Goal: Task Accomplishment & Management: Manage account settings

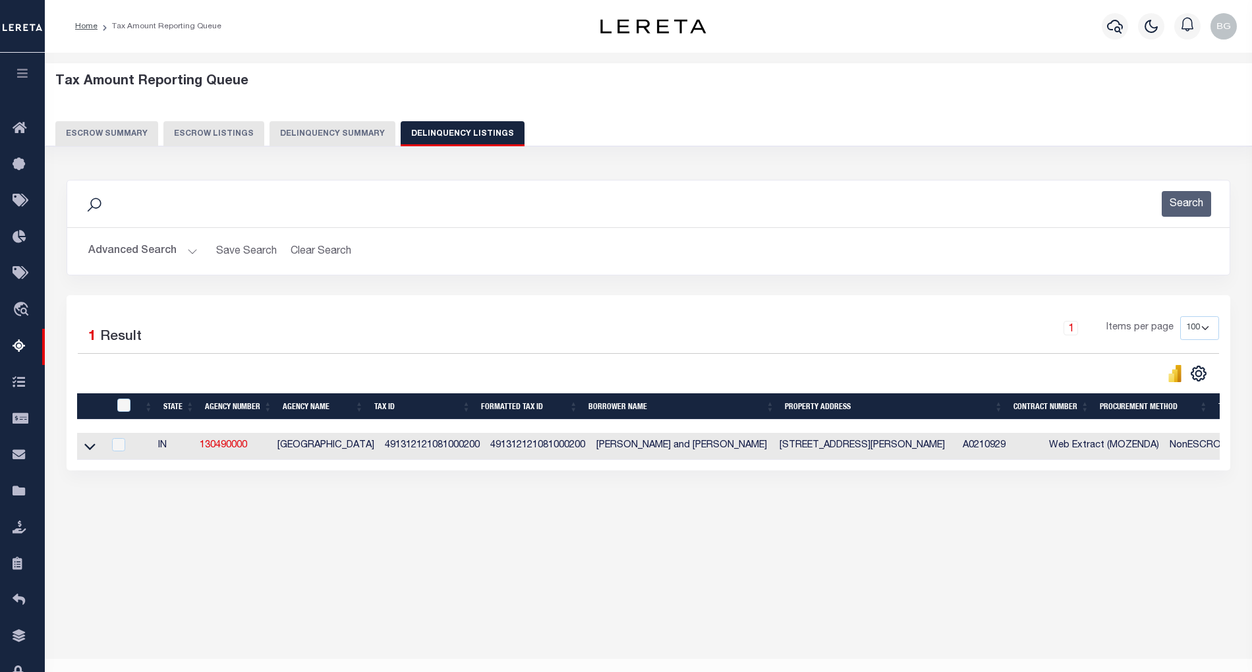
select select "100"
drag, startPoint x: 281, startPoint y: 449, endPoint x: 360, endPoint y: 444, distance: 79.2
click at [360, 444] on td "MARION COUNTY" at bounding box center [325, 446] width 107 height 27
checkbox input "true"
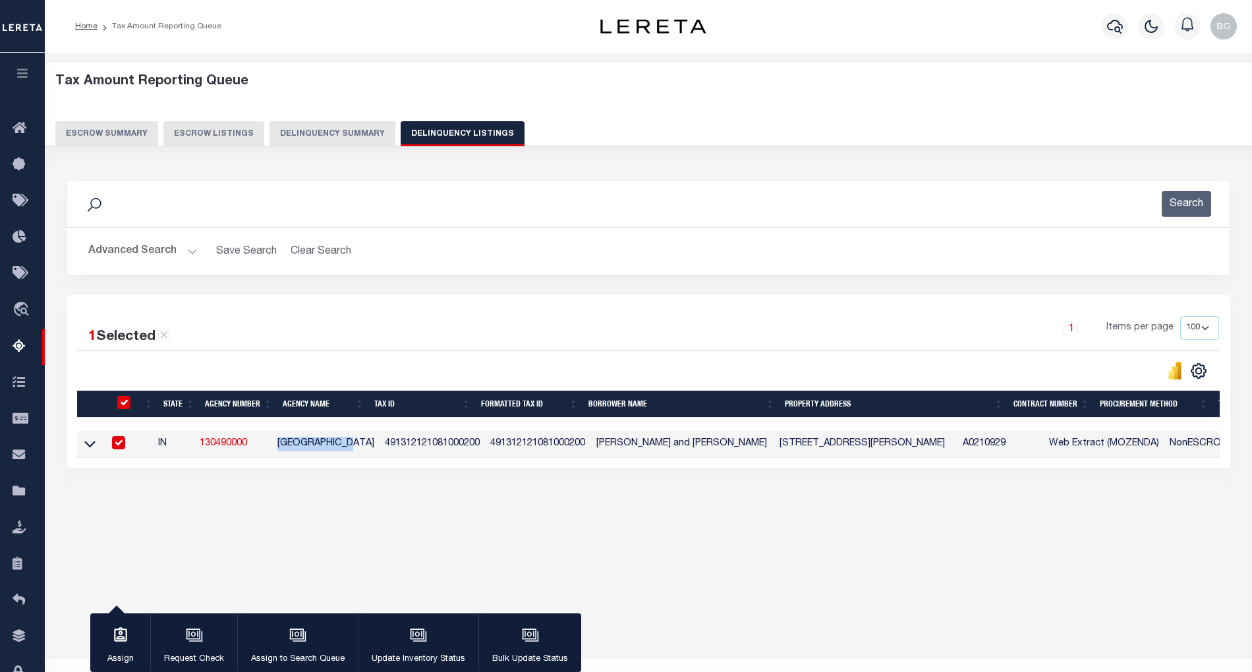
copy td "MARION COUNTY"
click at [122, 406] on input "checkbox" at bounding box center [123, 402] width 13 height 13
checkbox input "false"
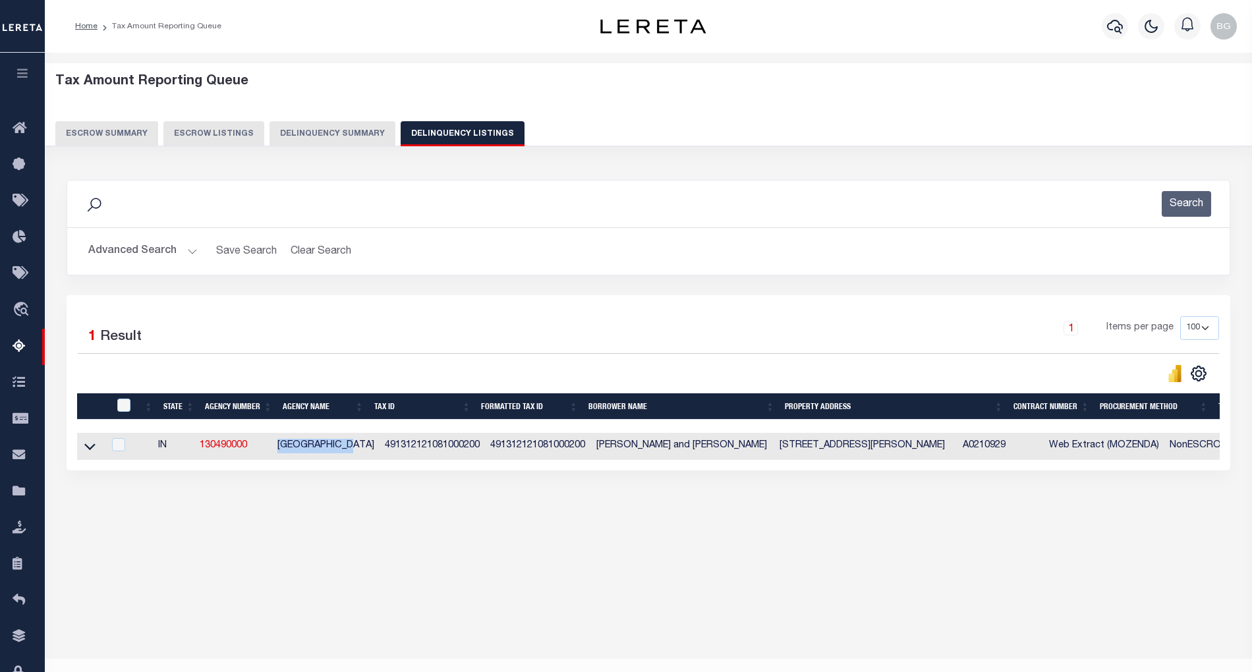
click at [188, 251] on button "Advanced Search" at bounding box center [142, 251] width 109 height 26
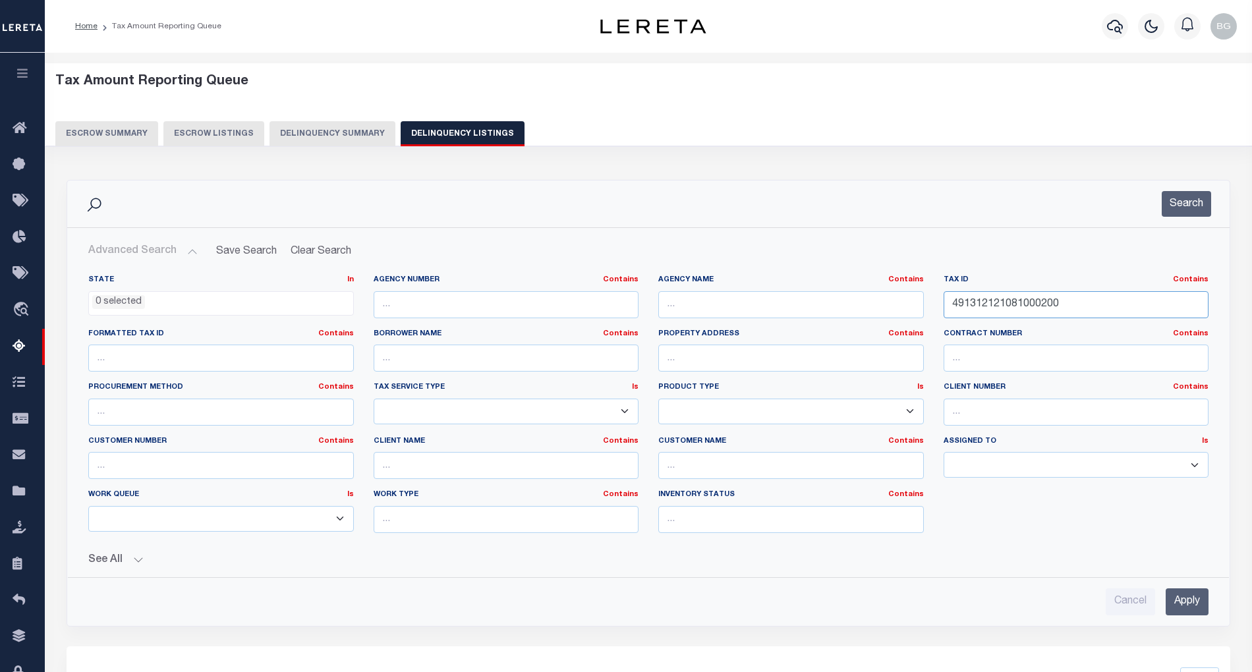
click at [978, 306] on input "491312121081000200" at bounding box center [1076, 304] width 266 height 27
paste input "21310107500093"
type input "491213101075000930"
click at [1187, 603] on input "Apply" at bounding box center [1186, 601] width 43 height 27
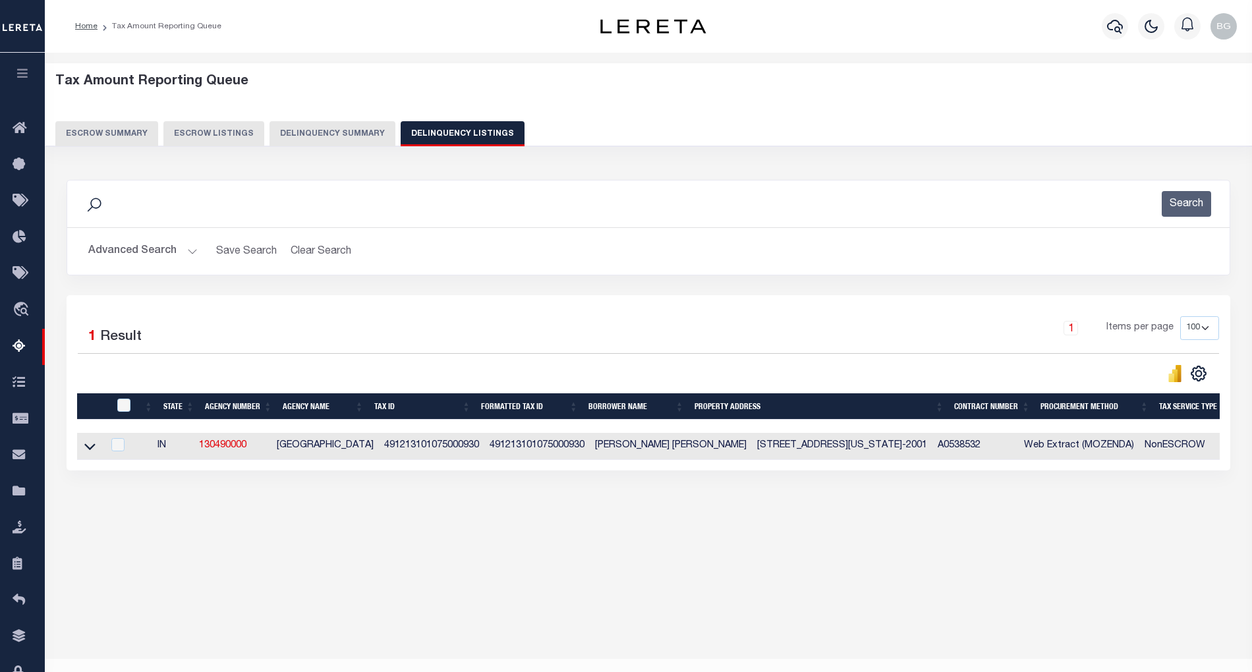
click at [187, 249] on button "Advanced Search" at bounding box center [142, 251] width 109 height 26
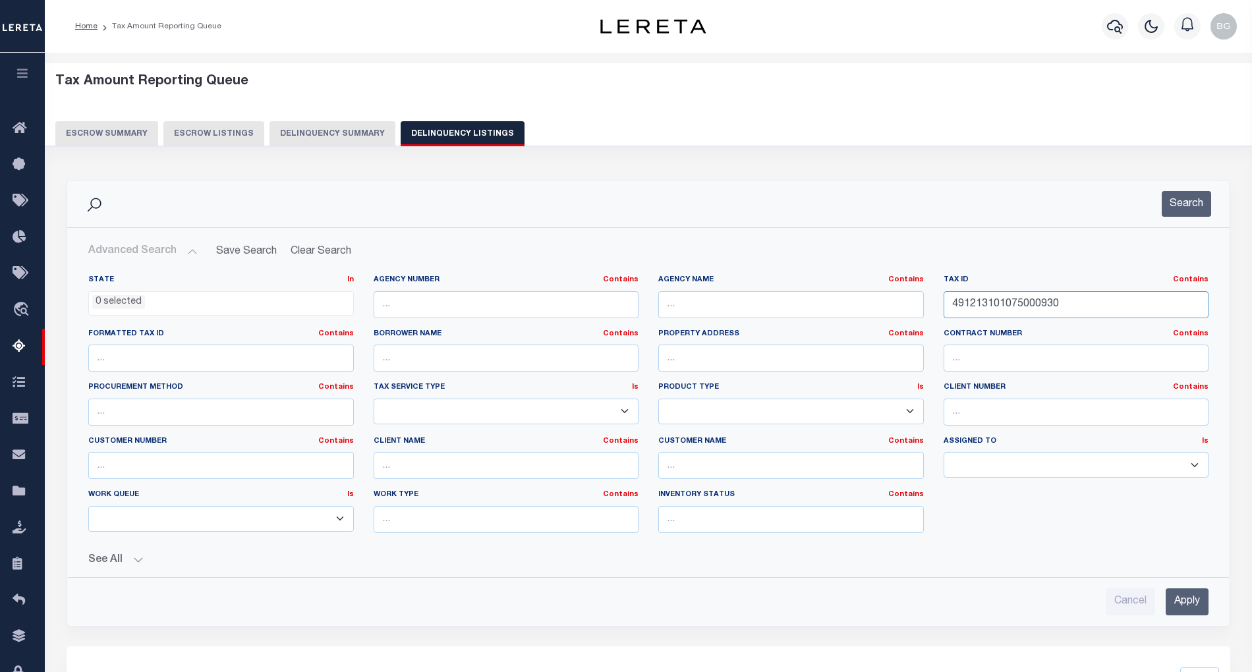
click at [982, 300] on input "491213101075000930" at bounding box center [1076, 304] width 266 height 27
click at [704, 299] on input "text" at bounding box center [791, 304] width 266 height 27
paste input "MARION COUNTY"
type input "MARION COUNTY"
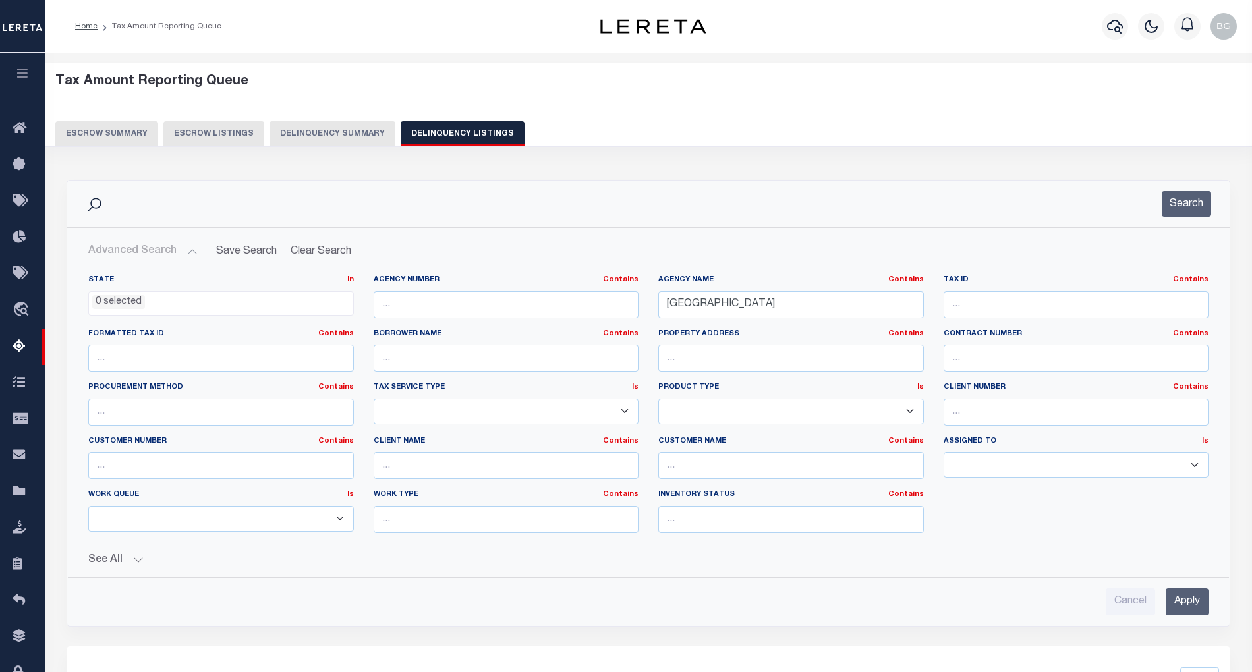
click at [1194, 604] on input "Apply" at bounding box center [1186, 601] width 43 height 27
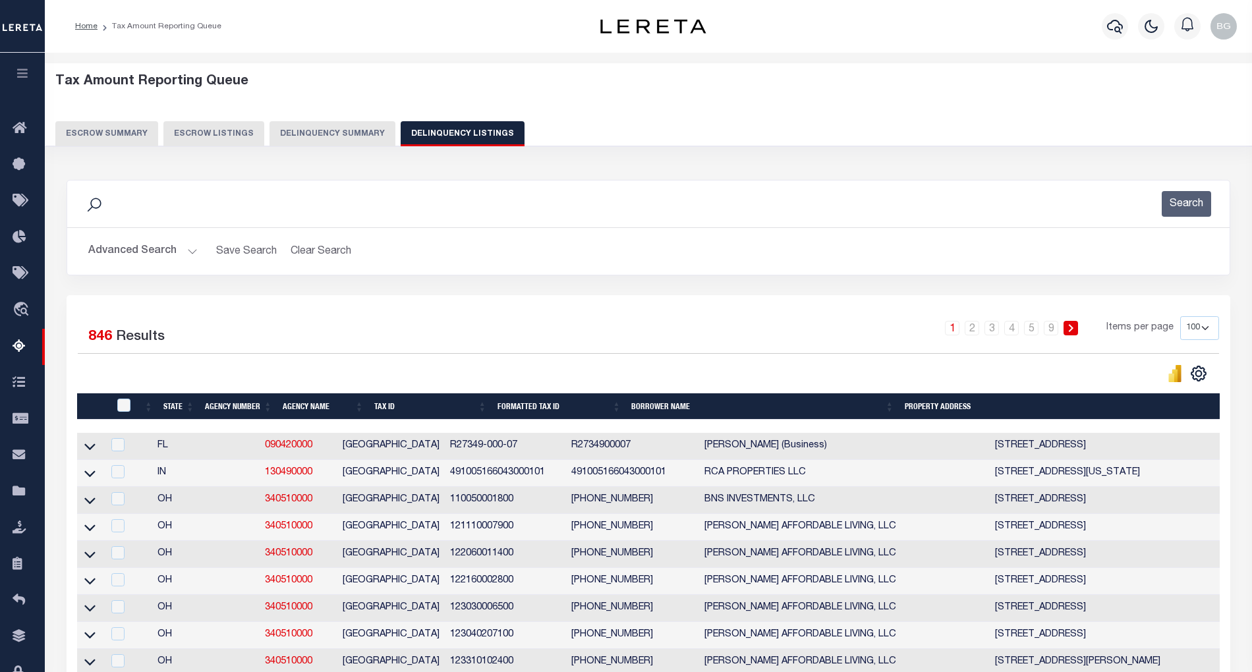
click at [191, 246] on button "Advanced Search" at bounding box center [142, 251] width 109 height 26
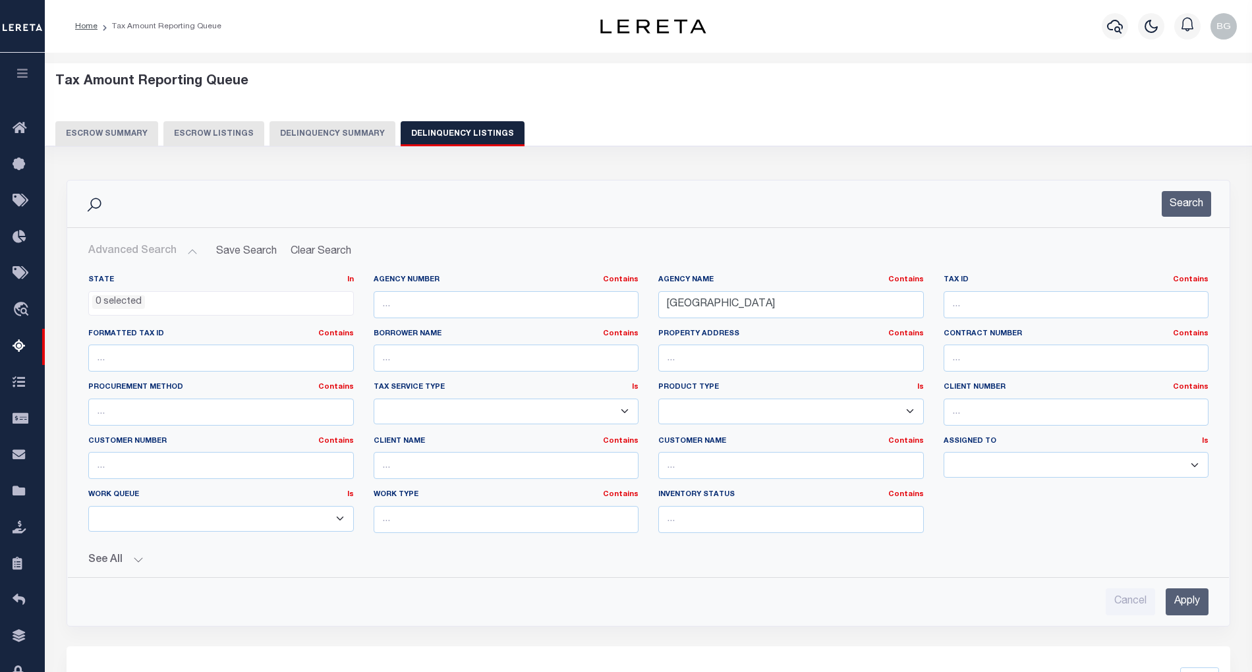
click at [158, 301] on ul "0 selected" at bounding box center [221, 301] width 264 height 18
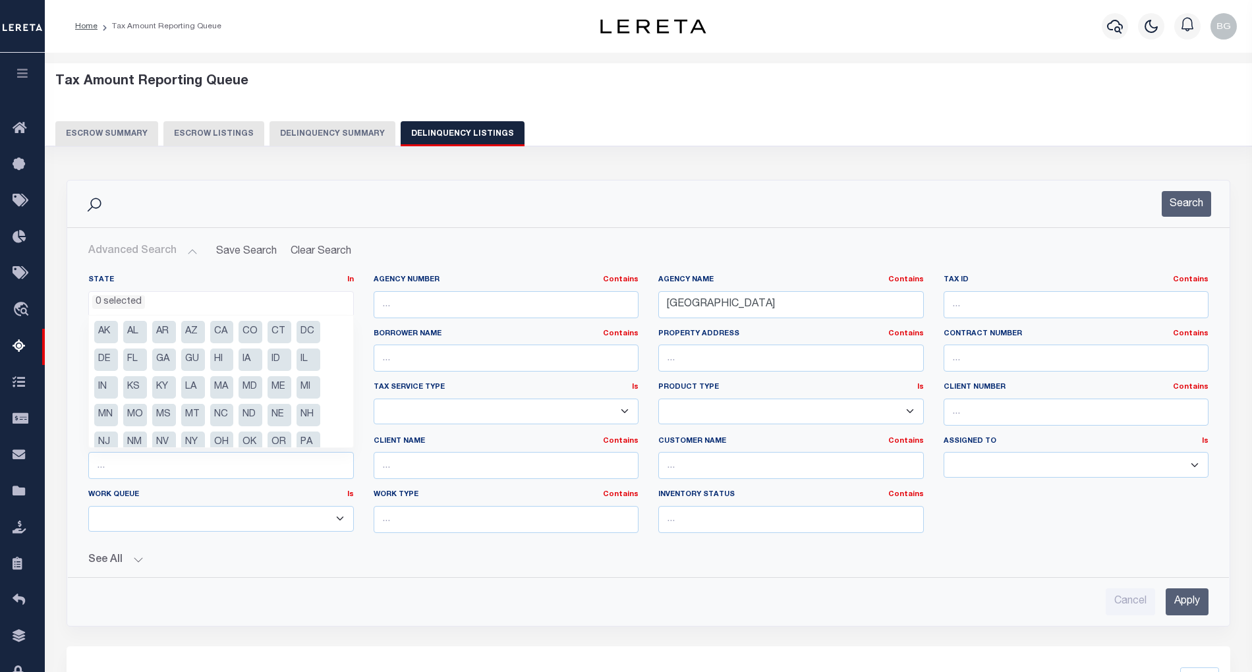
click at [101, 389] on li "IN" at bounding box center [106, 387] width 24 height 22
select select "IN"
click at [1171, 602] on input "Apply" at bounding box center [1186, 601] width 43 height 27
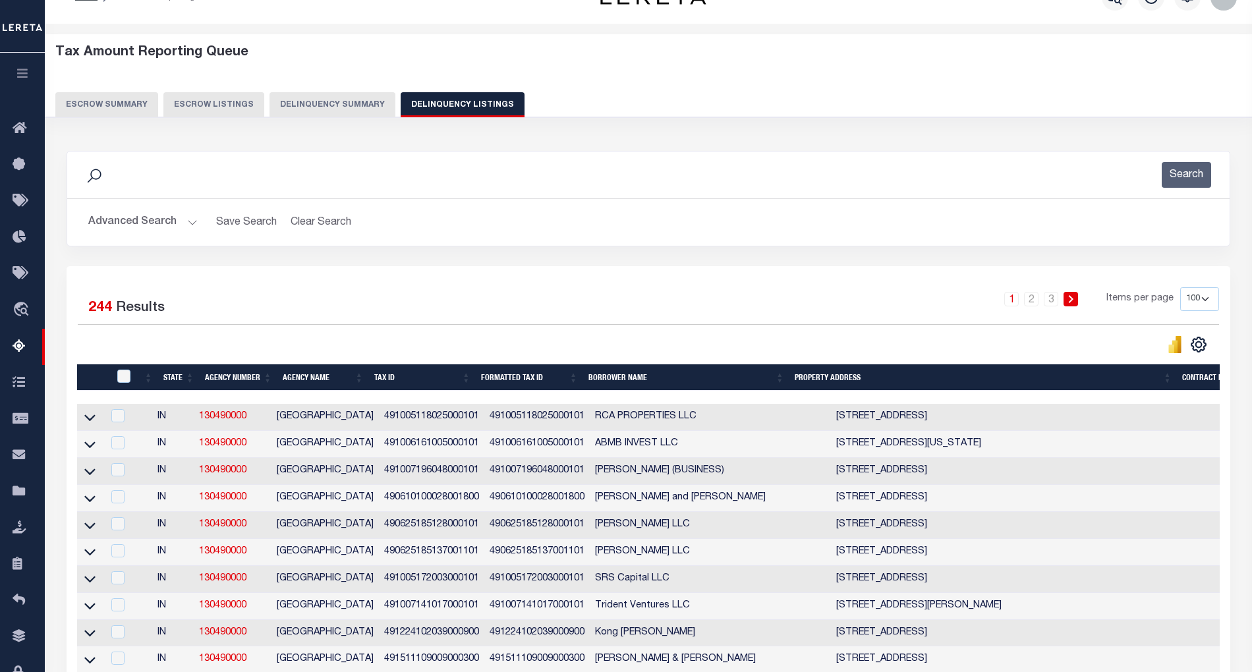
scroll to position [0, 0]
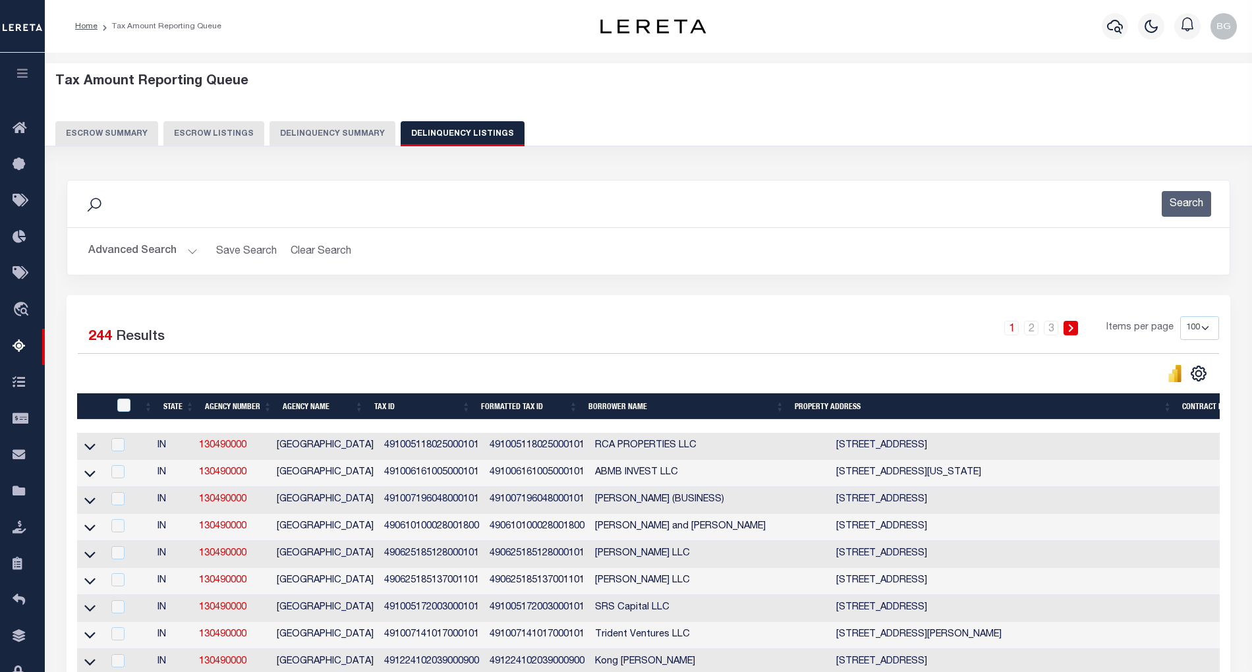
click at [187, 252] on button "Advanced Search" at bounding box center [142, 251] width 109 height 26
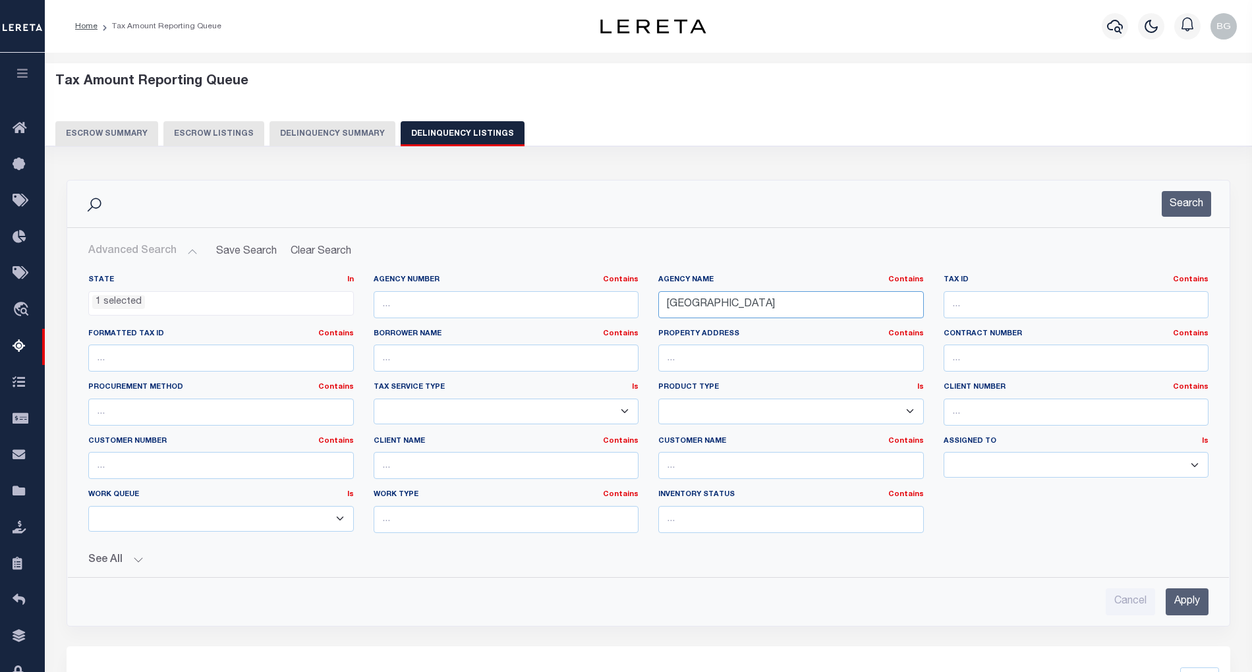
click at [696, 306] on input "[GEOGRAPHIC_DATA]" at bounding box center [791, 304] width 266 height 27
click at [140, 300] on li "1 selected" at bounding box center [118, 302] width 53 height 14
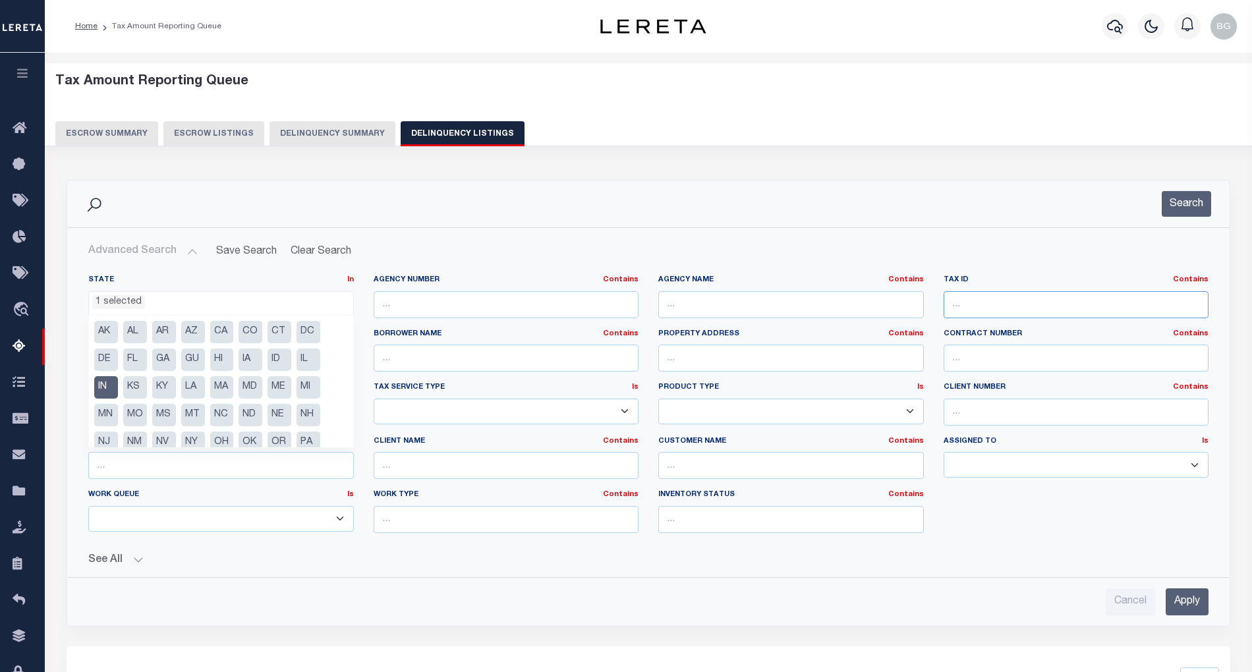
click at [992, 298] on input "text" at bounding box center [1076, 304] width 266 height 27
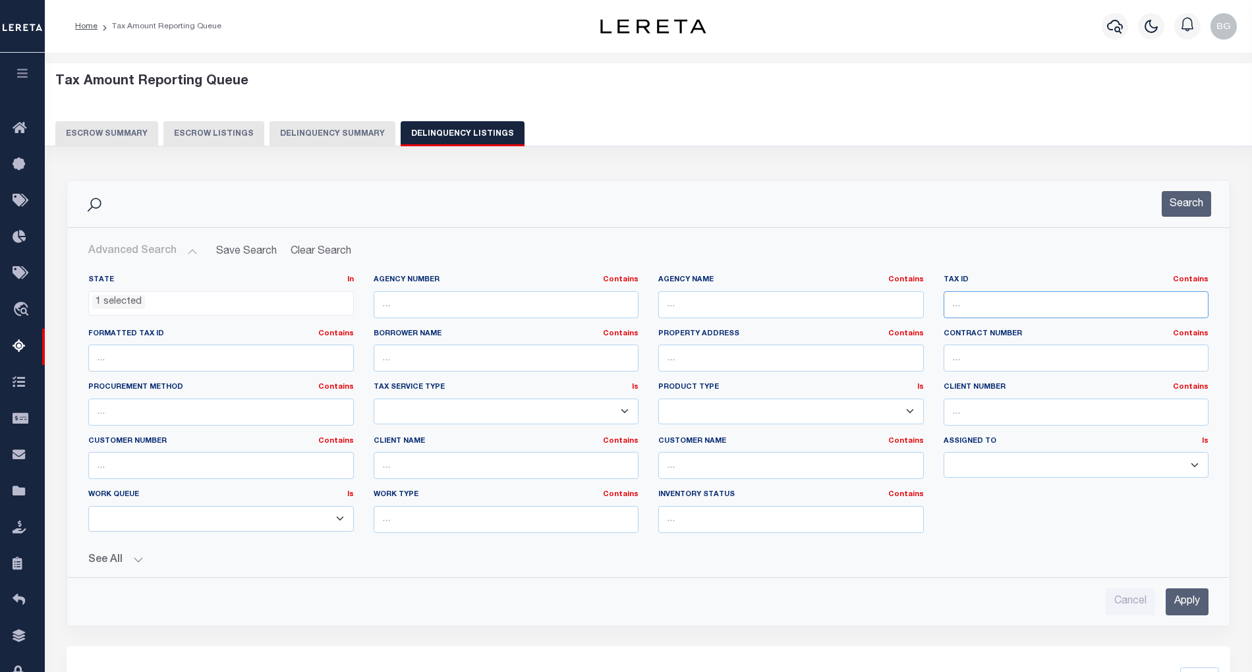
paste input "491213101074000930"
type input "491213101074000930"
click at [1190, 604] on input "Apply" at bounding box center [1186, 601] width 43 height 27
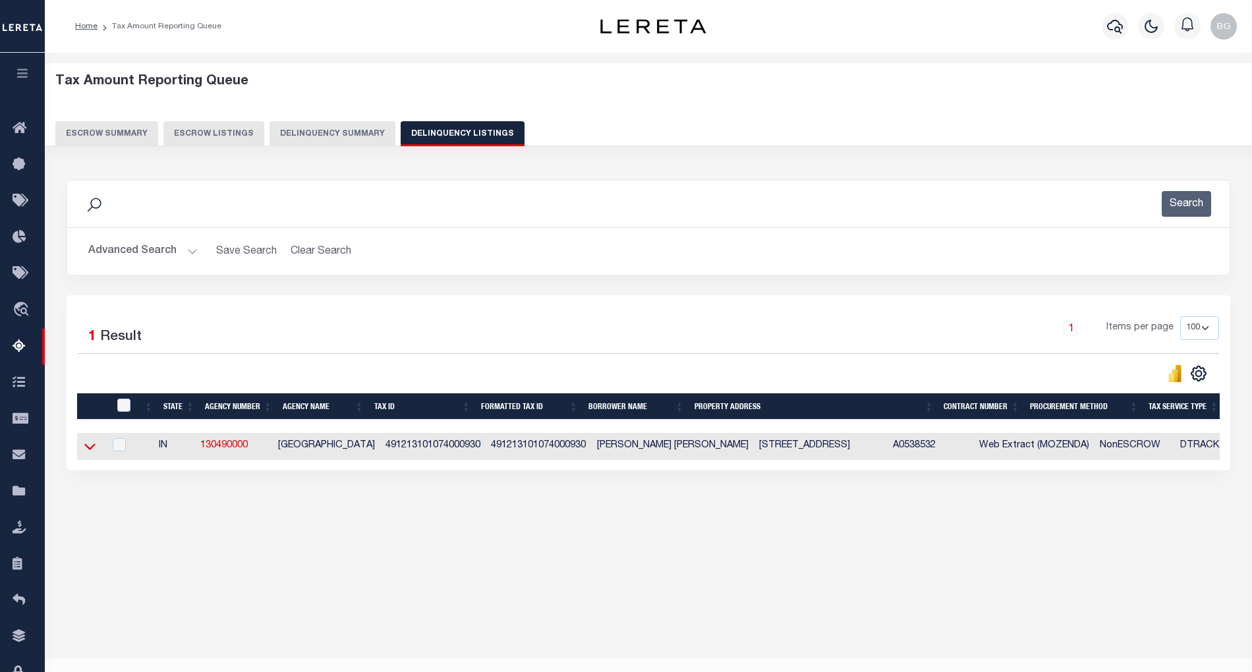
click at [86, 453] on icon at bounding box center [89, 446] width 11 height 14
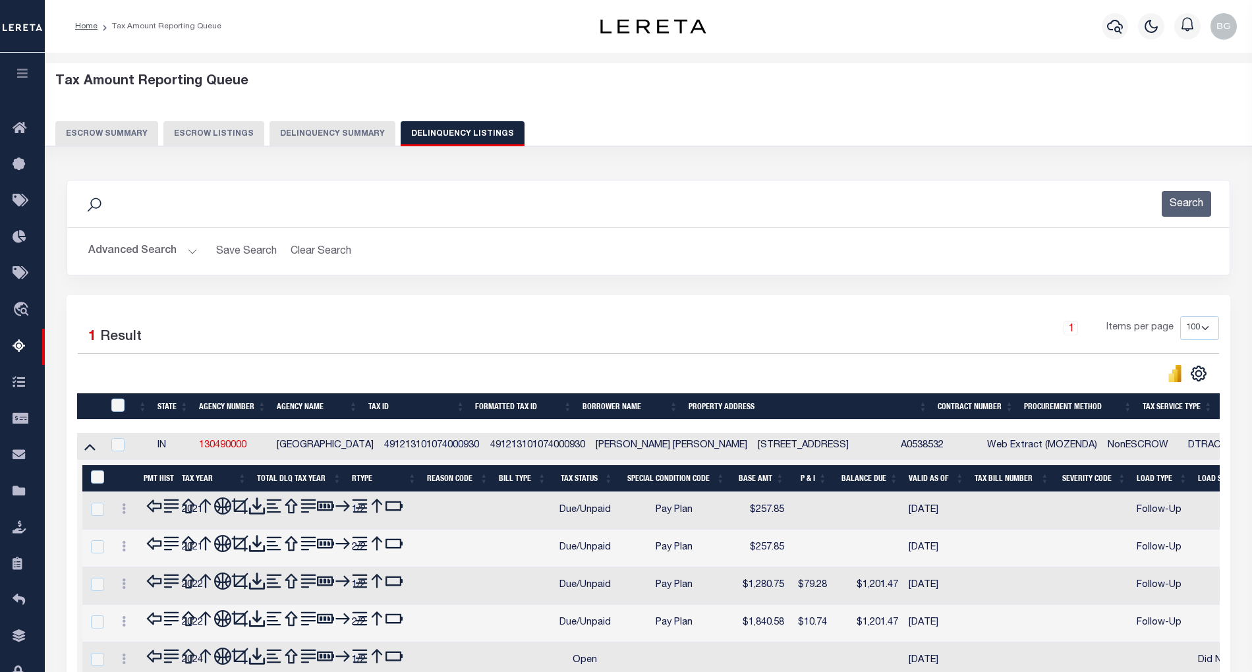
scroll to position [26, 0]
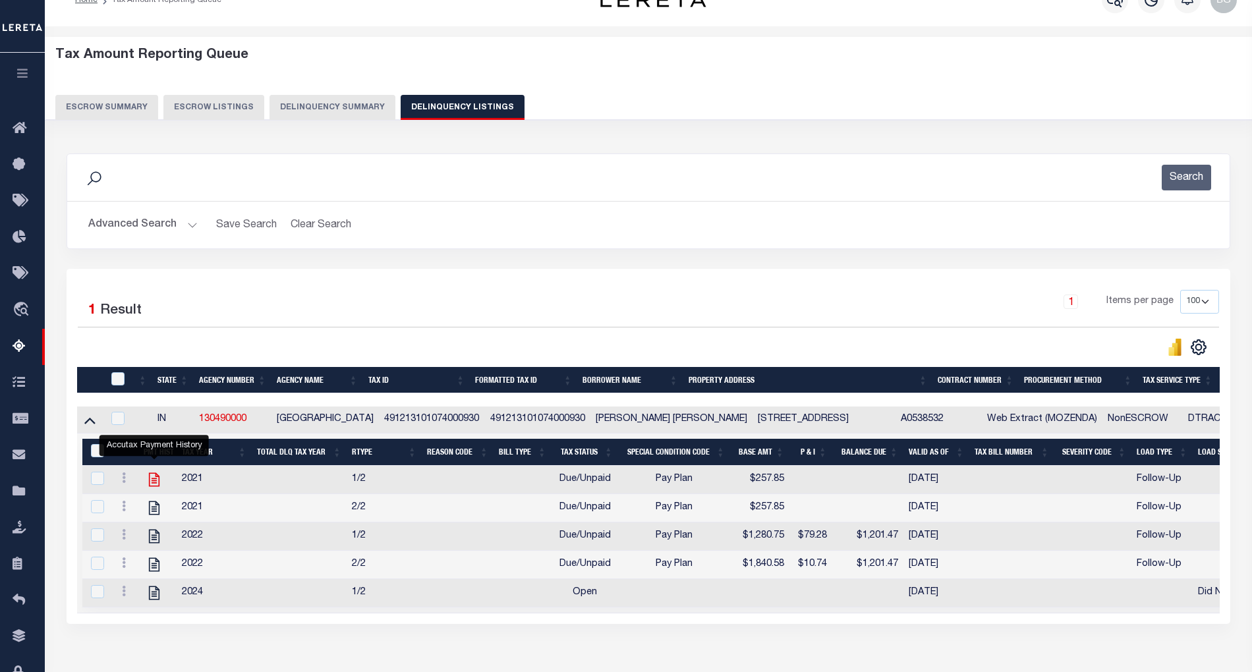
click at [151, 485] on icon "" at bounding box center [154, 479] width 17 height 17
checkbox input "false"
checkbox input "true"
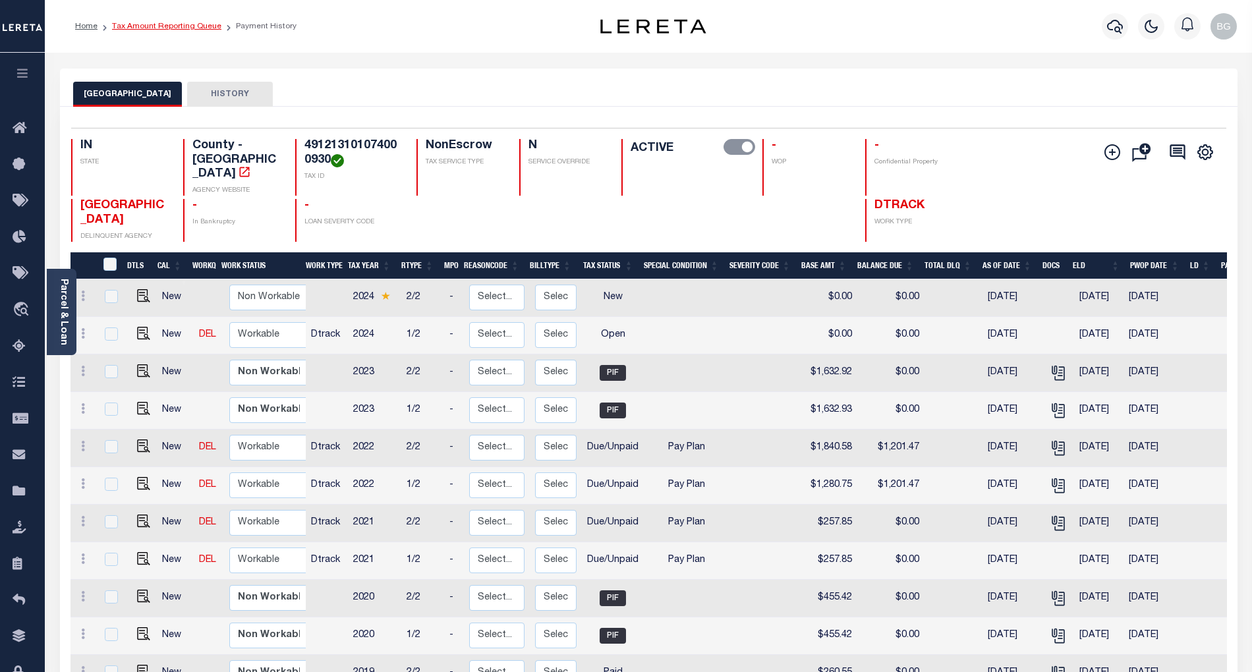
click at [156, 24] on link "Tax Amount Reporting Queue" at bounding box center [166, 26] width 109 height 8
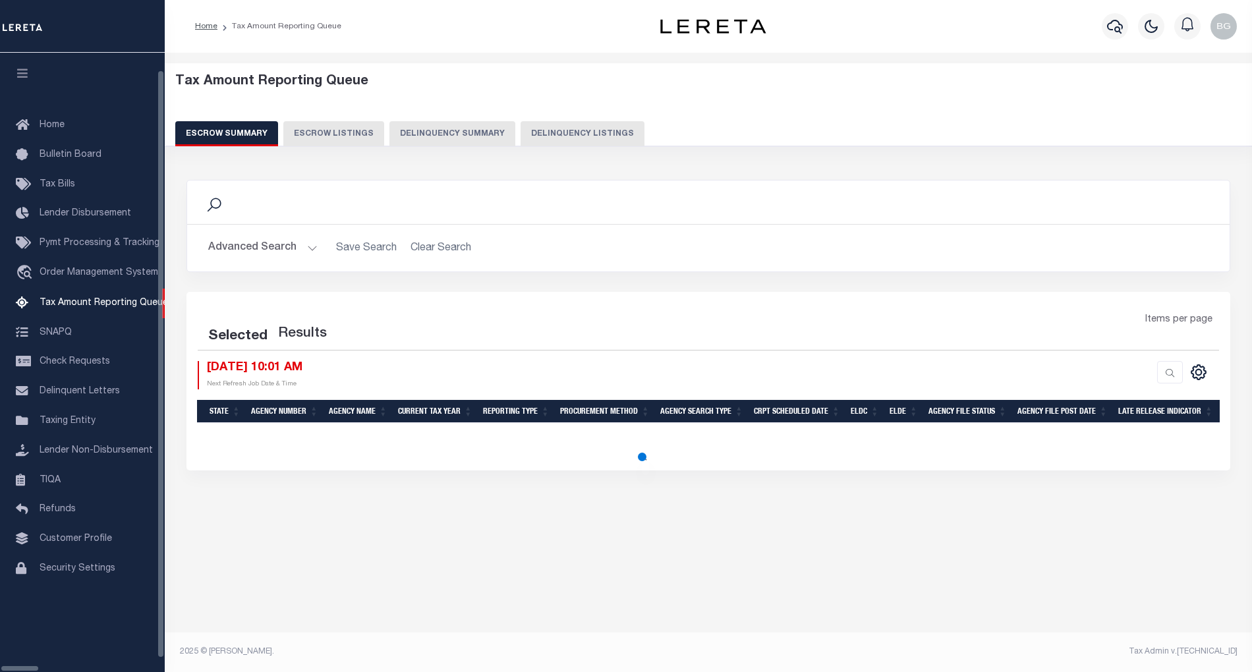
select select "100"
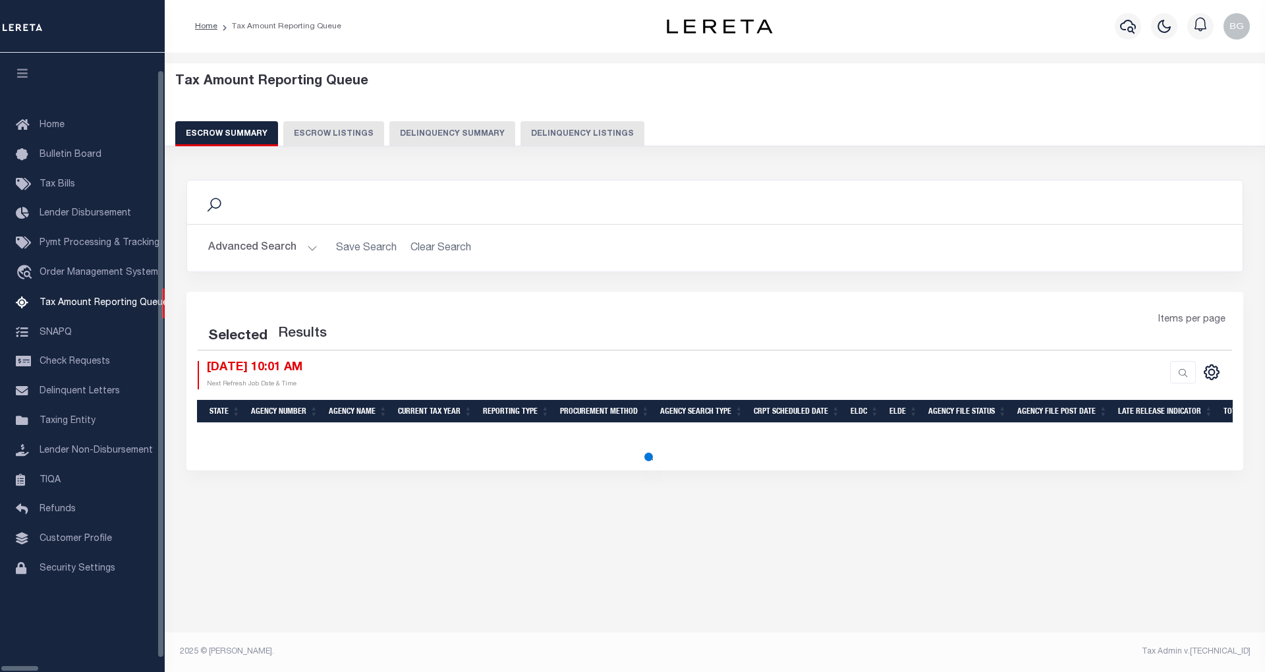
select select "100"
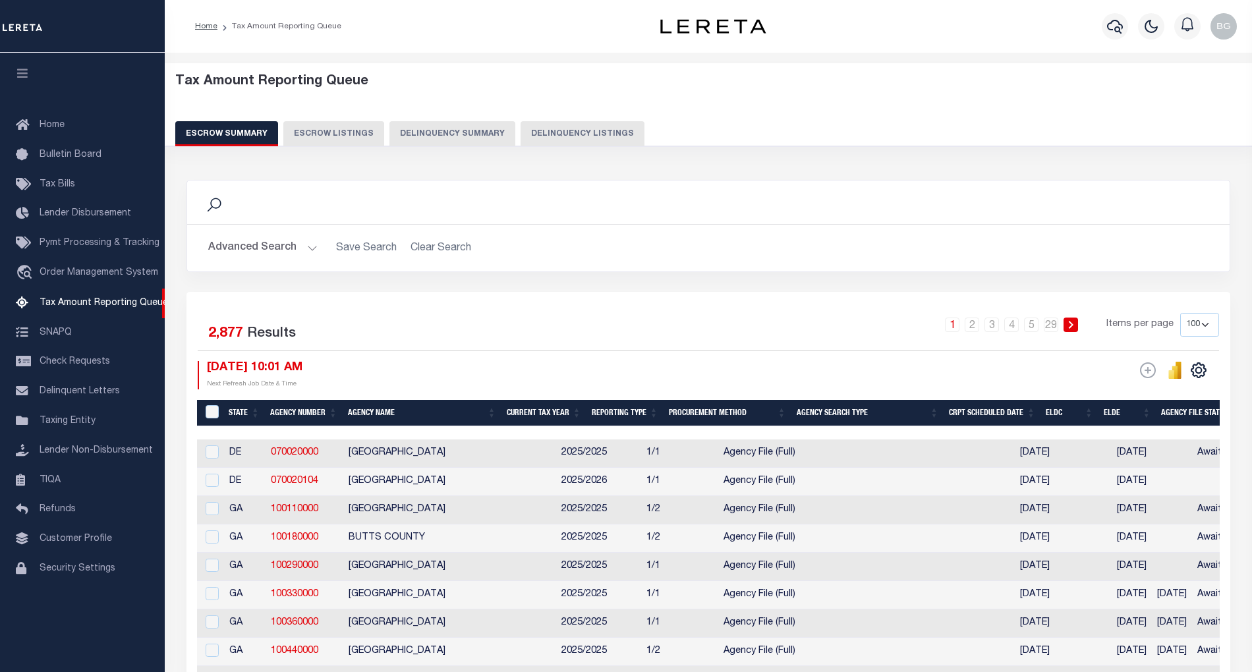
click at [588, 133] on button "Delinquency Listings" at bounding box center [582, 133] width 124 height 25
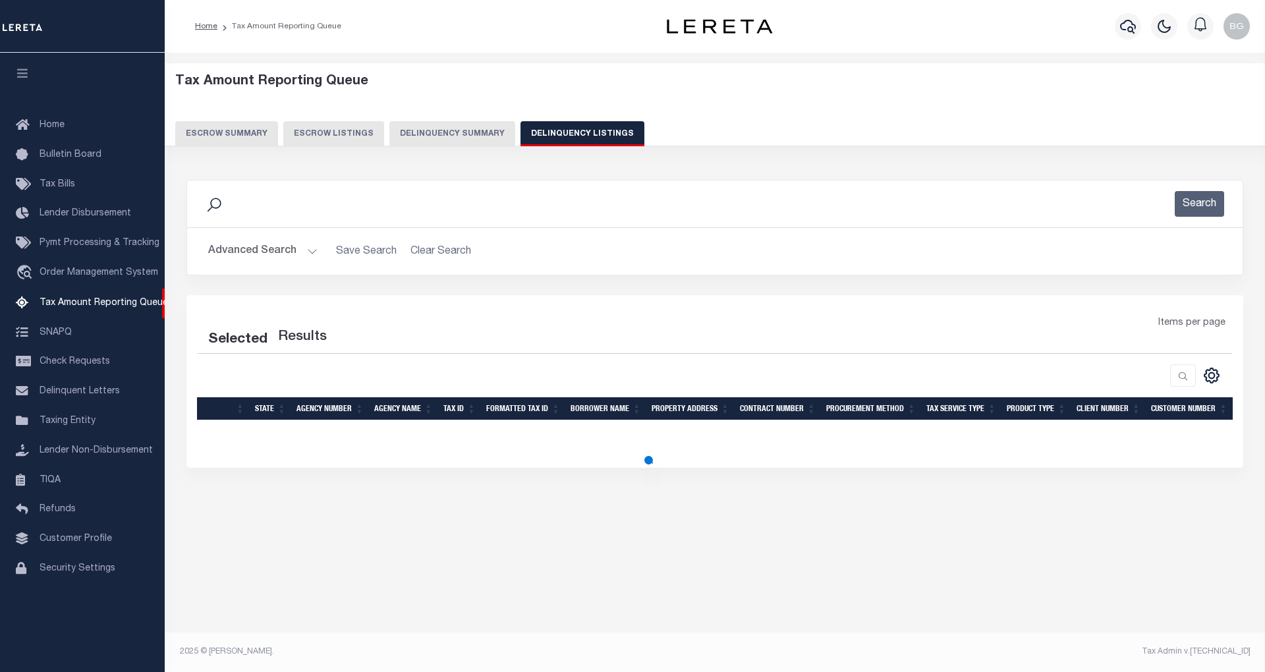
select select "100"
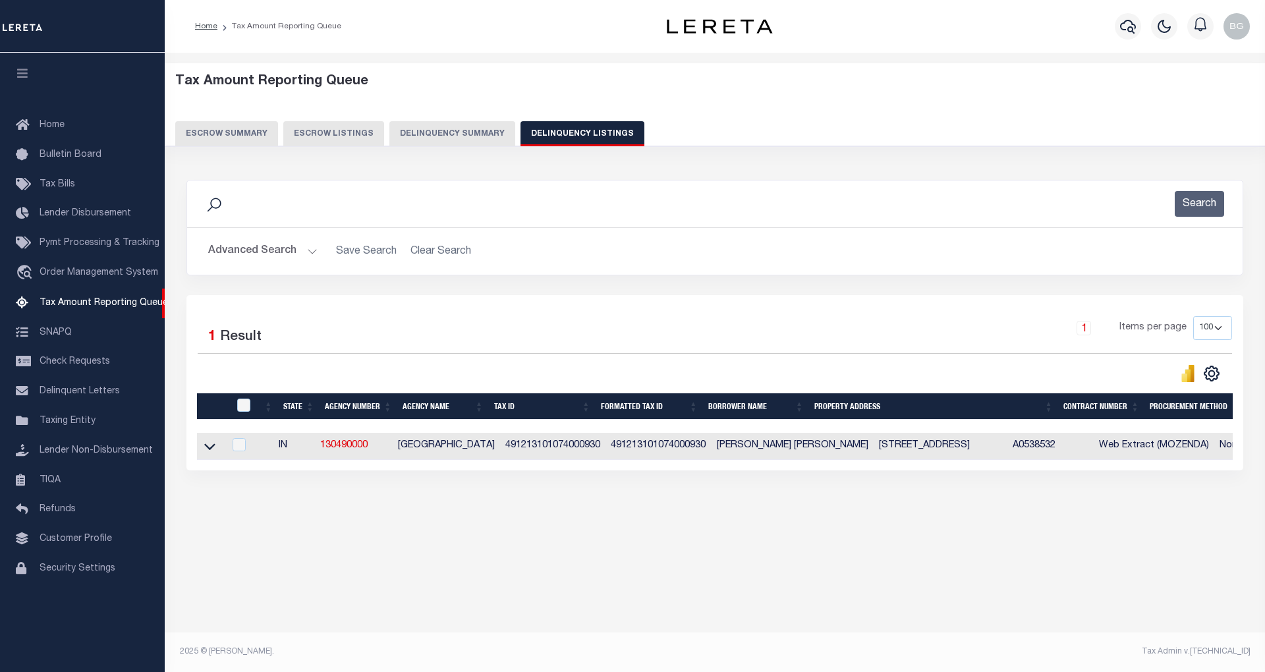
click at [235, 128] on button "Escrow Summary" at bounding box center [226, 133] width 103 height 25
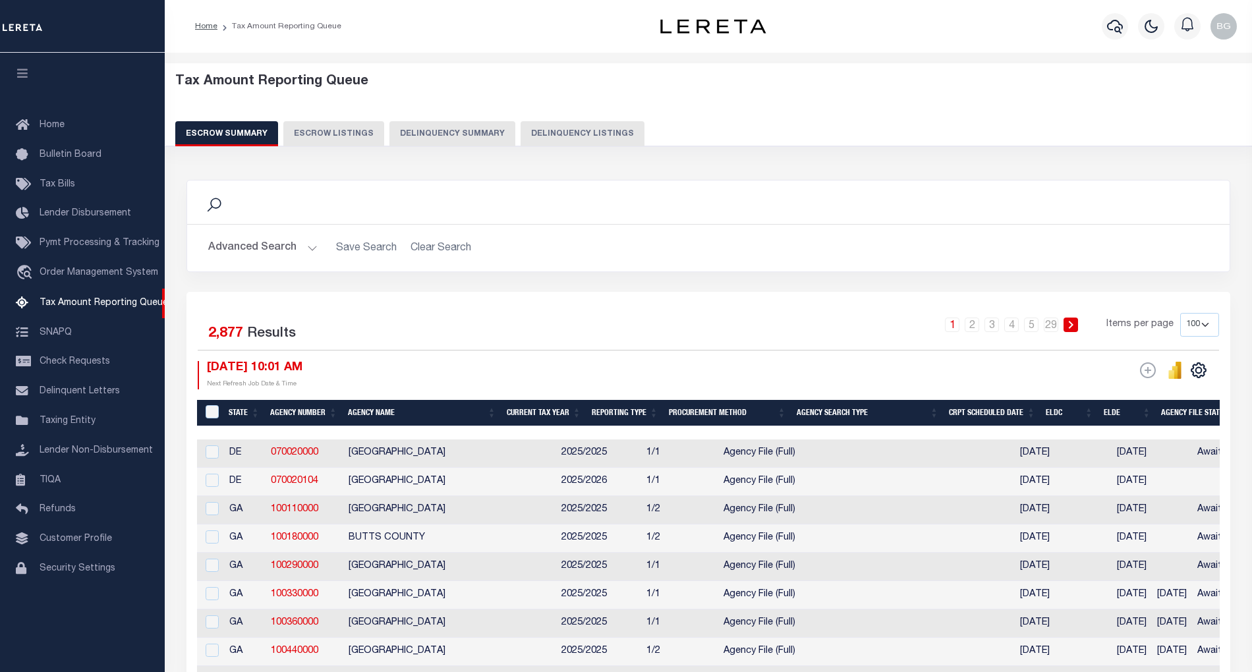
click at [582, 132] on button "Delinquency Listings" at bounding box center [582, 133] width 124 height 25
select select "100"
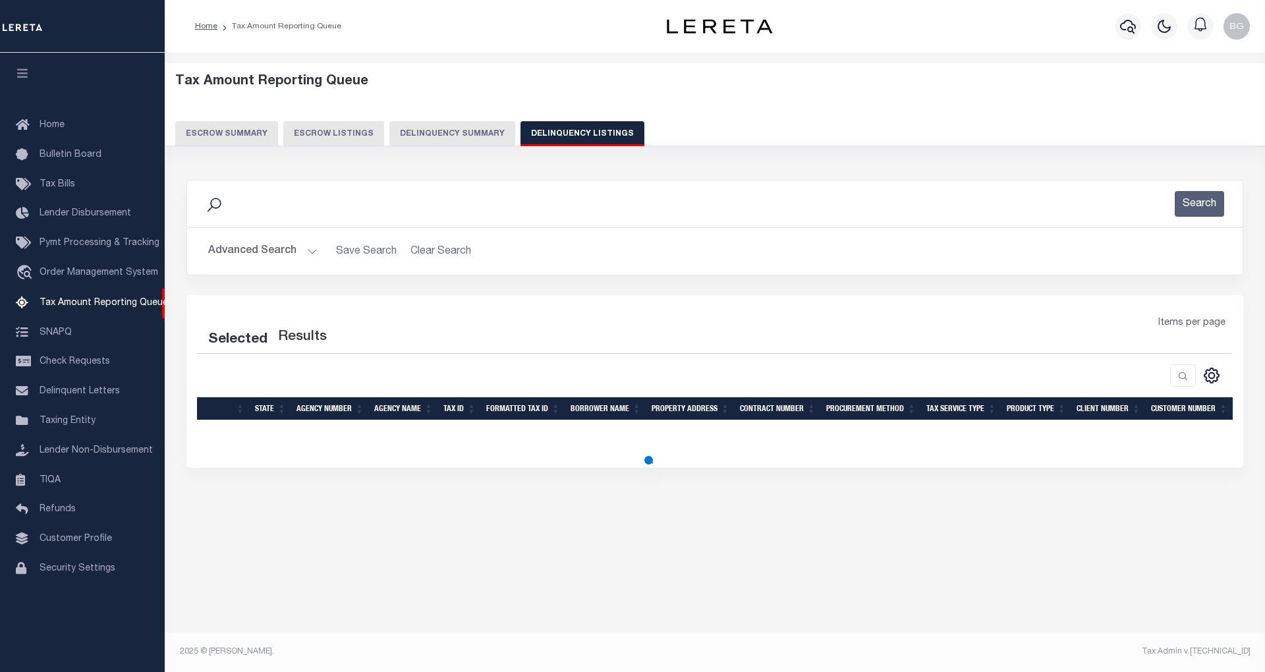
click at [309, 254] on button "Advanced Search" at bounding box center [262, 251] width 109 height 26
select select "100"
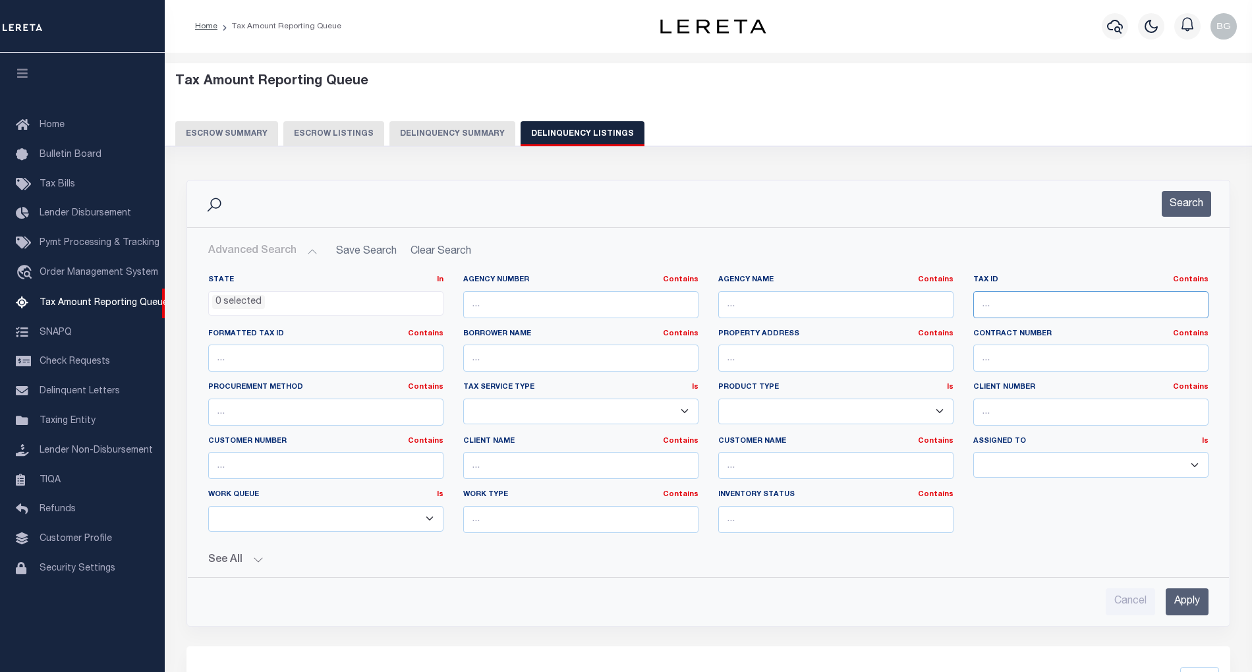
click at [997, 306] on input "text" at bounding box center [1090, 304] width 235 height 27
paste input "RP004830010050"
click at [1189, 603] on input "Apply" at bounding box center [1186, 601] width 43 height 27
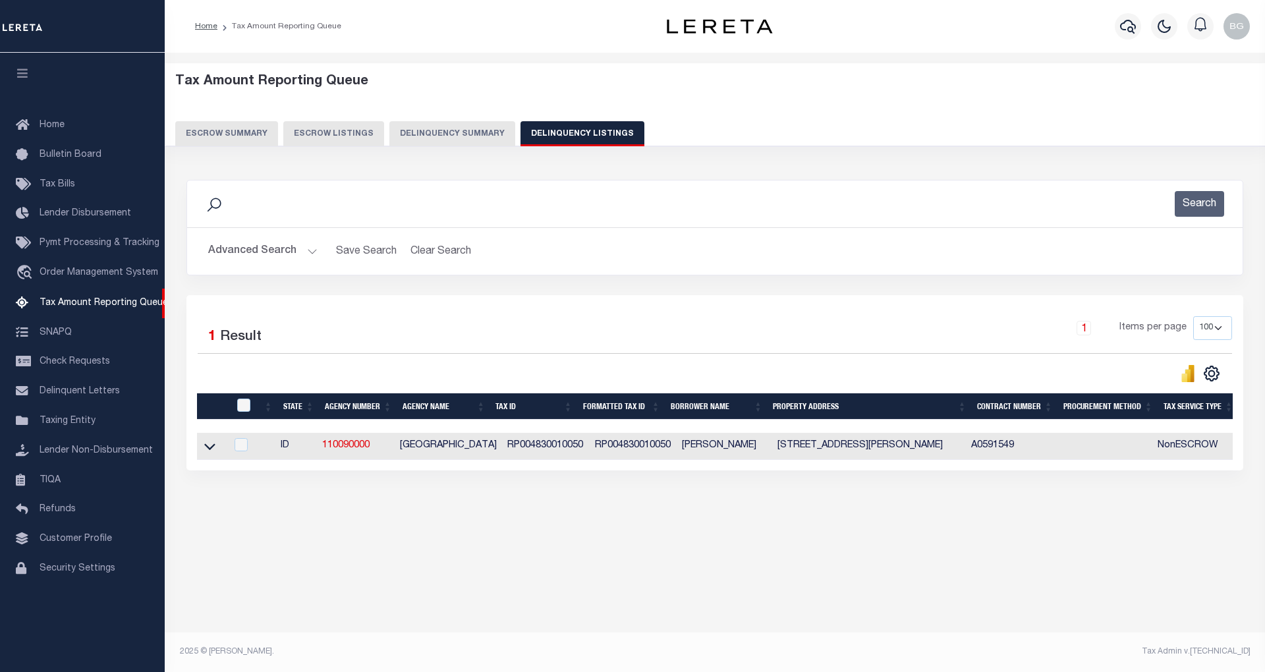
click at [310, 251] on button "Advanced Search" at bounding box center [262, 251] width 109 height 26
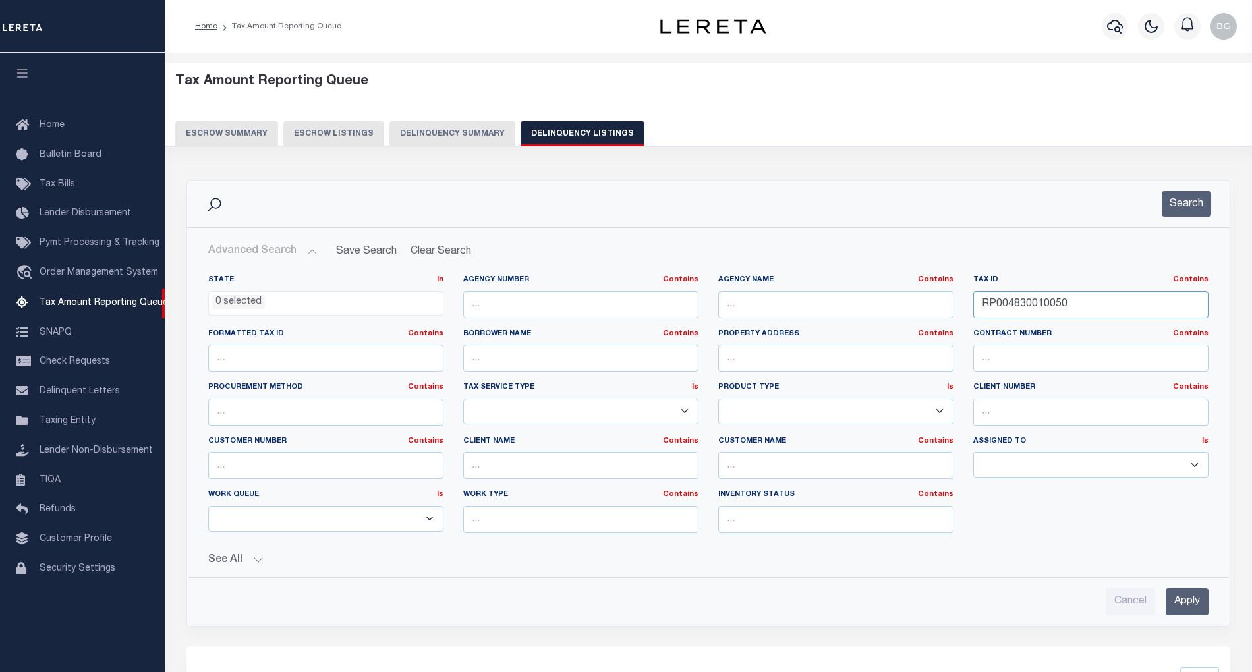
click at [1007, 301] on input "RP004830010050" at bounding box center [1090, 304] width 235 height 27
paste input "[GEOGRAPHIC_DATA]"
click at [1189, 609] on input "Apply" at bounding box center [1186, 601] width 43 height 27
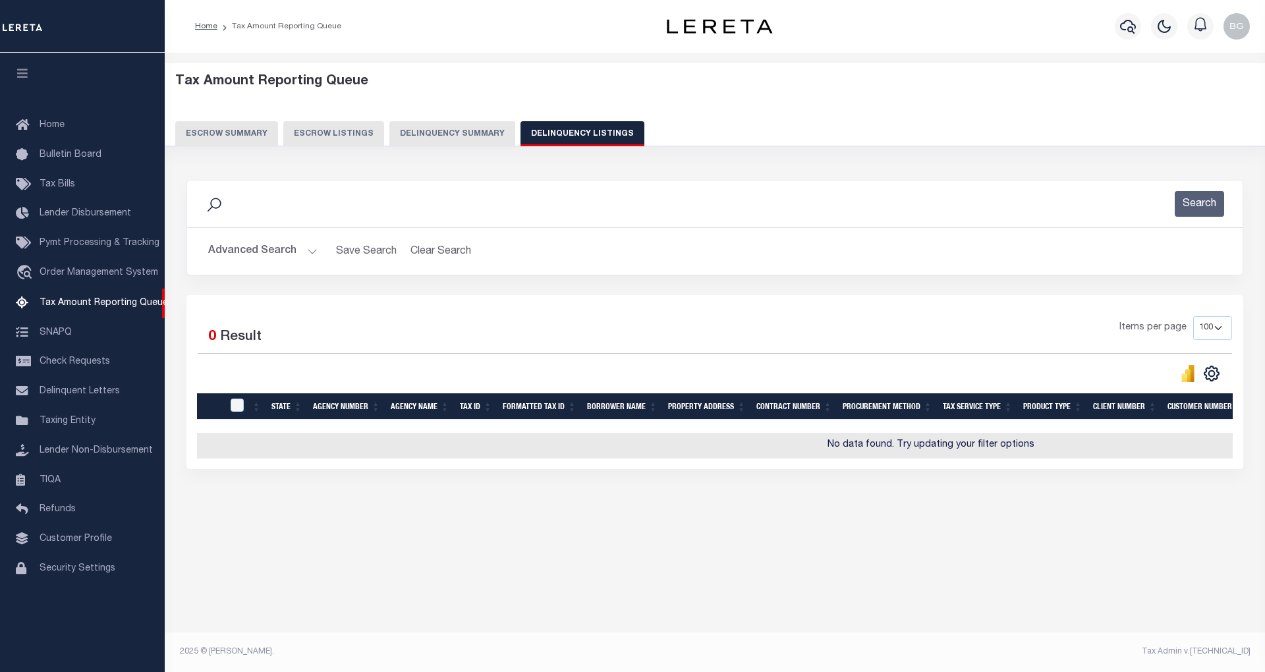
click at [310, 253] on button "Advanced Search" at bounding box center [262, 251] width 109 height 26
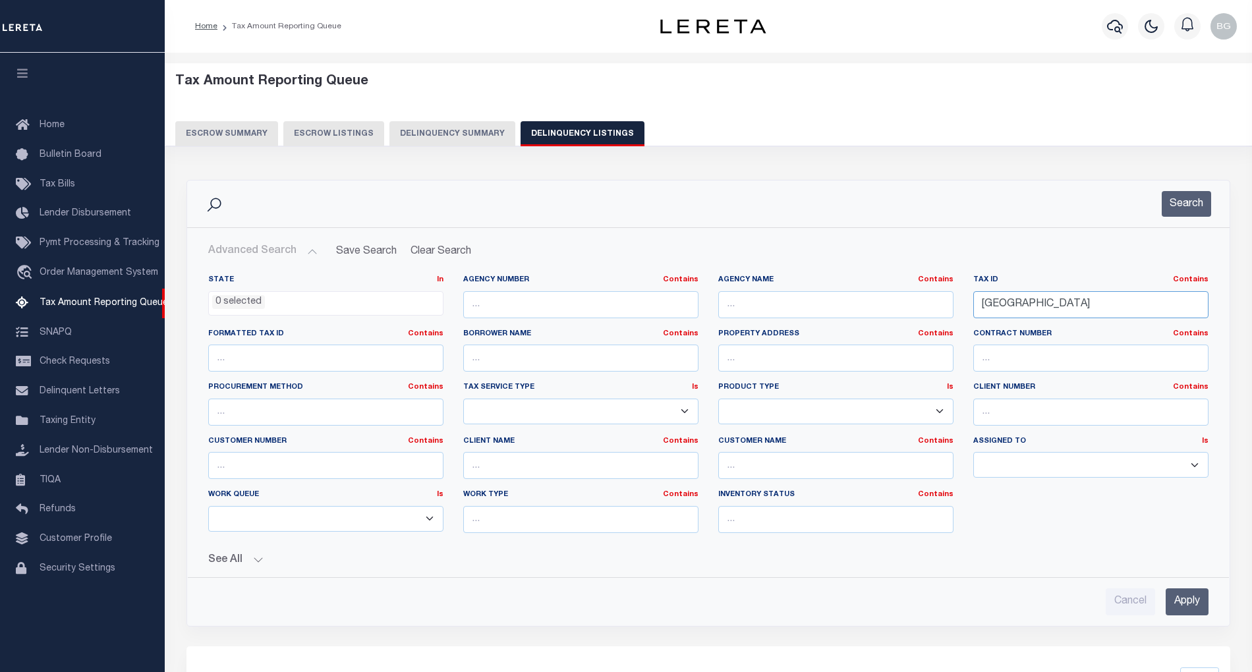
click at [1078, 311] on input "[GEOGRAPHIC_DATA]" at bounding box center [1090, 304] width 235 height 27
type input "W"
paste input "00260"
click at [1192, 607] on input "Apply" at bounding box center [1186, 601] width 43 height 27
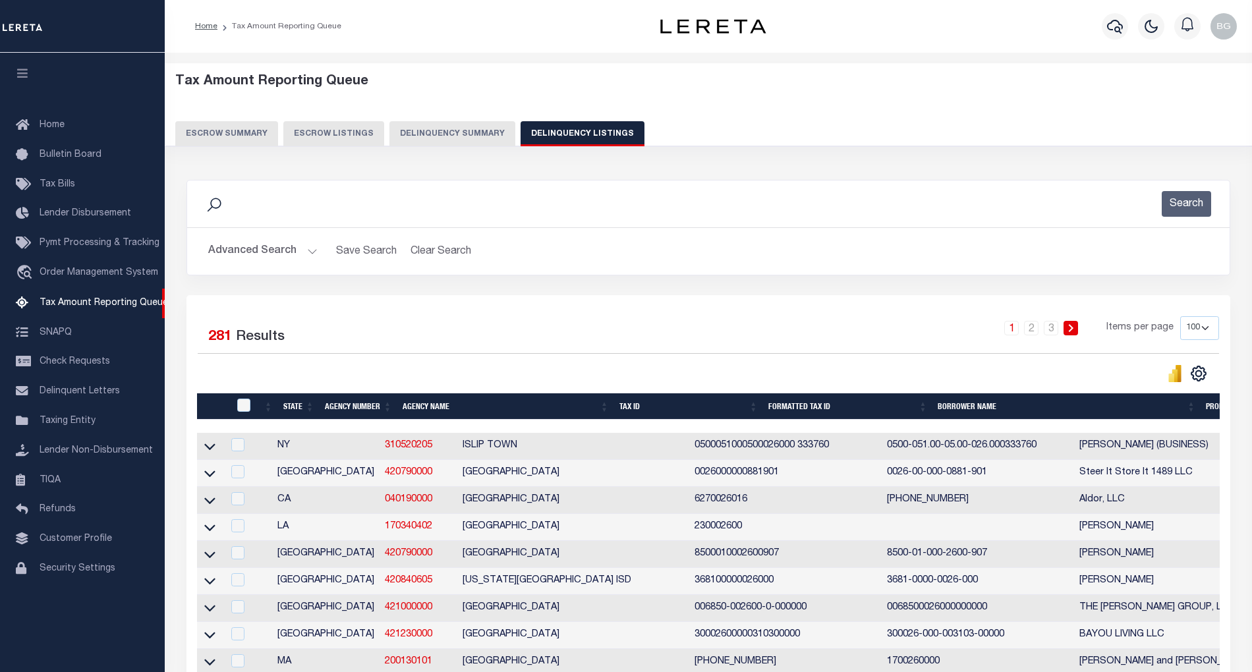
click at [309, 250] on button "Advanced Search" at bounding box center [262, 251] width 109 height 26
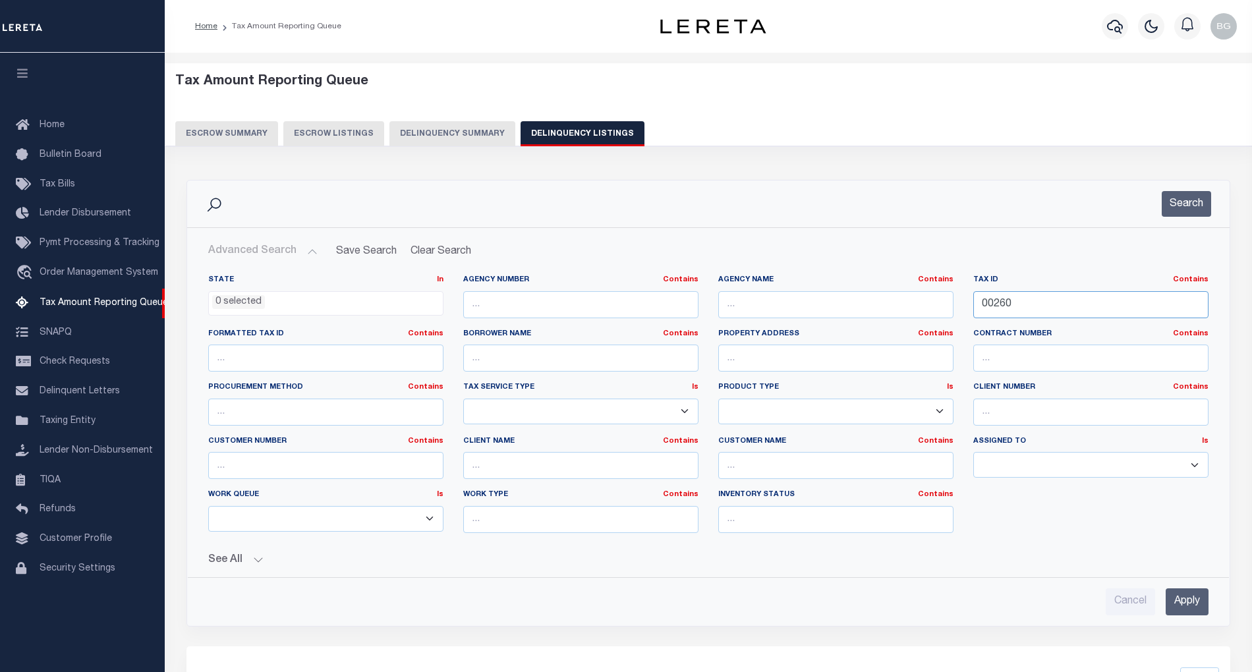
click at [994, 306] on input "00260" at bounding box center [1090, 304] width 235 height 27
paste input "24-03-07-100-002.004-002"
type input "24-03-07-100-002.004-002"
click at [1190, 599] on input "Apply" at bounding box center [1186, 601] width 43 height 27
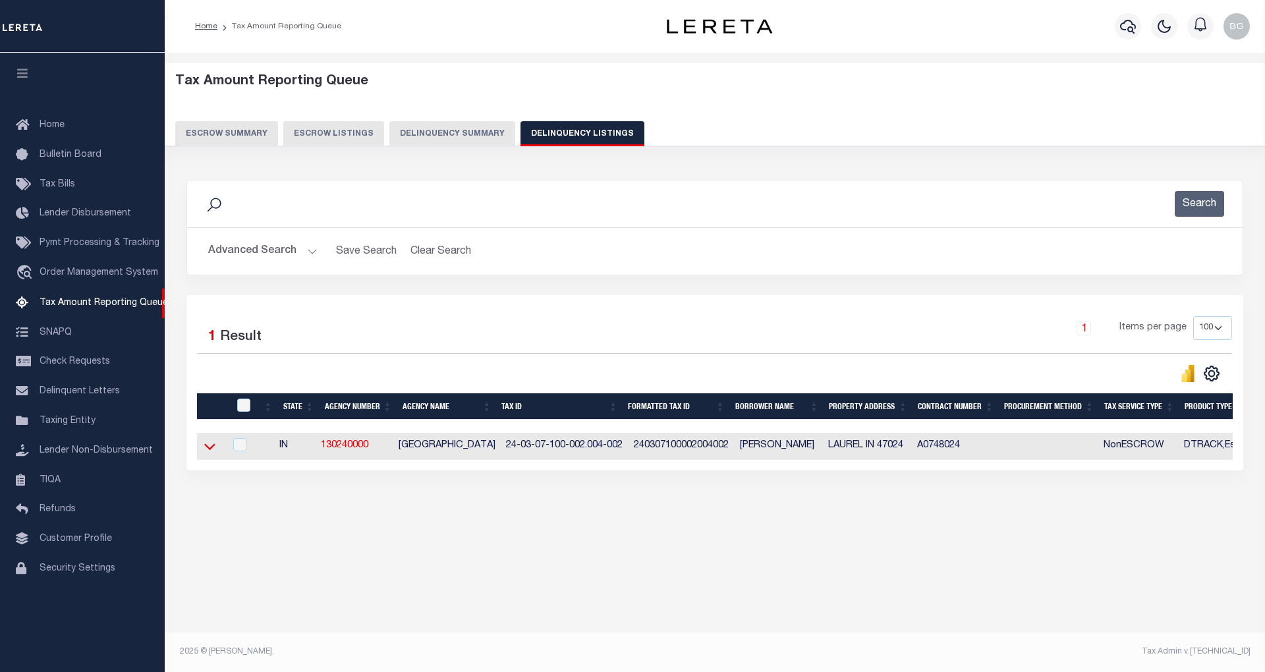
click at [211, 451] on icon at bounding box center [209, 447] width 11 height 7
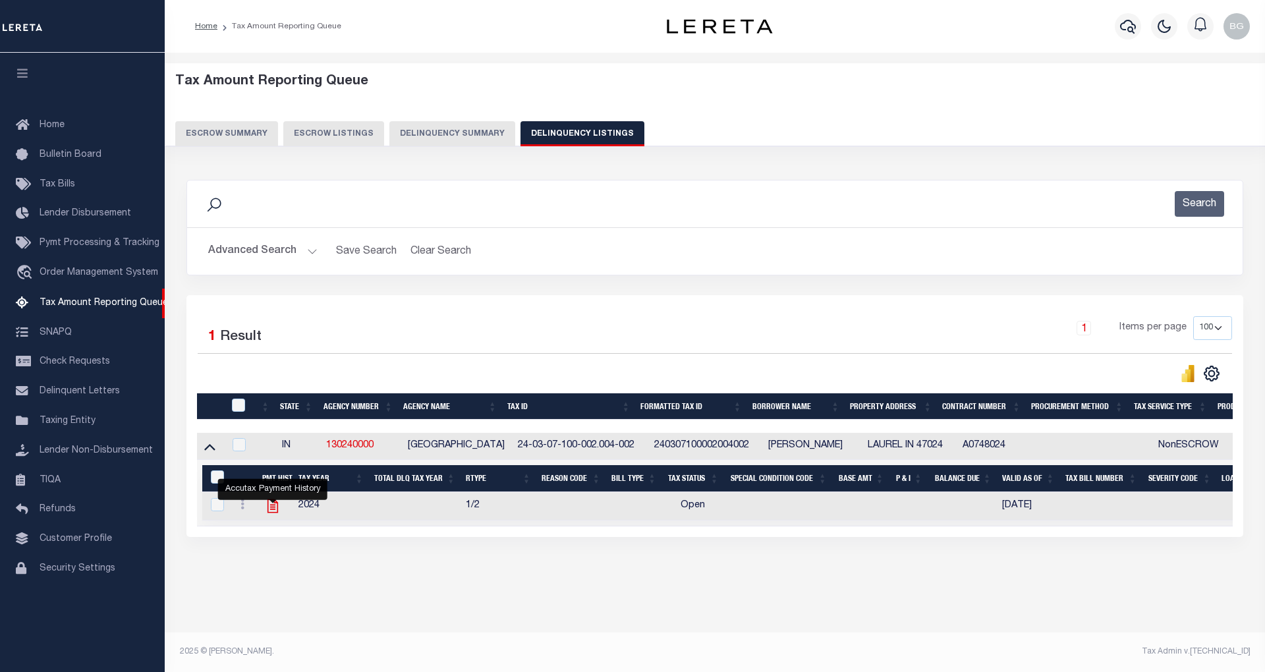
click icon ""
checkbox input "true"
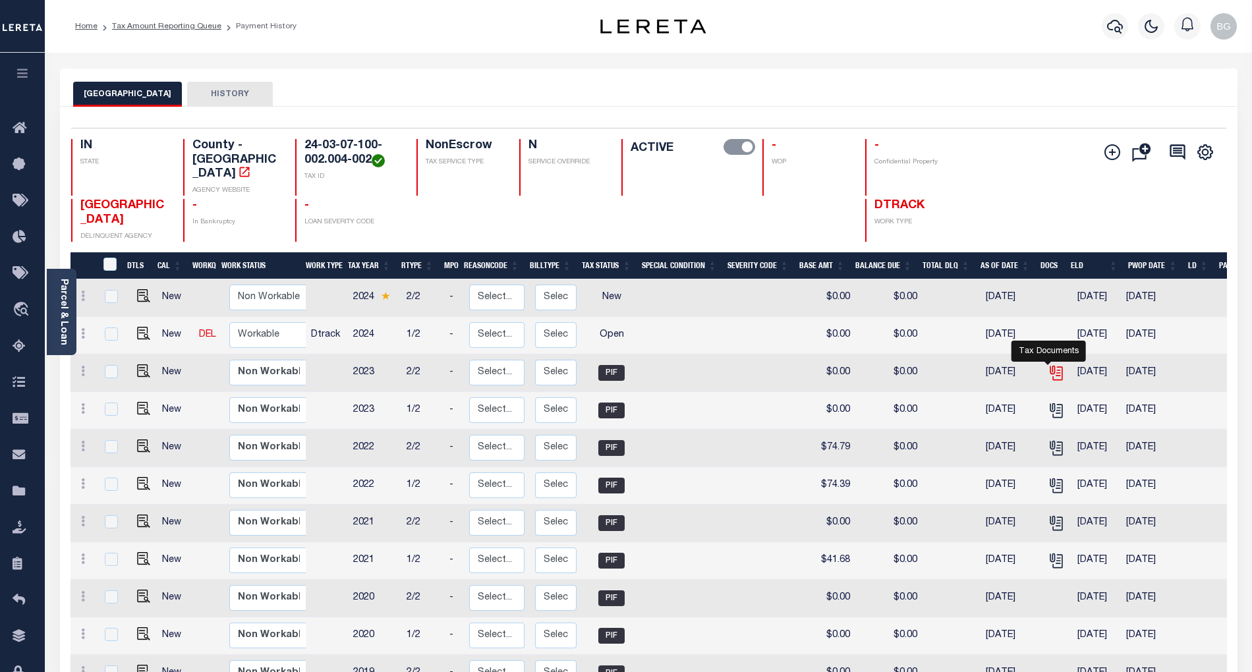
click at [1051, 364] on icon "" at bounding box center [1056, 372] width 17 height 17
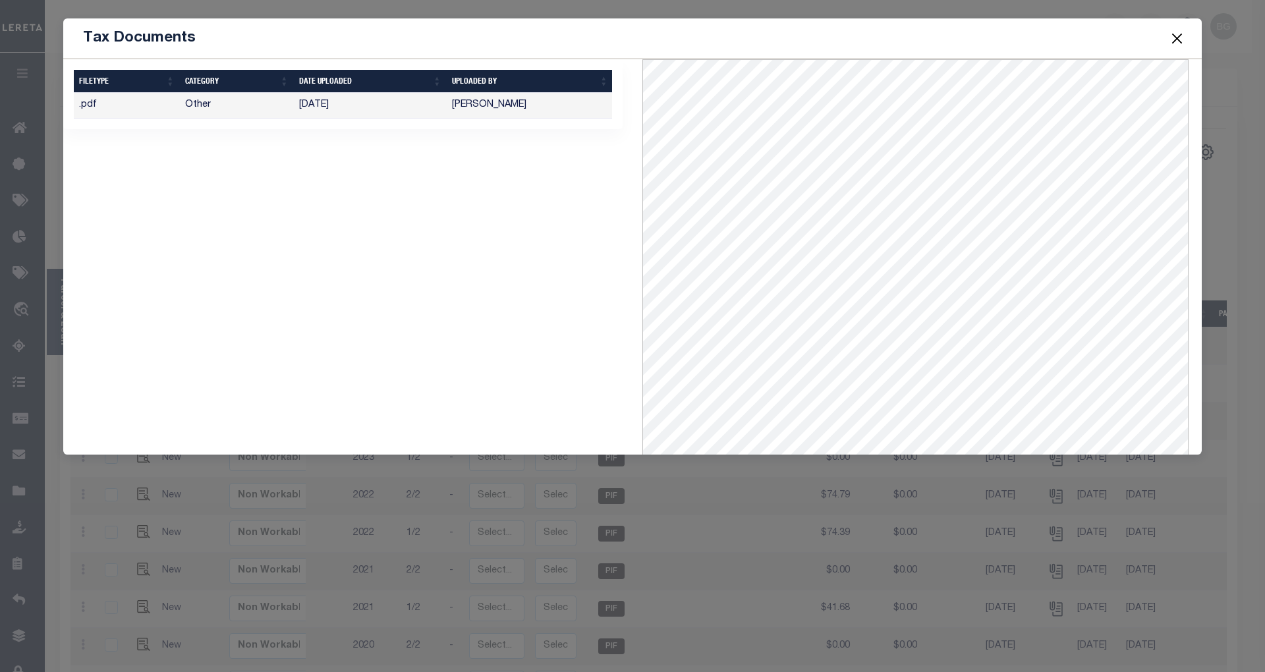
click at [1176, 40] on button "Close" at bounding box center [1177, 38] width 17 height 17
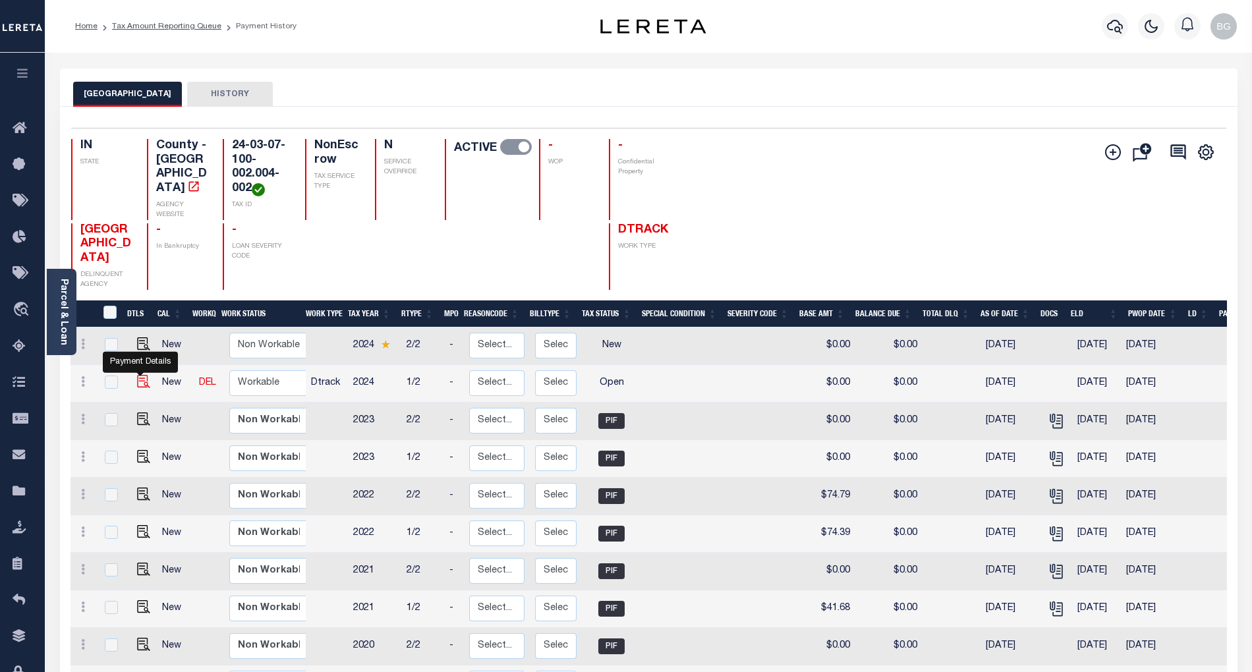
click at [140, 387] on img "" at bounding box center [143, 381] width 13 height 13
checkbox input "true"
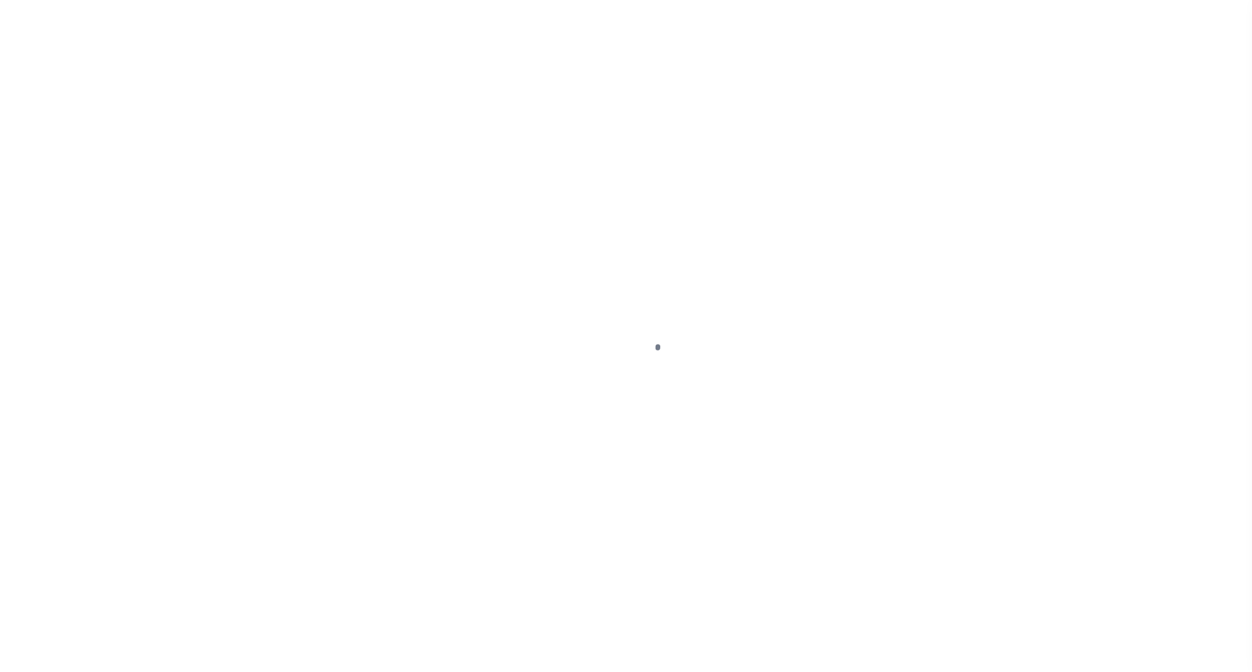
select select "OP2"
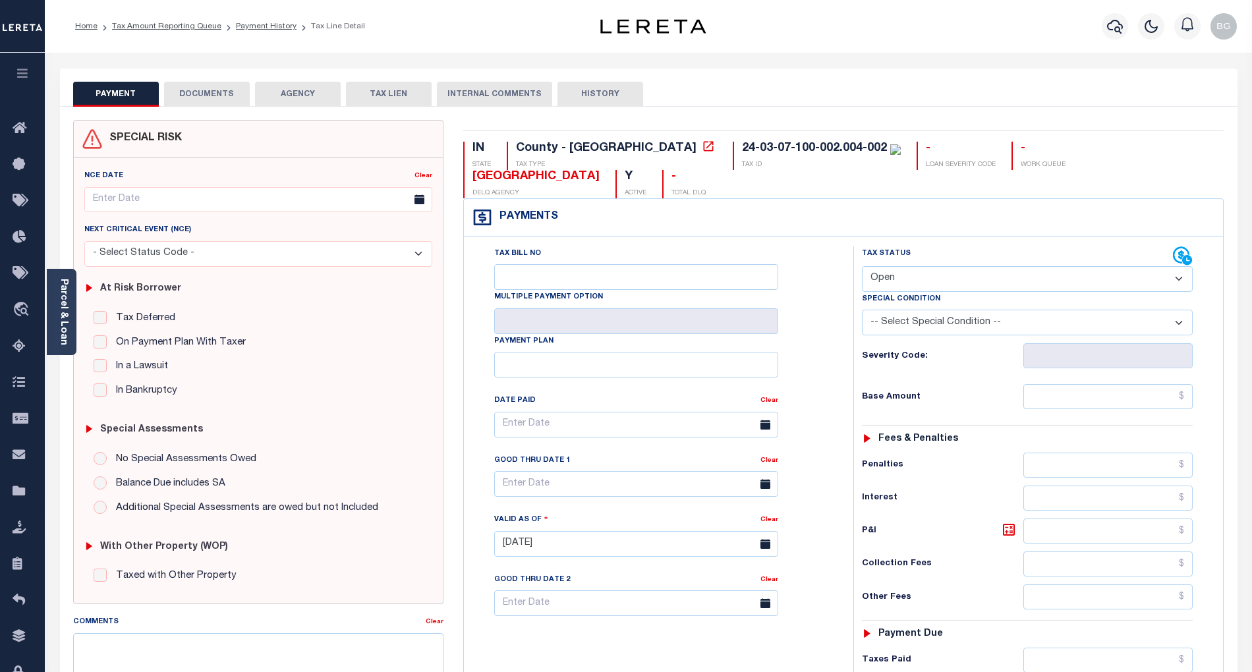
click at [206, 95] on button "DOCUMENTS" at bounding box center [207, 94] width 86 height 25
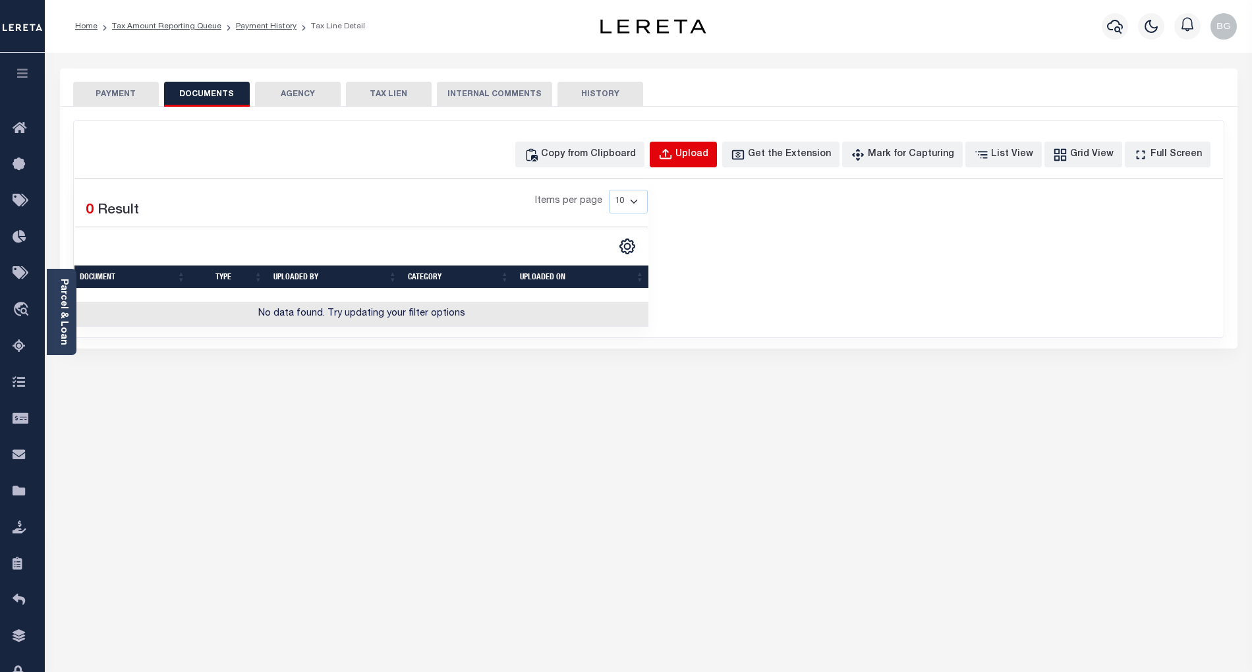
click at [701, 154] on div "Upload" at bounding box center [691, 155] width 33 height 14
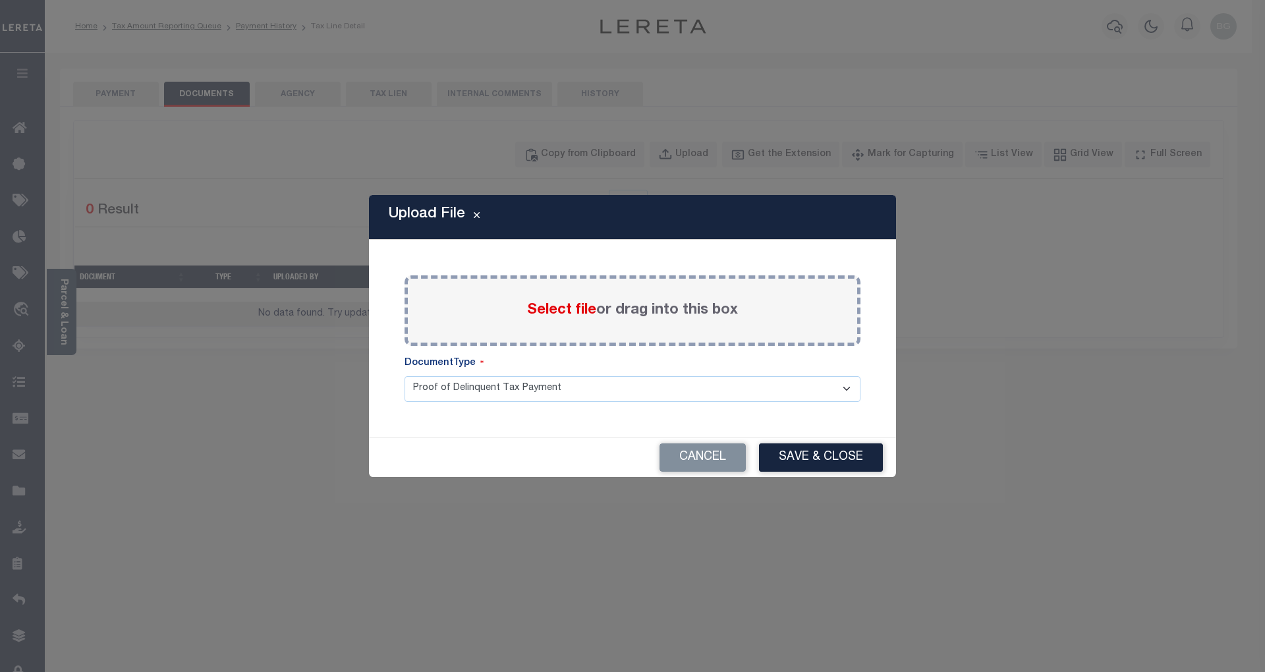
click at [567, 309] on span "Select file" at bounding box center [561, 310] width 69 height 14
click at [0, 0] on input "Select file or drag into this box" at bounding box center [0, 0] width 0 height 0
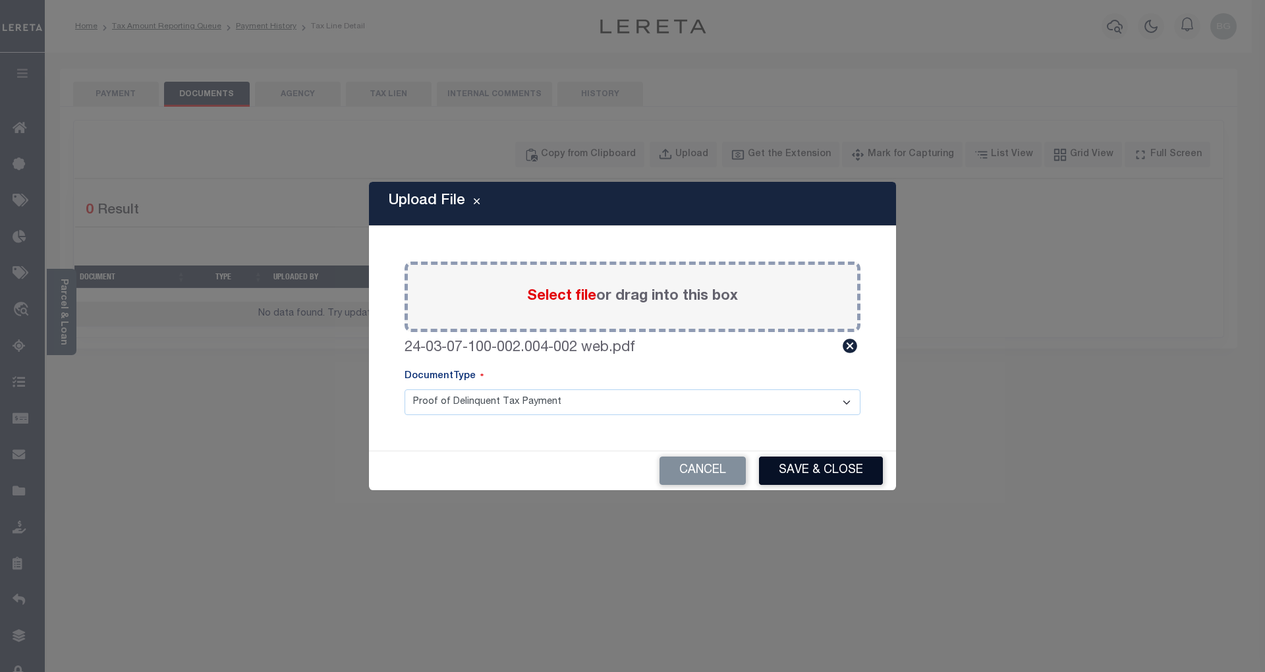
click at [845, 470] on button "Save & Close" at bounding box center [821, 471] width 124 height 28
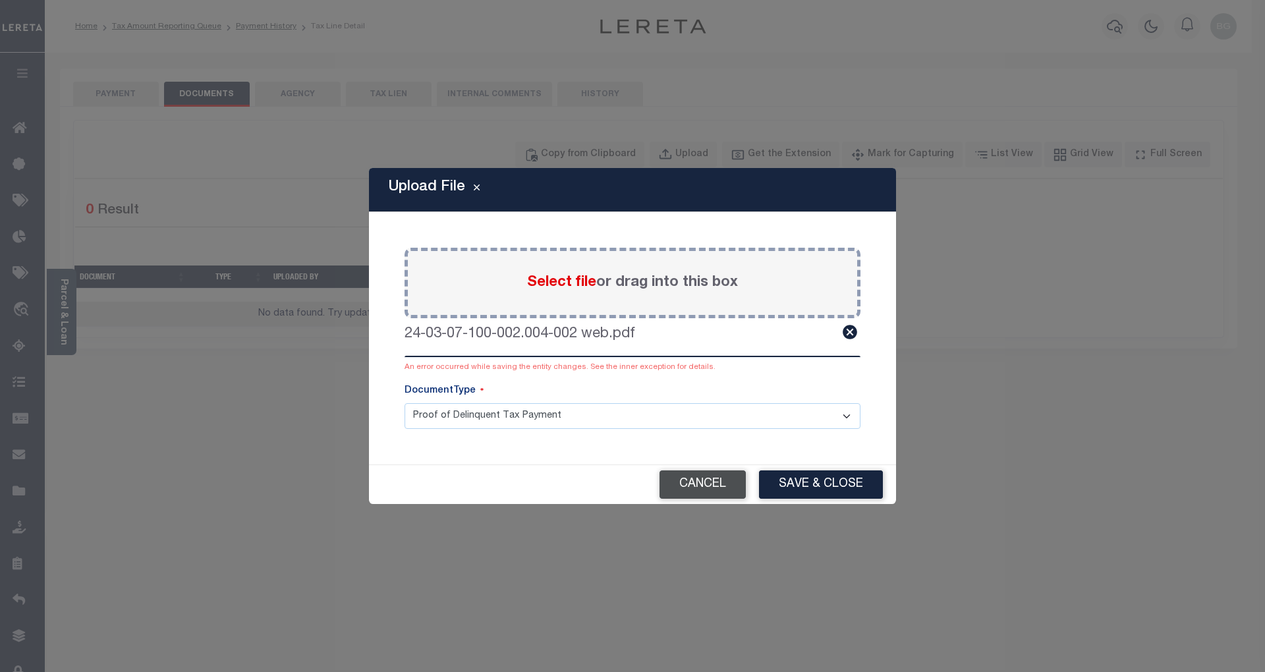
click at [720, 484] on button "Cancel" at bounding box center [702, 484] width 86 height 28
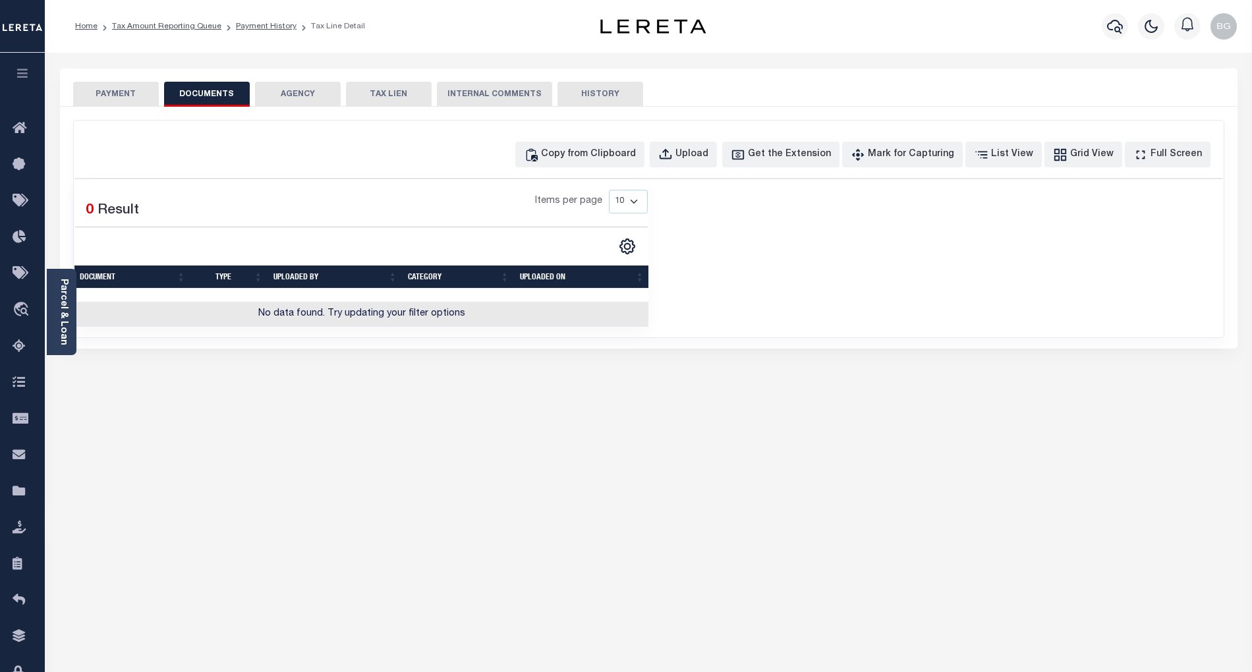
click at [122, 92] on button "PAYMENT" at bounding box center [116, 94] width 86 height 25
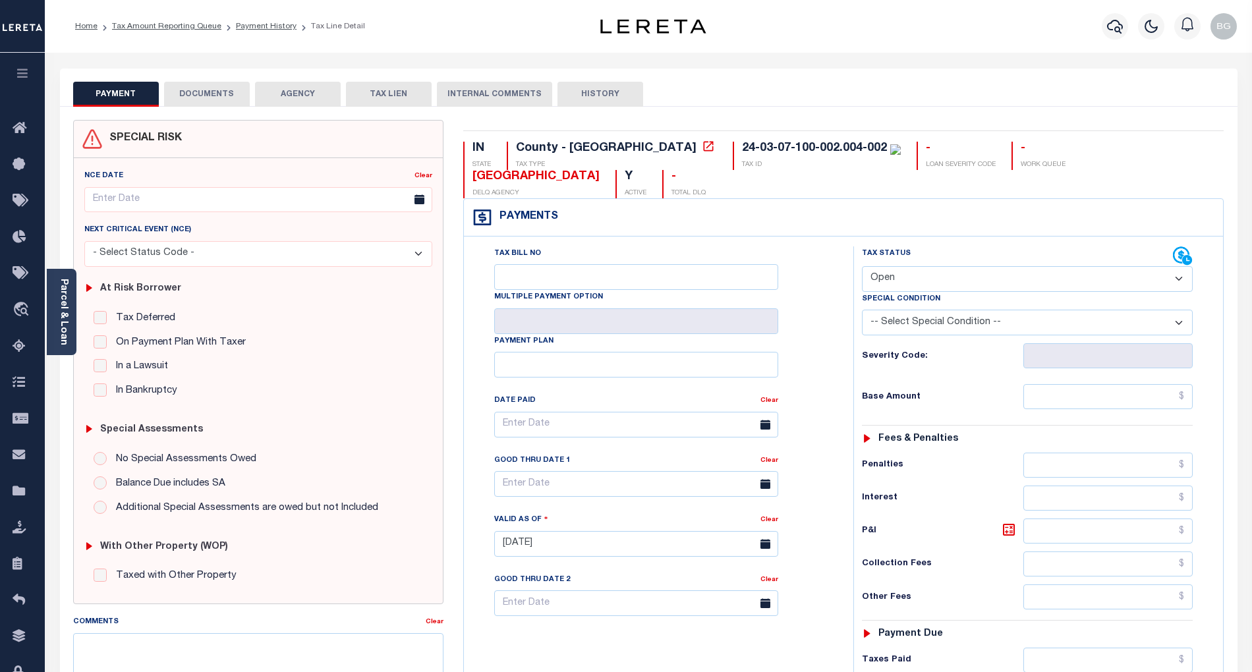
click at [208, 91] on button "DOCUMENTS" at bounding box center [207, 94] width 86 height 25
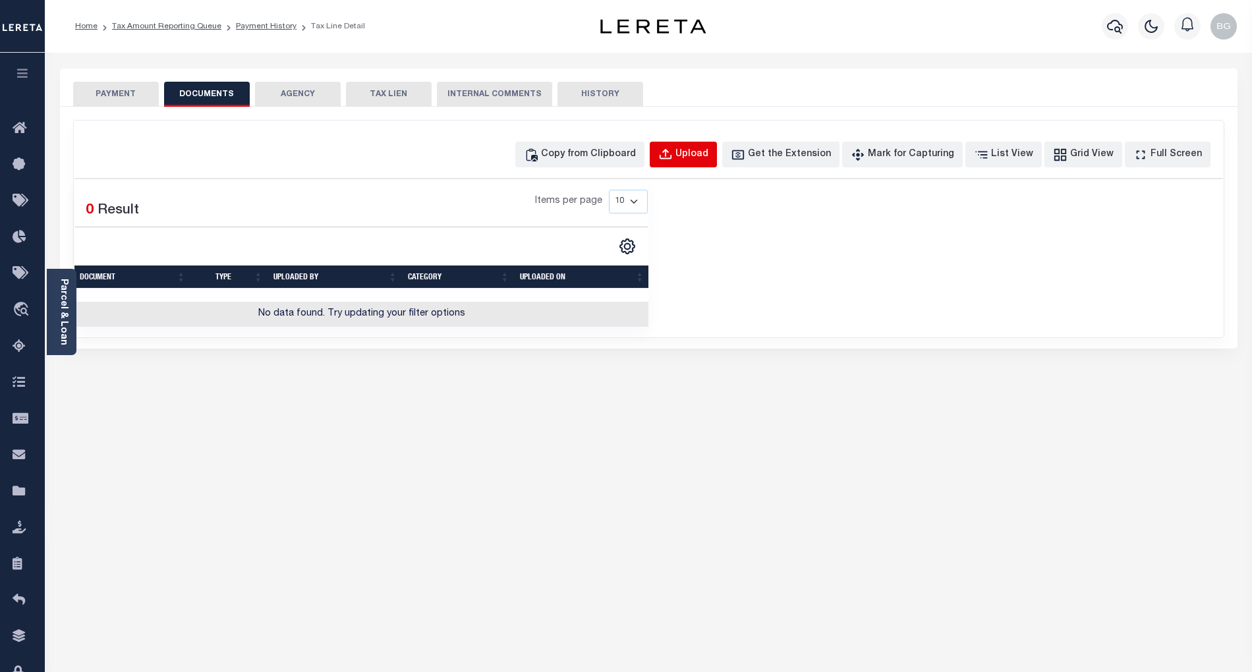
click at [702, 148] on div "Upload" at bounding box center [691, 155] width 33 height 14
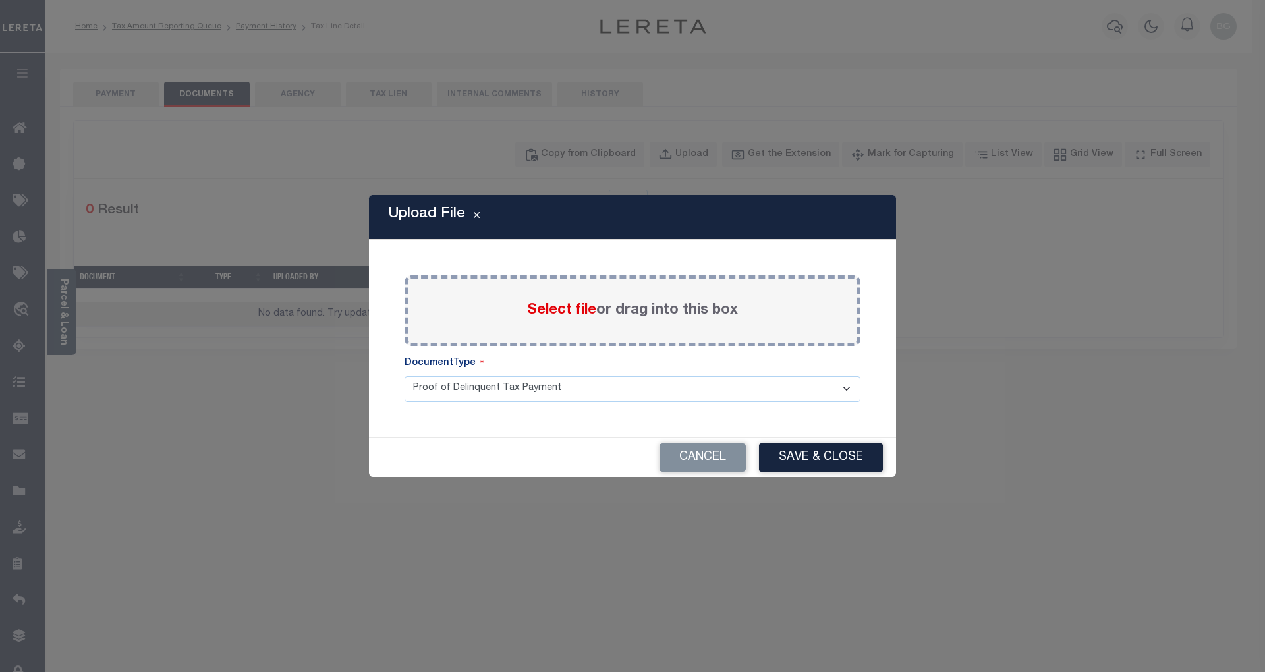
click at [573, 308] on span "Select file" at bounding box center [561, 310] width 69 height 14
click at [0, 0] on input "Select file or drag into this box" at bounding box center [0, 0] width 0 height 0
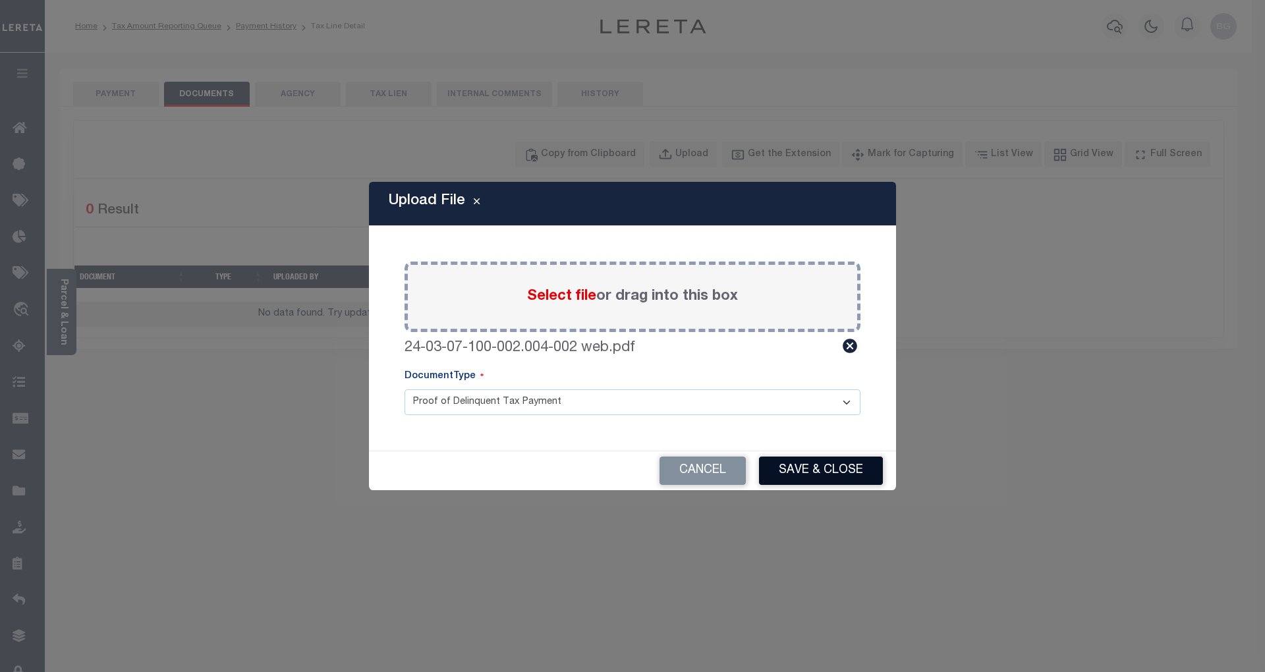
click at [828, 465] on button "Save & Close" at bounding box center [821, 471] width 124 height 28
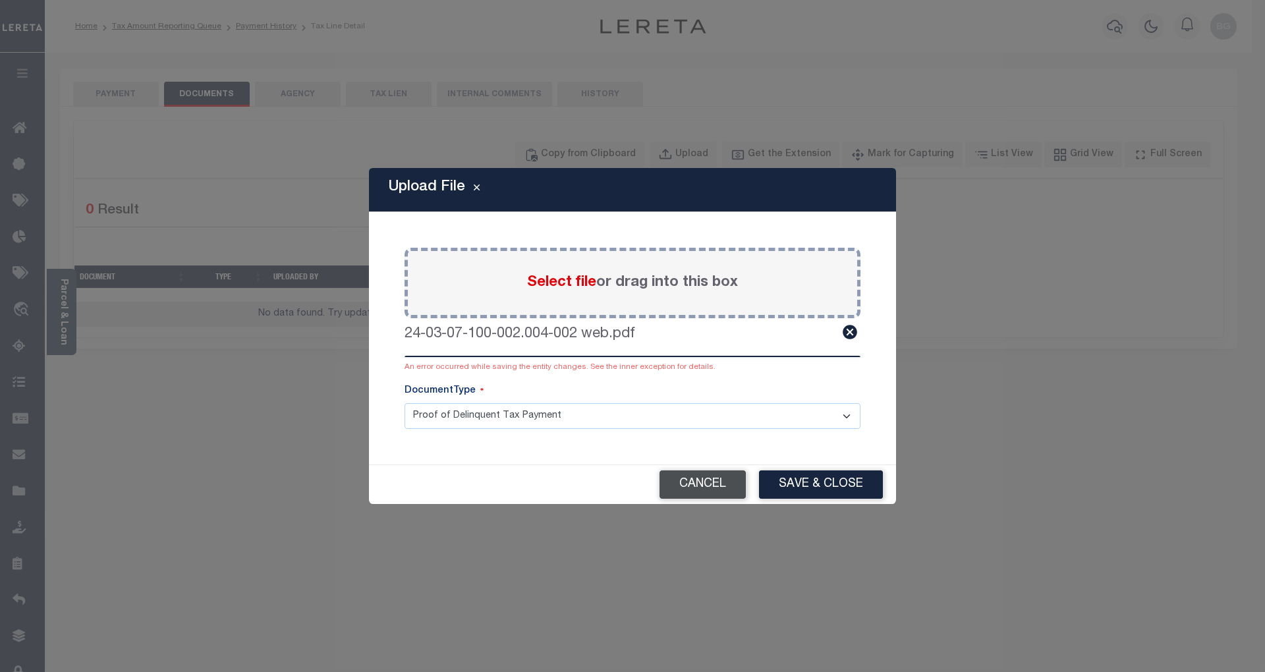
click at [712, 486] on button "Cancel" at bounding box center [702, 484] width 86 height 28
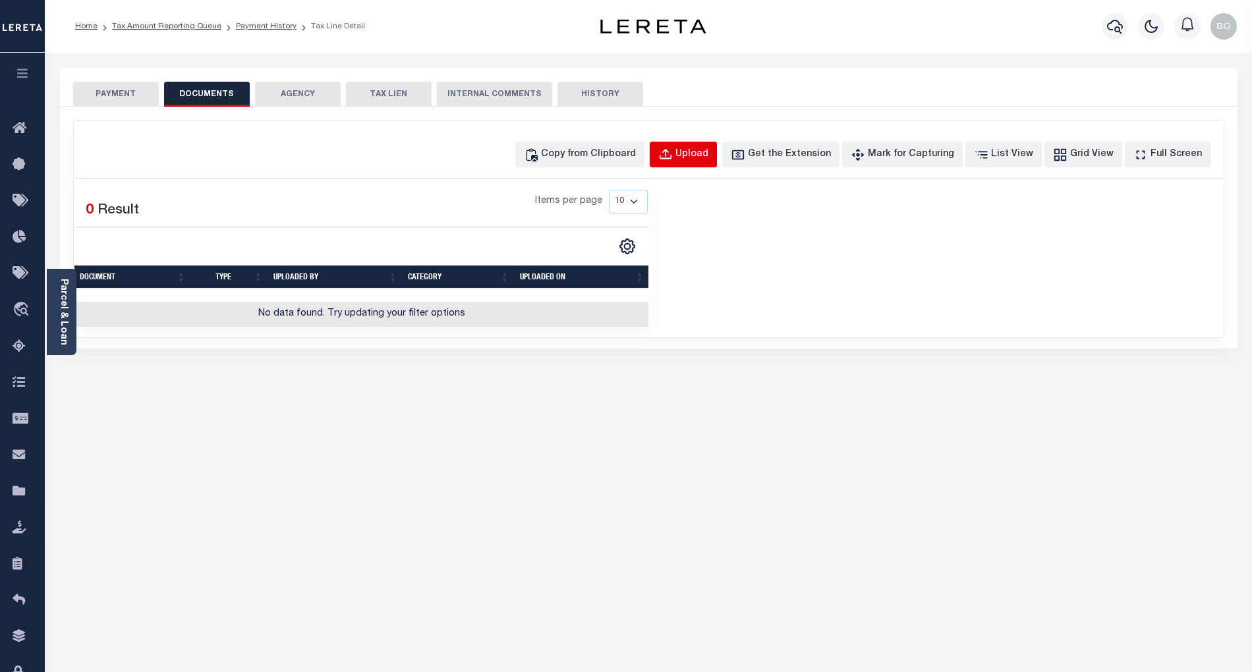
click at [702, 155] on div "Upload" at bounding box center [691, 155] width 33 height 14
select select "POP"
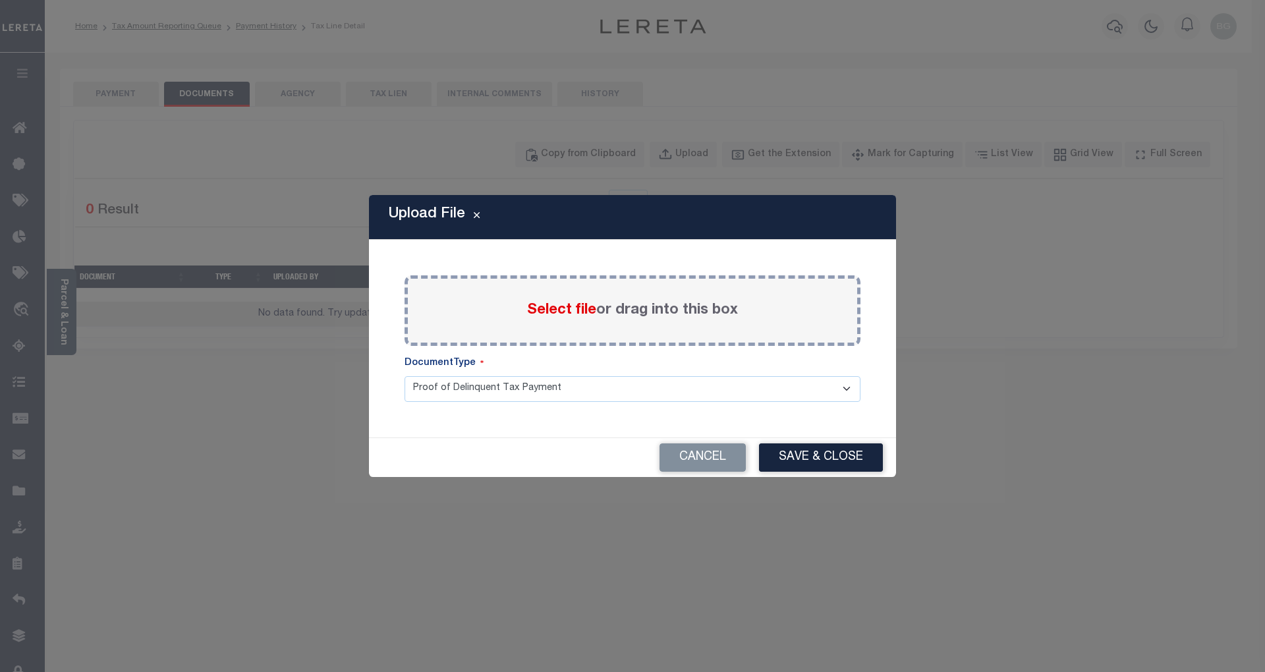
click at [557, 314] on span "Select file" at bounding box center [561, 310] width 69 height 14
click at [0, 0] on input "Select file or drag into this box" at bounding box center [0, 0] width 0 height 0
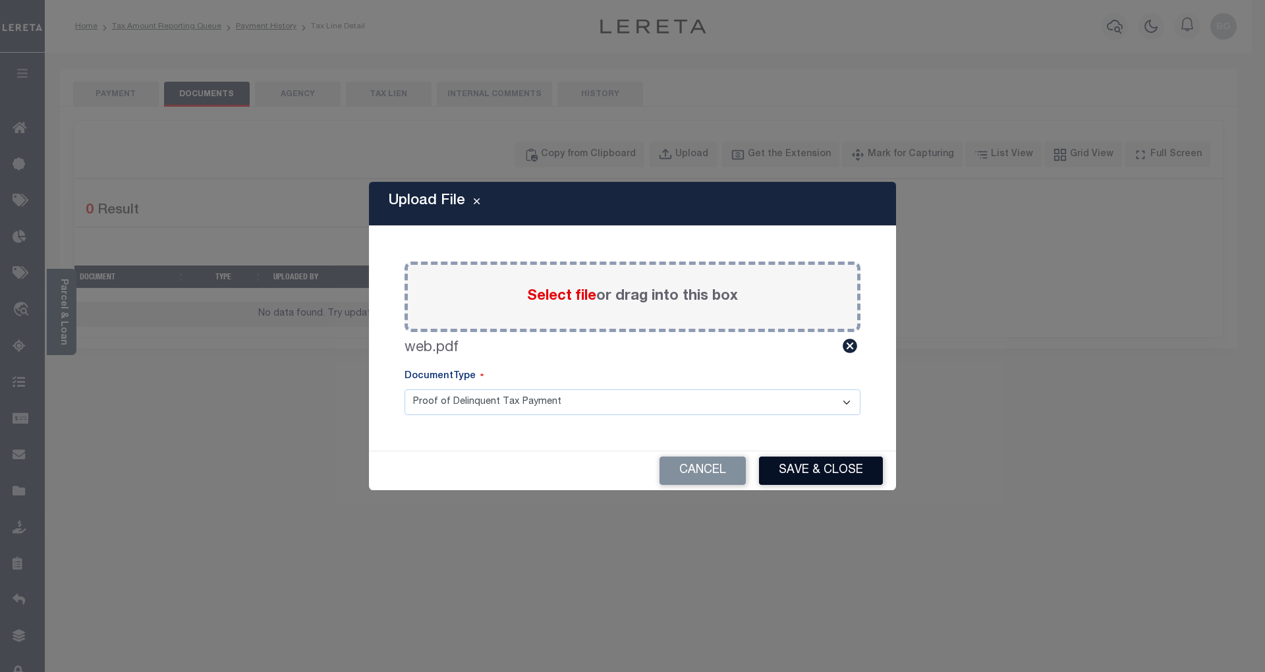
click at [854, 462] on button "Save & Close" at bounding box center [821, 471] width 124 height 28
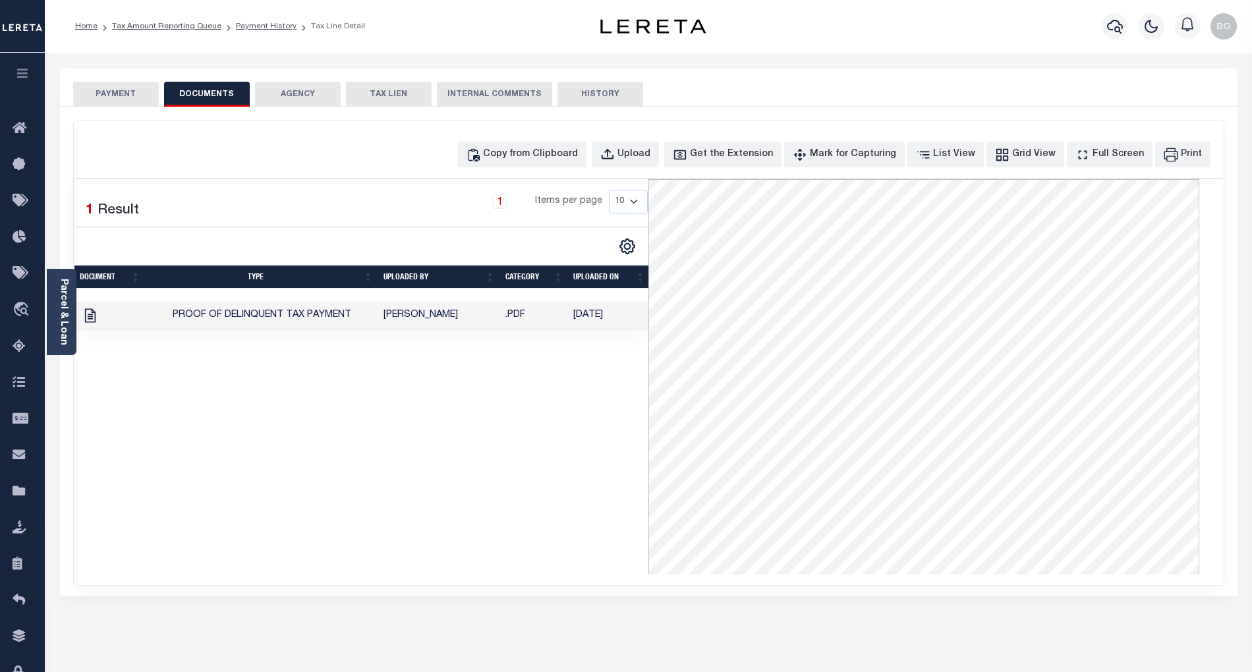
click at [116, 94] on button "PAYMENT" at bounding box center [116, 94] width 86 height 25
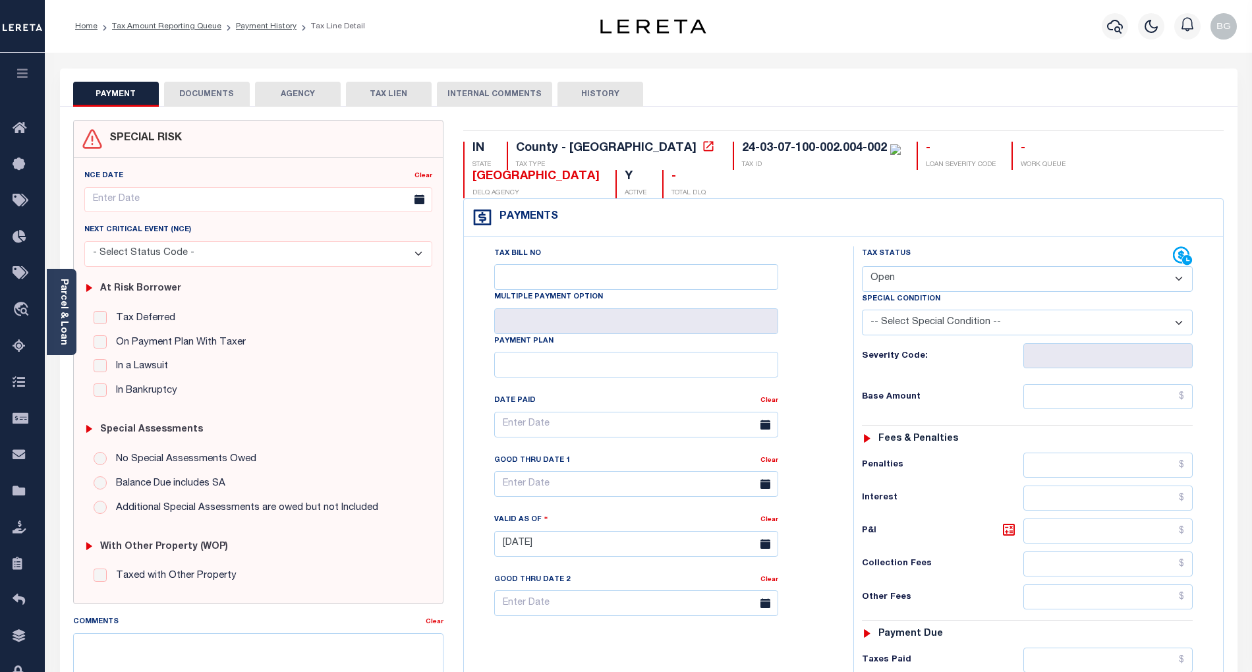
click at [907, 266] on select "- Select Status Code - Open Due/Unpaid Paid Incomplete No Tax Due Internal Refu…" at bounding box center [1027, 279] width 331 height 26
select select "PYD"
click at [862, 266] on select "- Select Status Code - Open Due/Unpaid Paid Incomplete No Tax Due Internal Refu…" at bounding box center [1027, 279] width 331 height 26
type input "[DATE]"
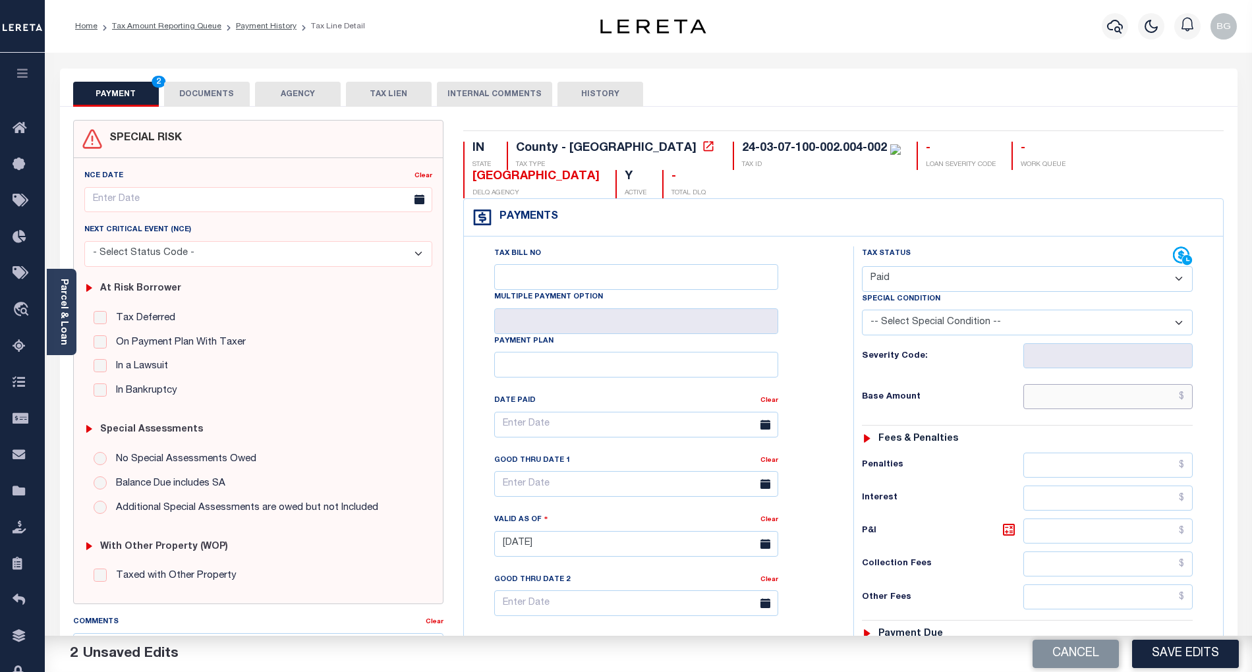
click at [1158, 384] on input "text" at bounding box center [1108, 396] width 170 height 25
paste input "81.26"
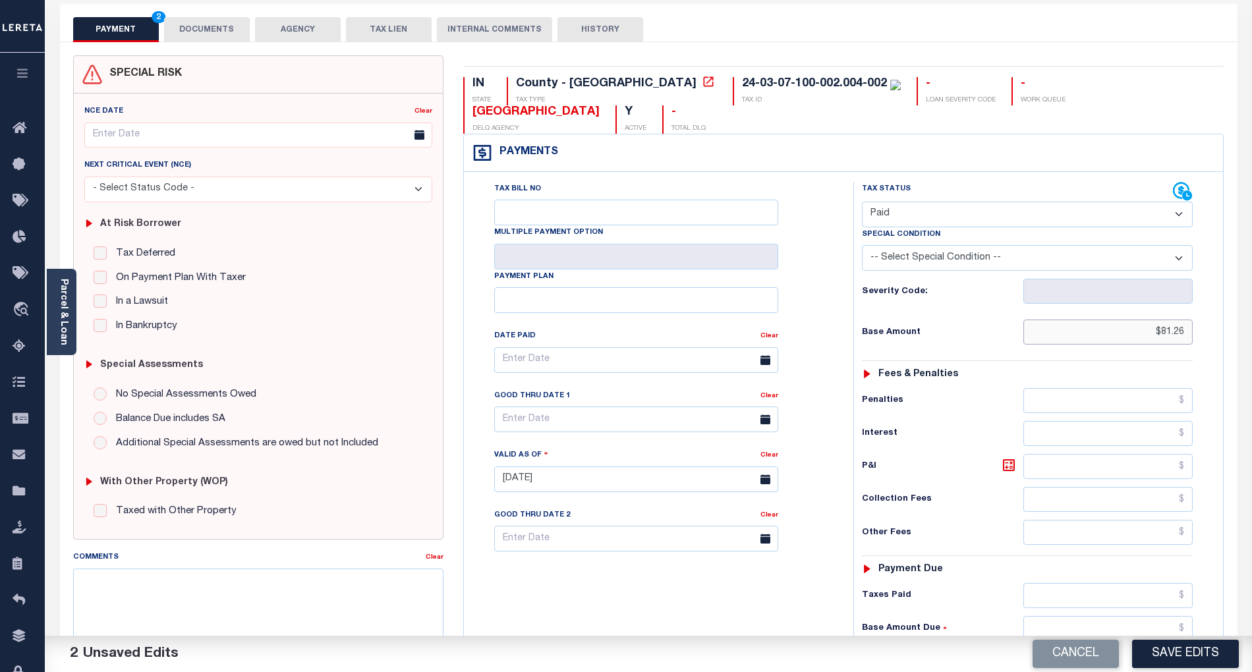
scroll to position [175, 0]
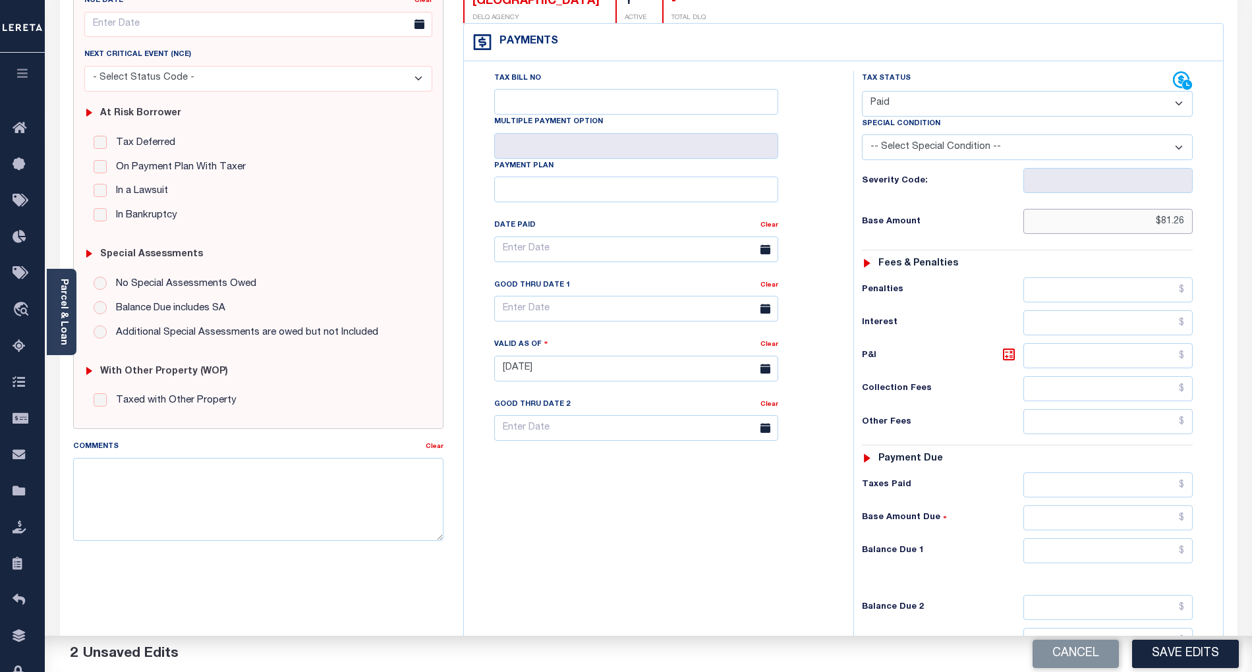
type input "$81.26"
click at [1149, 538] on input "text" at bounding box center [1108, 550] width 170 height 25
paste input "89.39"
type input "$89.39"
click at [1011, 350] on icon at bounding box center [1009, 354] width 8 height 8
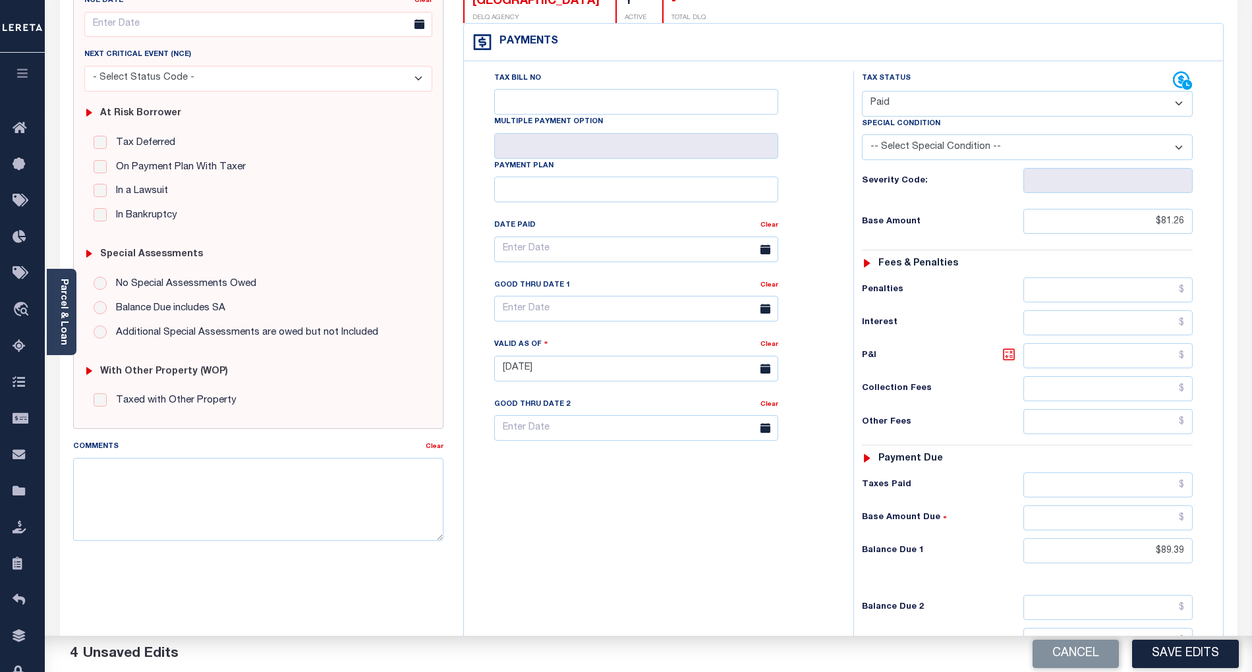
type input "$8.13"
click at [555, 296] on input "text" at bounding box center [636, 309] width 284 height 26
click at [509, 488] on span "31" at bounding box center [509, 489] width 26 height 26
type input "[DATE]"
click at [889, 91] on select "- Select Status Code - Open Due/Unpaid Paid Incomplete No Tax Due Internal Refu…" at bounding box center [1027, 104] width 331 height 26
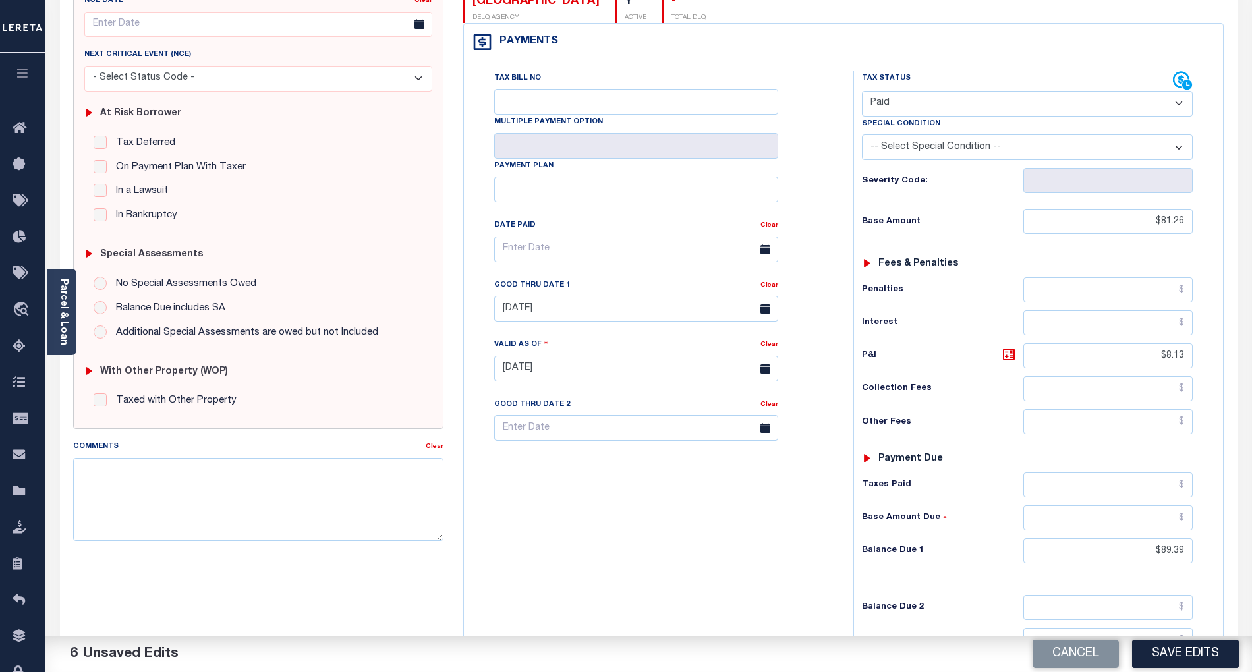
select select "DUE"
click at [862, 91] on select "- Select Status Code - Open Due/Unpaid Paid Incomplete No Tax Due Internal Refu…" at bounding box center [1027, 104] width 331 height 26
click at [1204, 656] on button "Save Edits" at bounding box center [1185, 654] width 107 height 28
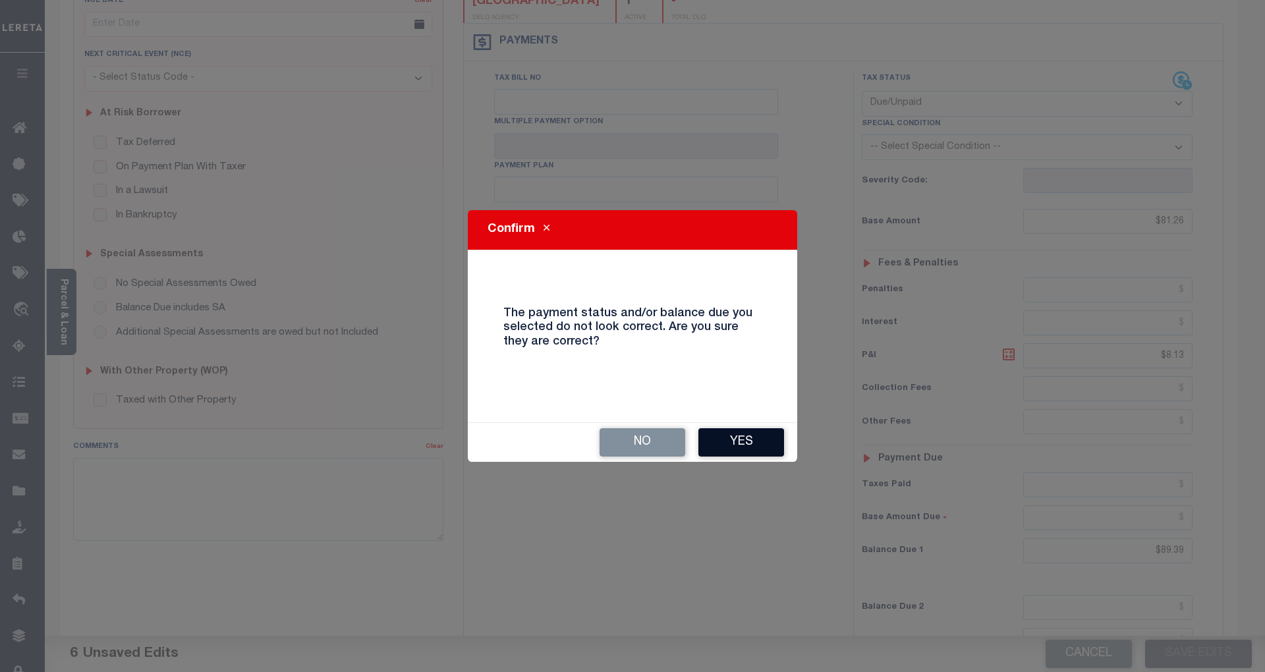
click at [751, 435] on button "Yes" at bounding box center [741, 442] width 86 height 28
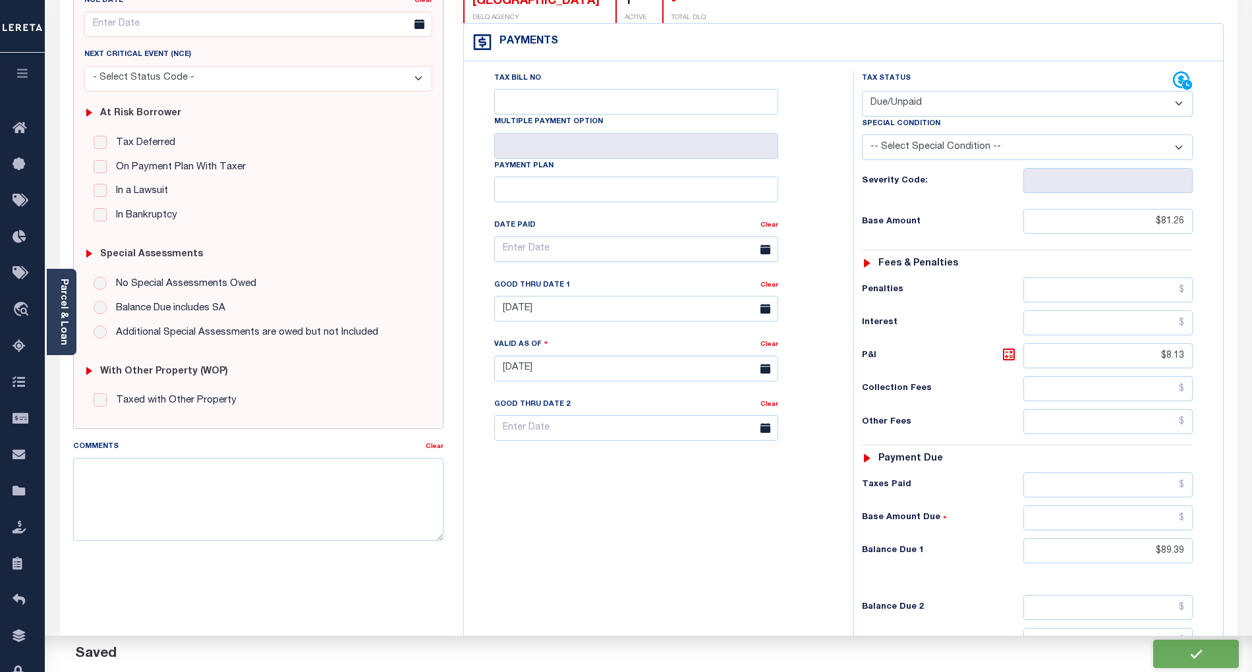
checkbox input "false"
type input "$81.26"
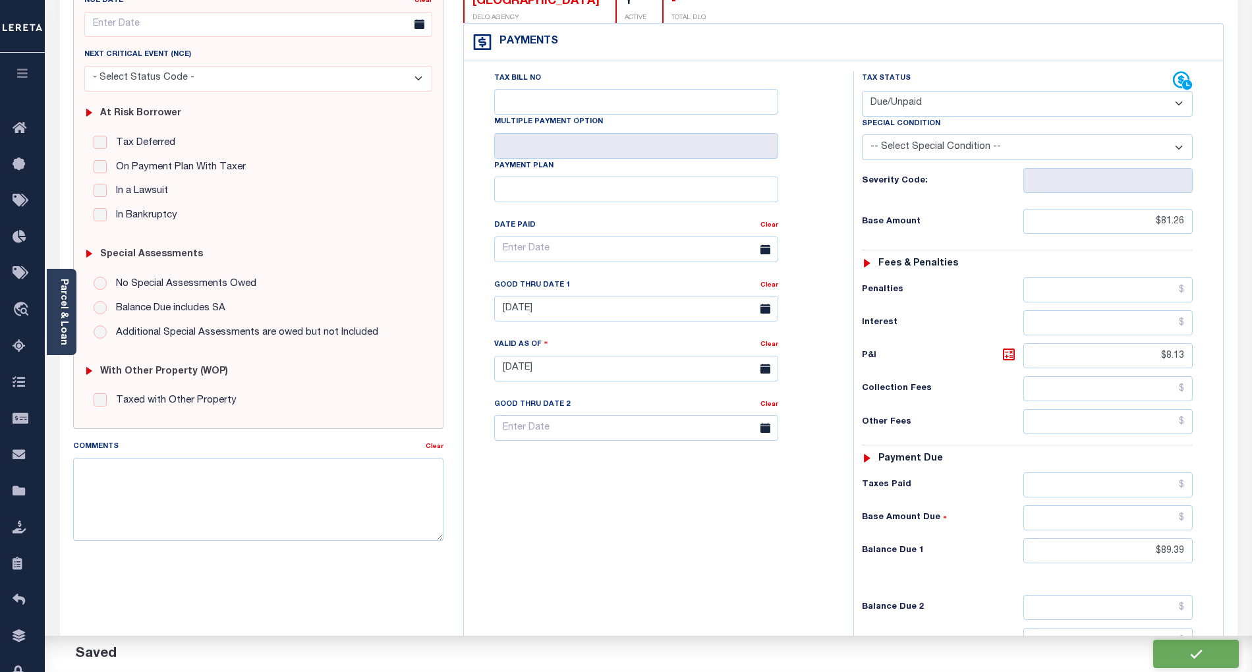
type input "$8.13"
type input "$89.39"
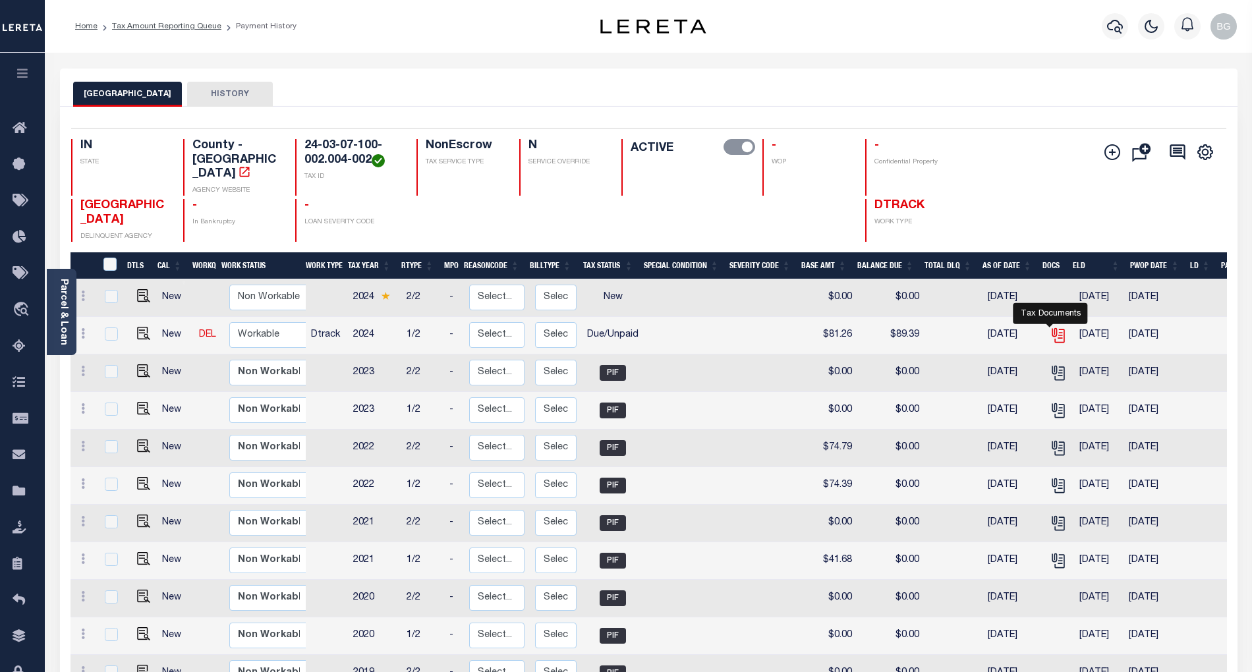
click at [1052, 327] on icon "" at bounding box center [1057, 332] width 11 height 11
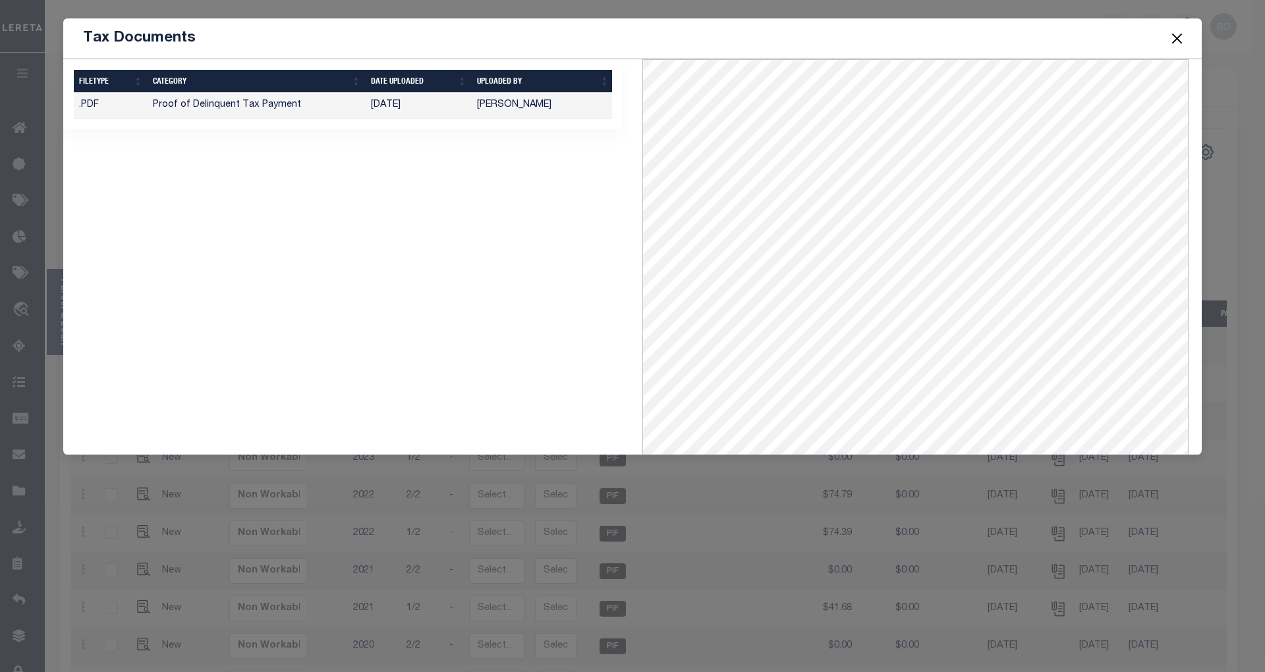
click at [1177, 38] on button "Close" at bounding box center [1177, 38] width 17 height 17
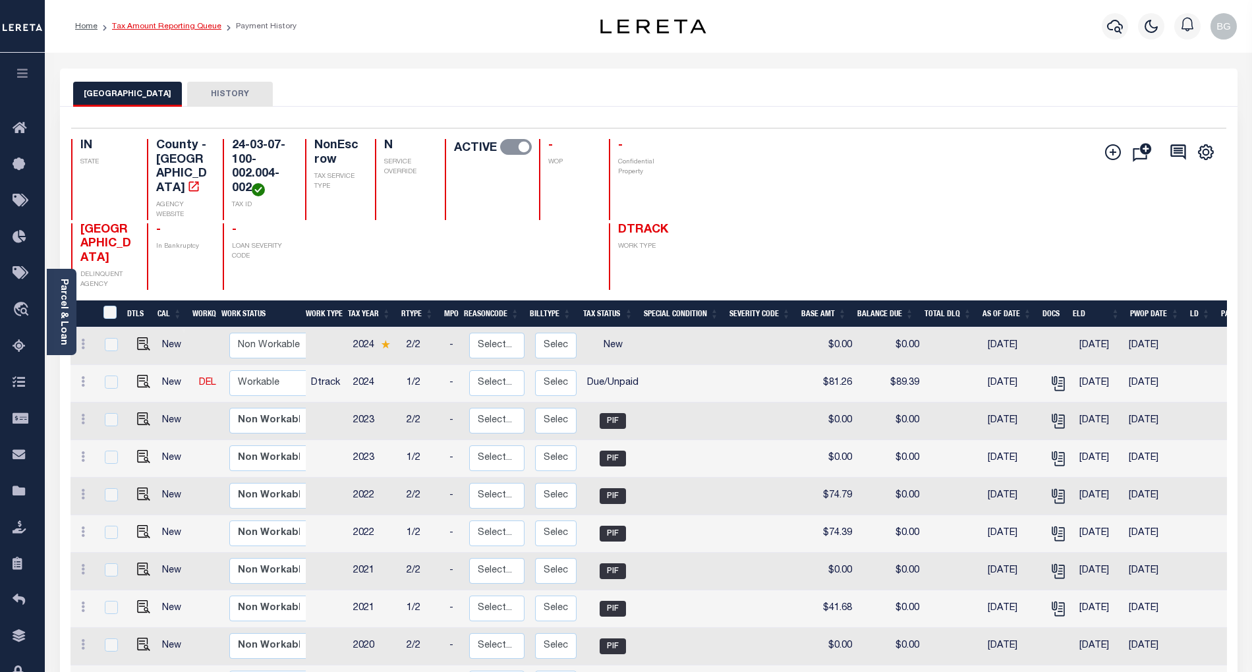
click at [157, 25] on link "Tax Amount Reporting Queue" at bounding box center [166, 26] width 109 height 8
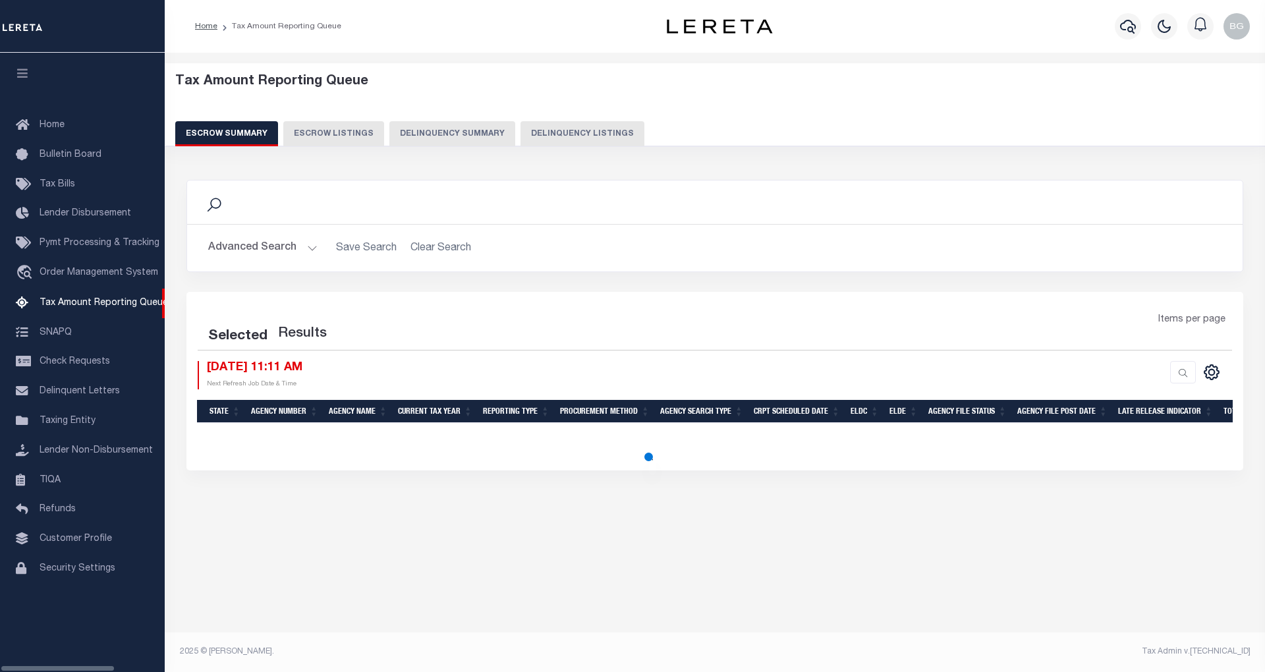
select select "100"
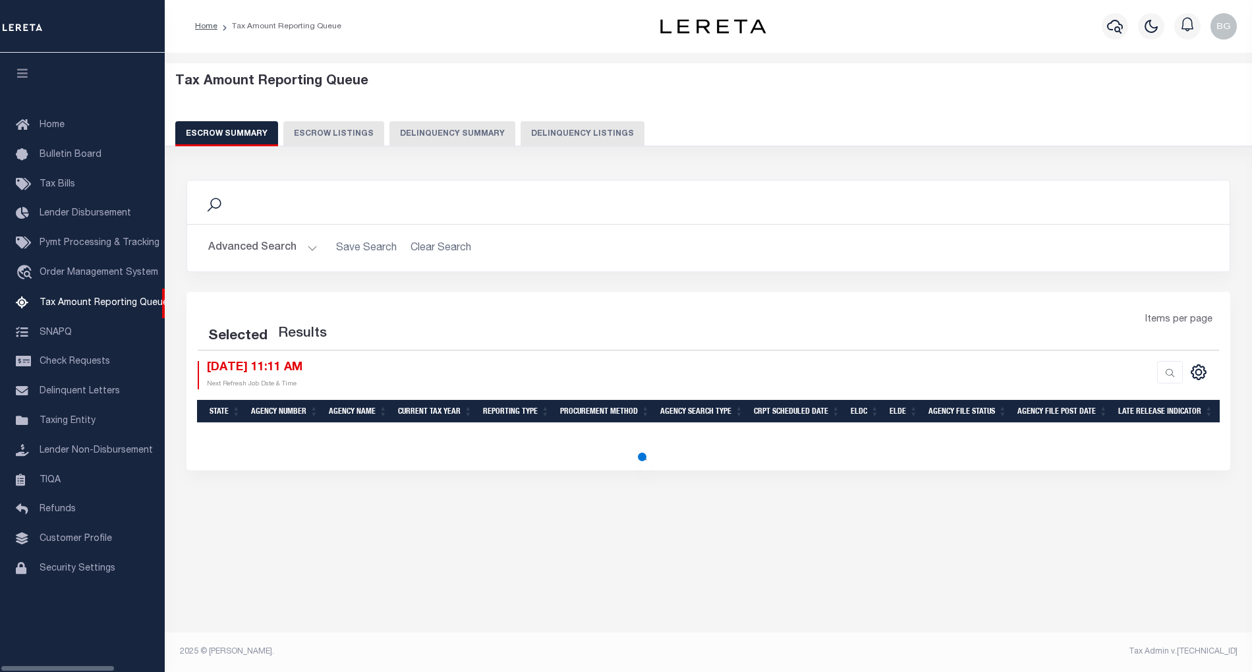
select select "100"
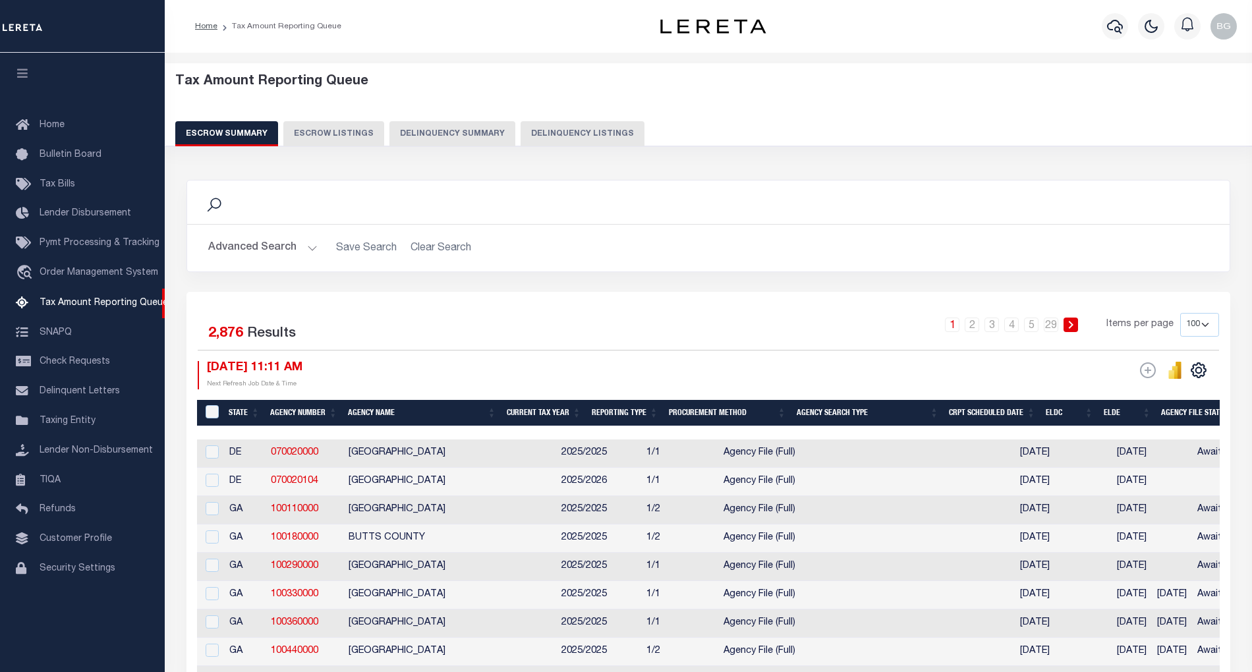
click at [577, 133] on button "Delinquency Listings" at bounding box center [582, 133] width 124 height 25
select select "100"
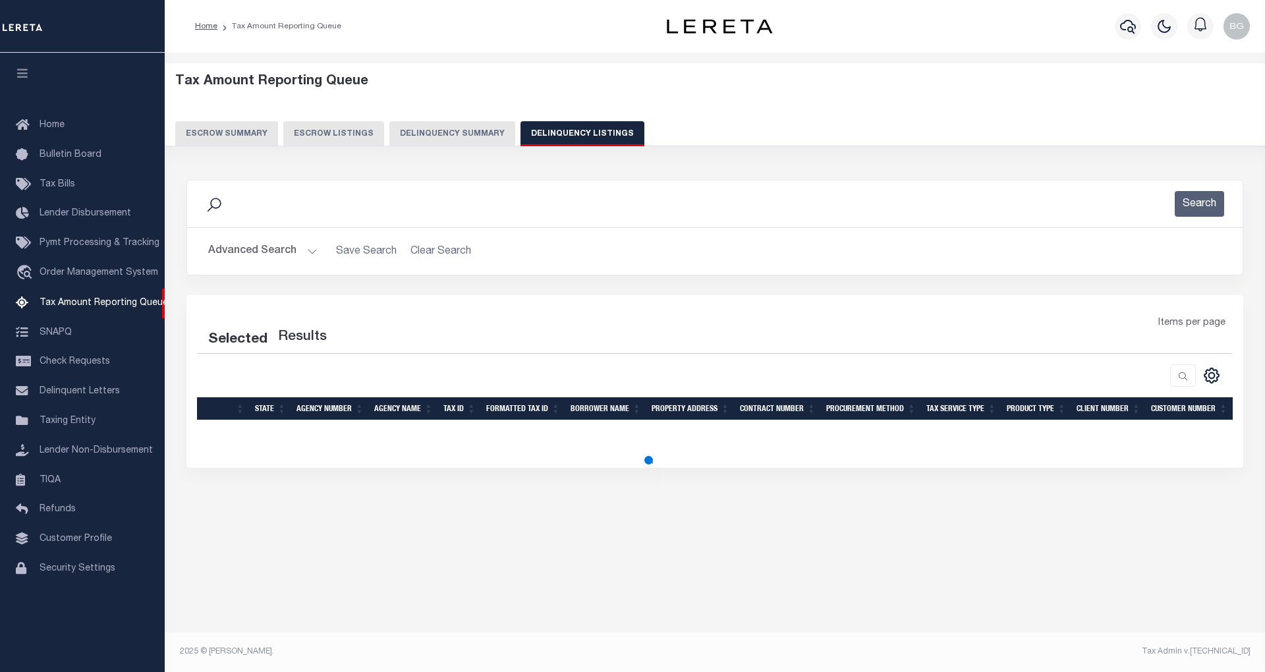
select select "100"
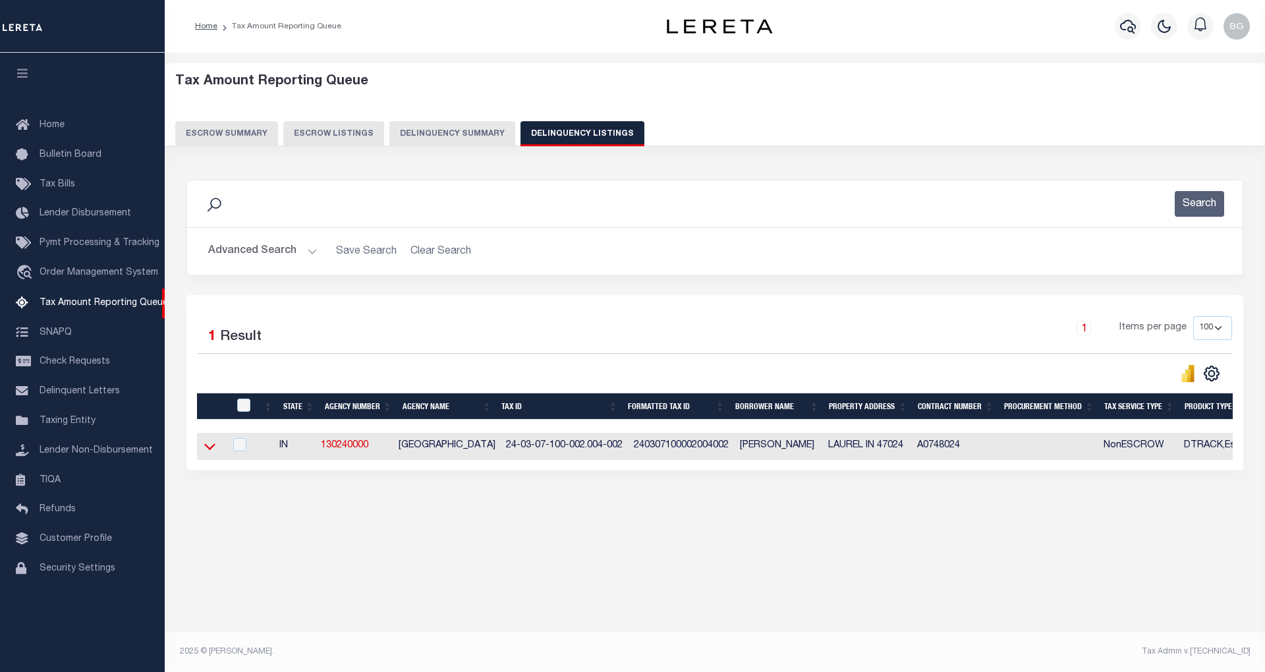
click at [210, 449] on icon at bounding box center [209, 446] width 11 height 14
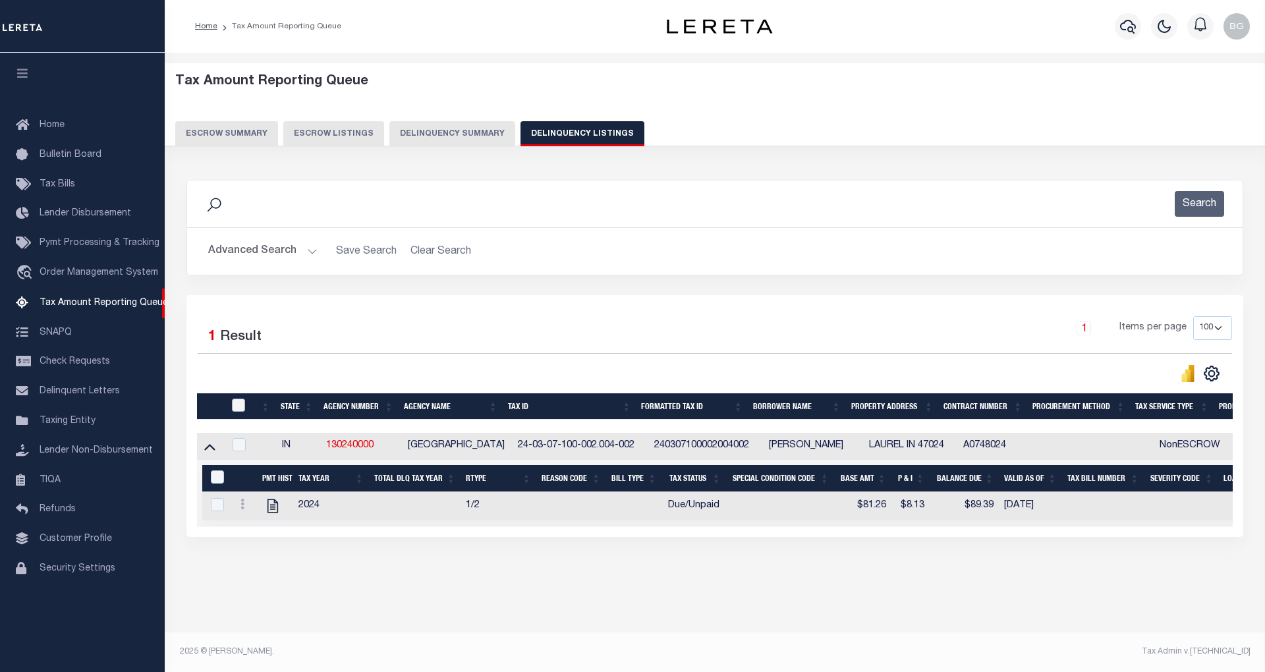
click at [235, 406] on input "checkbox" at bounding box center [238, 405] width 13 height 13
checkbox input "true"
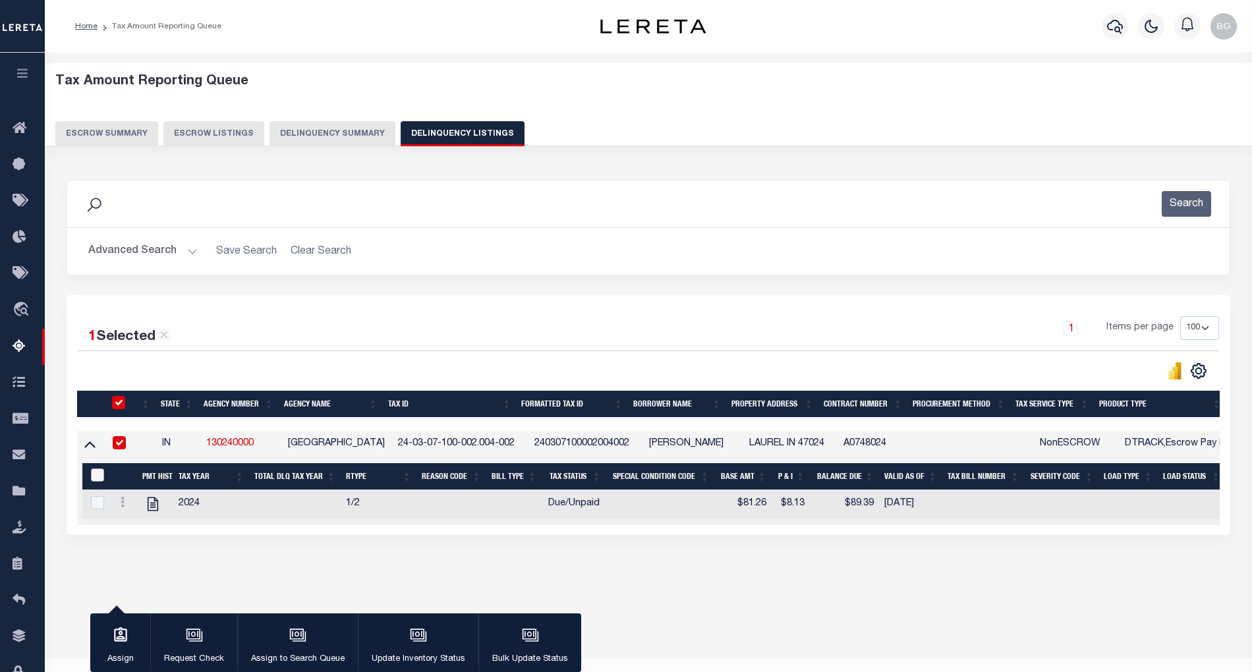
click at [96, 478] on input "&nbsp;" at bounding box center [97, 474] width 13 height 13
checkbox input "true"
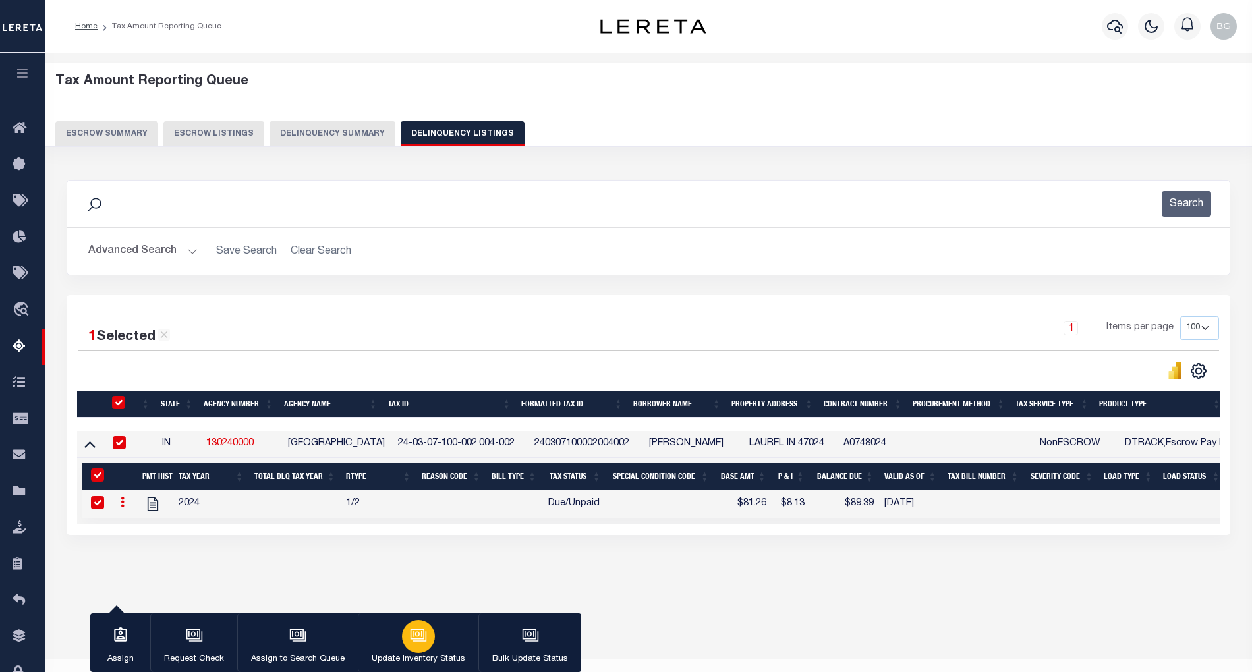
click at [414, 644] on div "button" at bounding box center [418, 636] width 33 height 33
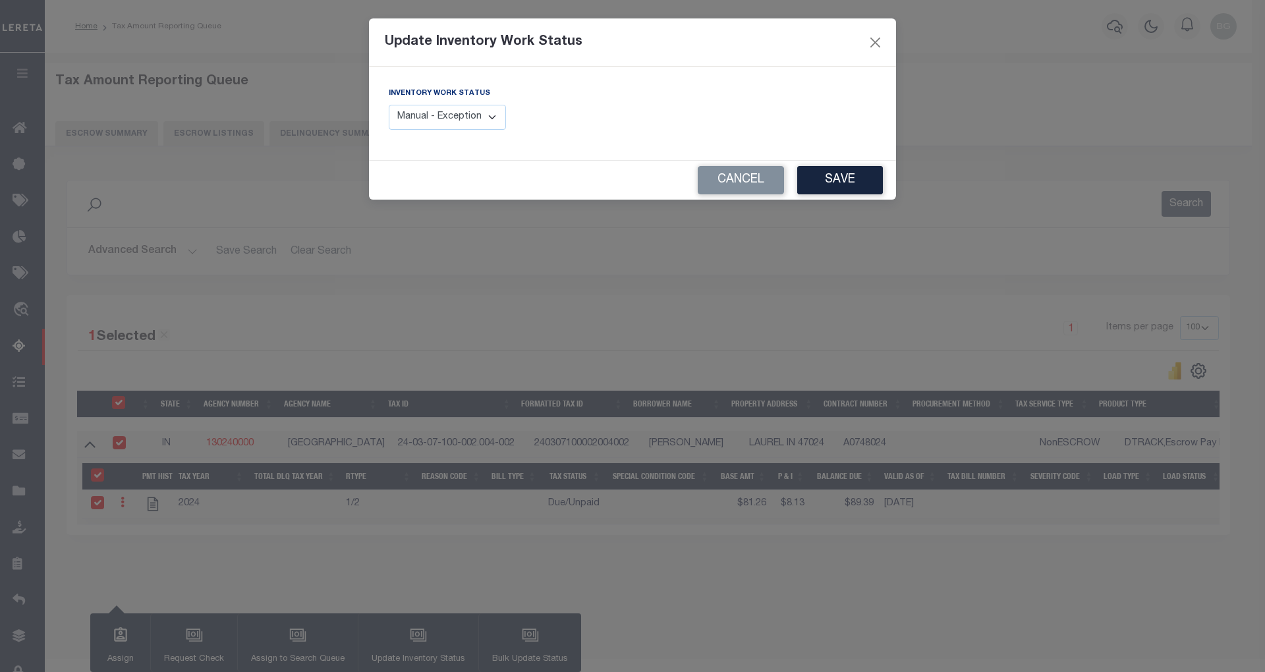
click at [472, 115] on select "Manual - Exception Pended - Awaiting Search Late Add Exception Completed" at bounding box center [447, 118] width 117 height 26
select select "4"
click at [389, 105] on select "Manual - Exception Pended - Awaiting Search Late Add Exception Completed" at bounding box center [447, 118] width 117 height 26
click at [868, 179] on button "Save" at bounding box center [840, 180] width 86 height 28
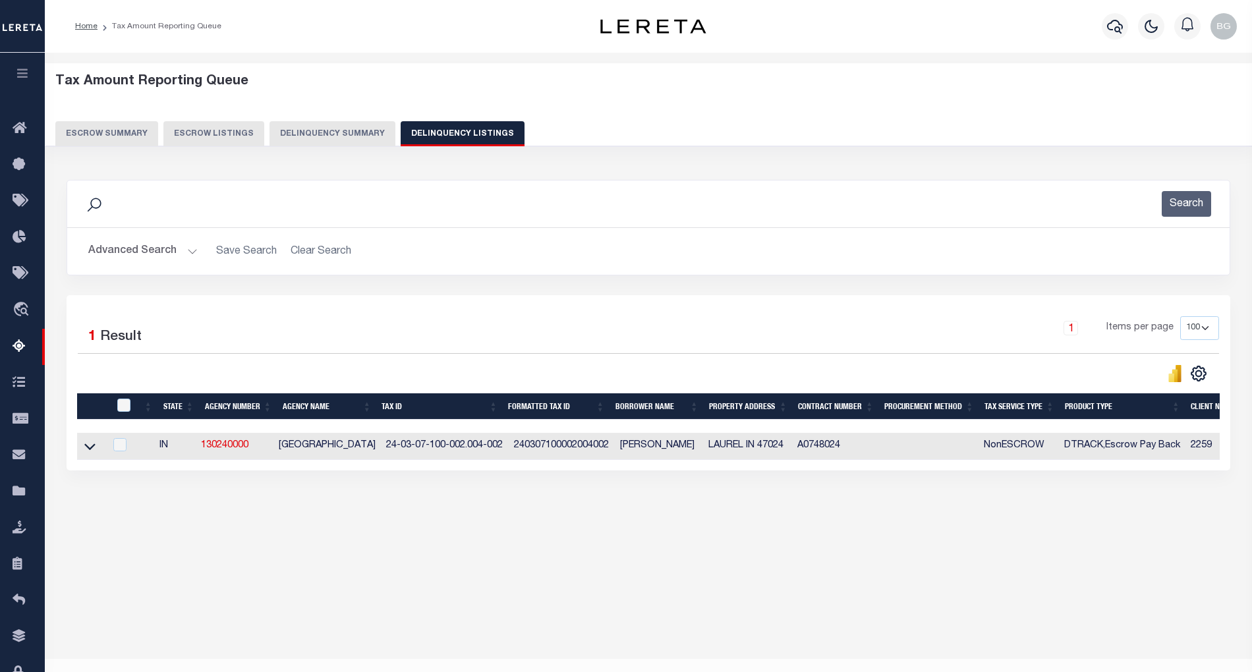
click at [190, 248] on button "Advanced Search" at bounding box center [142, 251] width 109 height 26
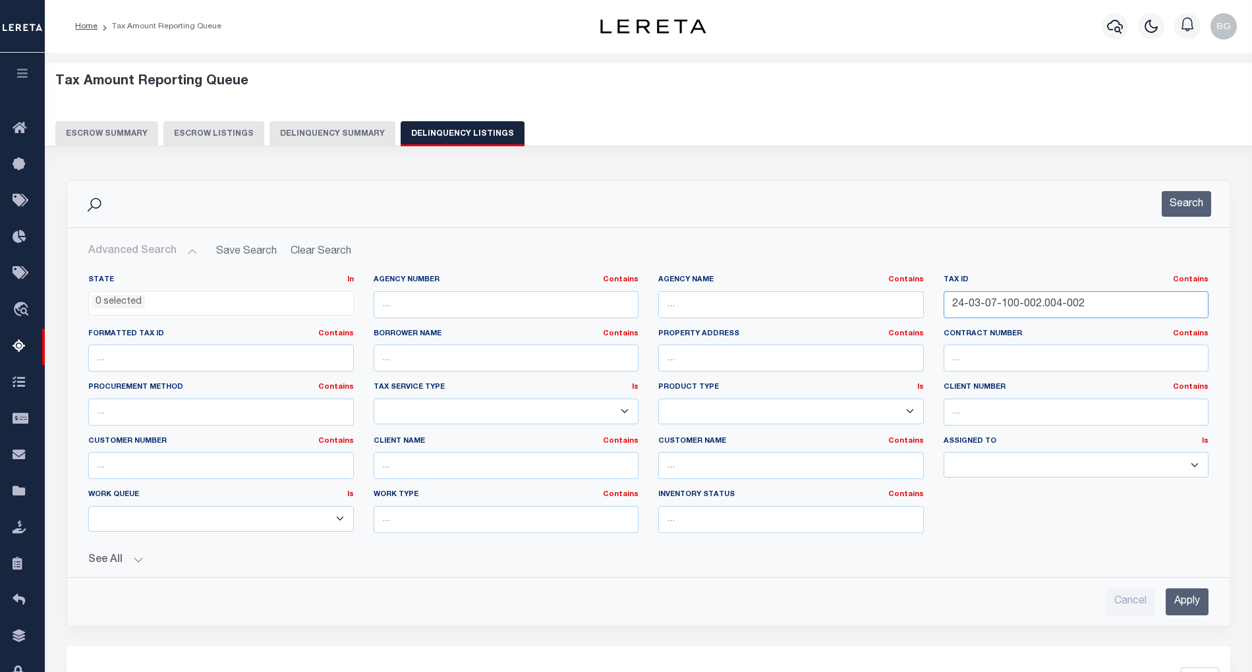
click at [988, 304] on input "24-03-07-100-002.004-002" at bounding box center [1076, 304] width 266 height 27
paste input "3.000"
type input "24-03-07-100-003.000-002"
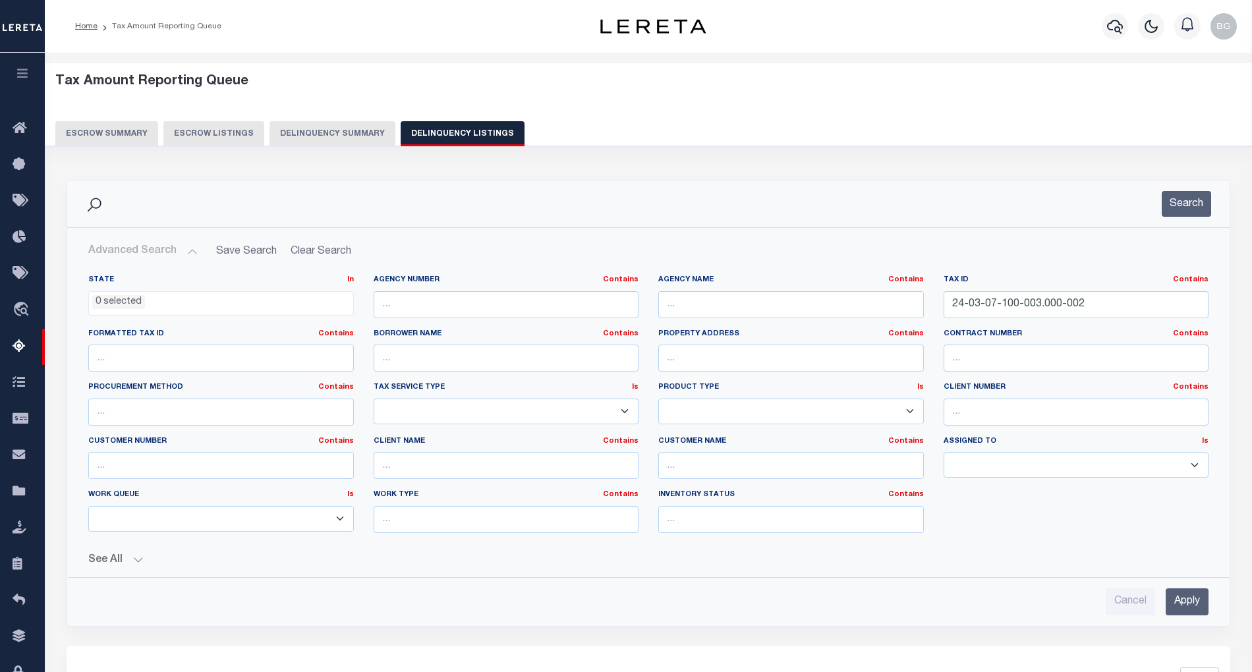
click at [1194, 602] on input "Apply" at bounding box center [1186, 601] width 43 height 27
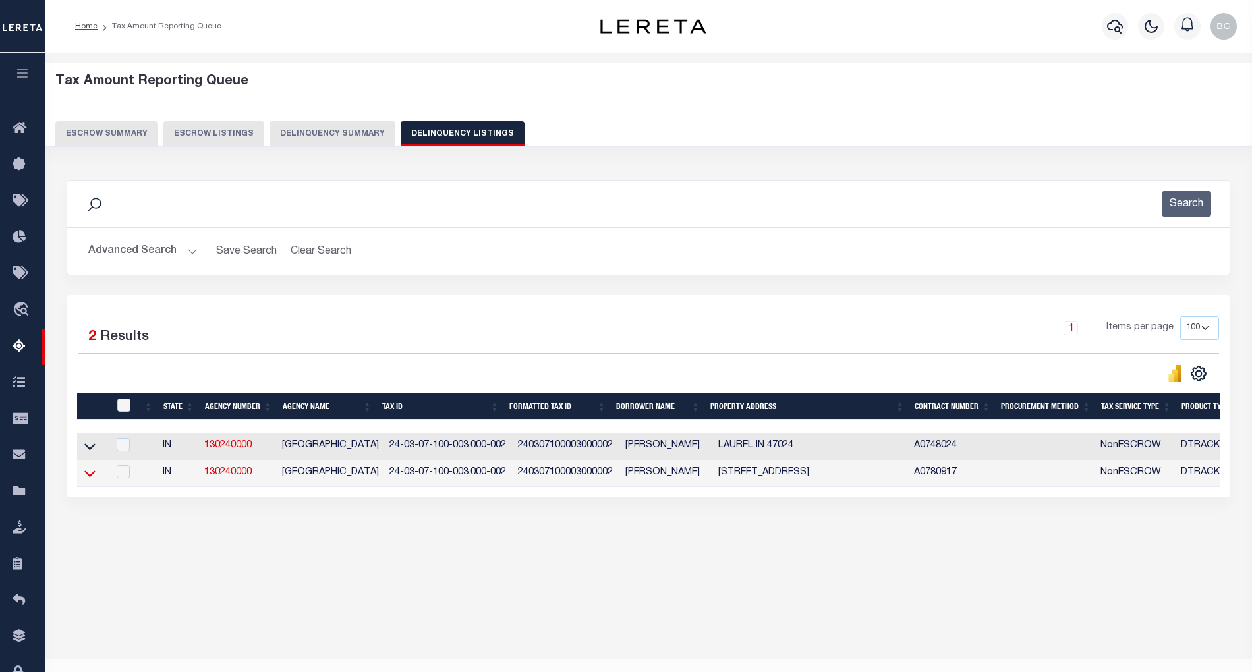
click at [88, 478] on icon at bounding box center [89, 473] width 11 height 14
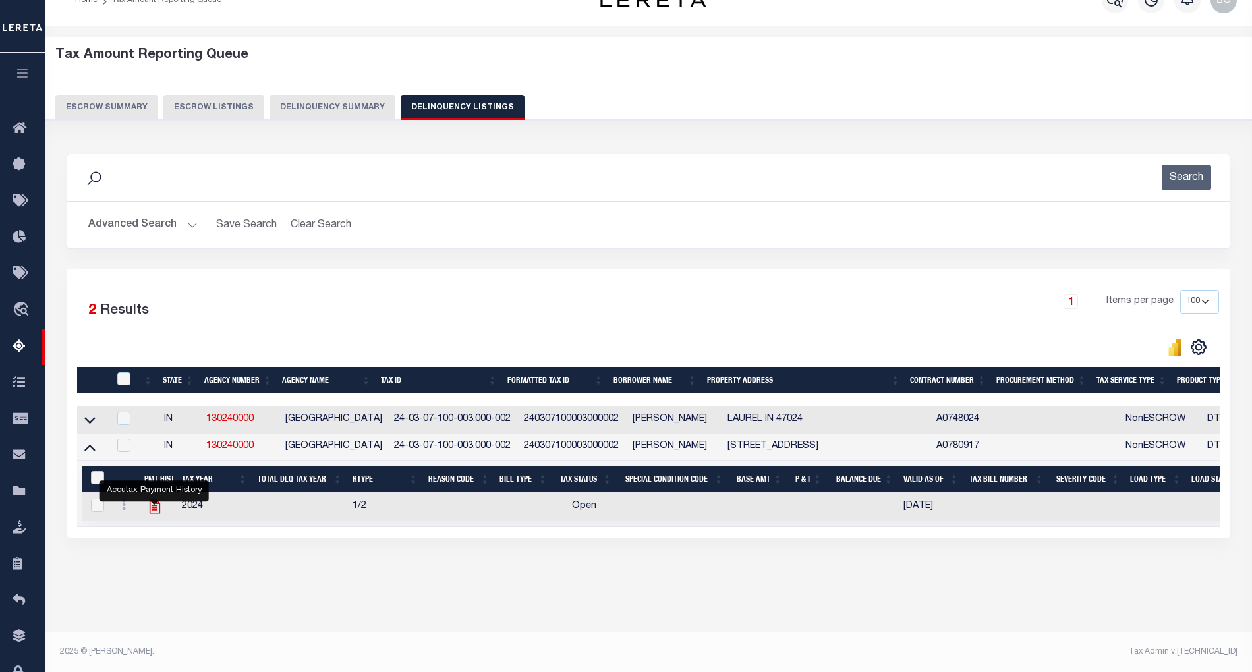
click at [154, 515] on icon "" at bounding box center [154, 506] width 17 height 17
checkbox input "true"
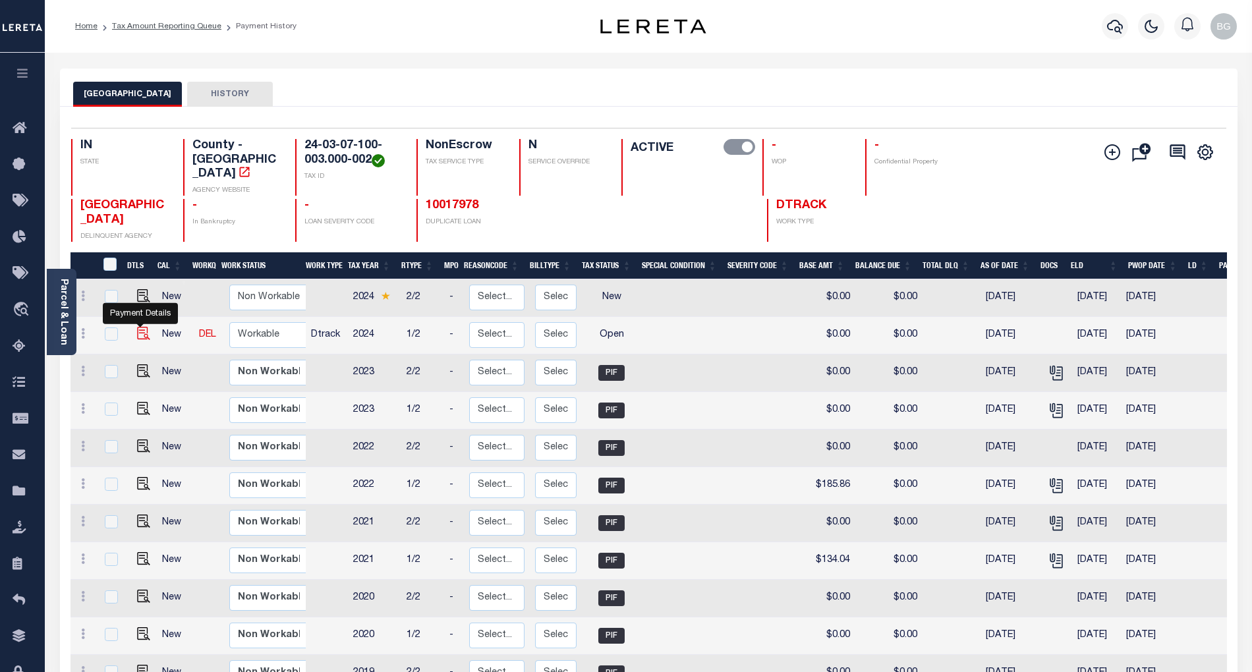
click at [141, 327] on img "" at bounding box center [143, 333] width 13 height 13
checkbox input "true"
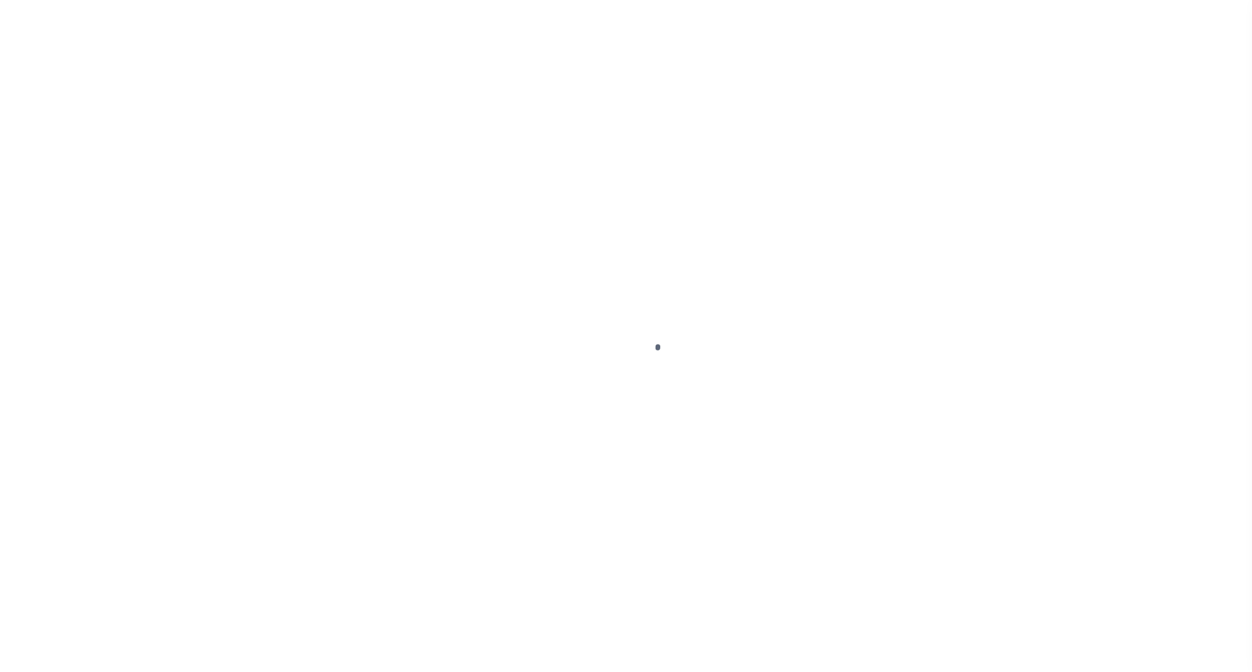
select select "OP2"
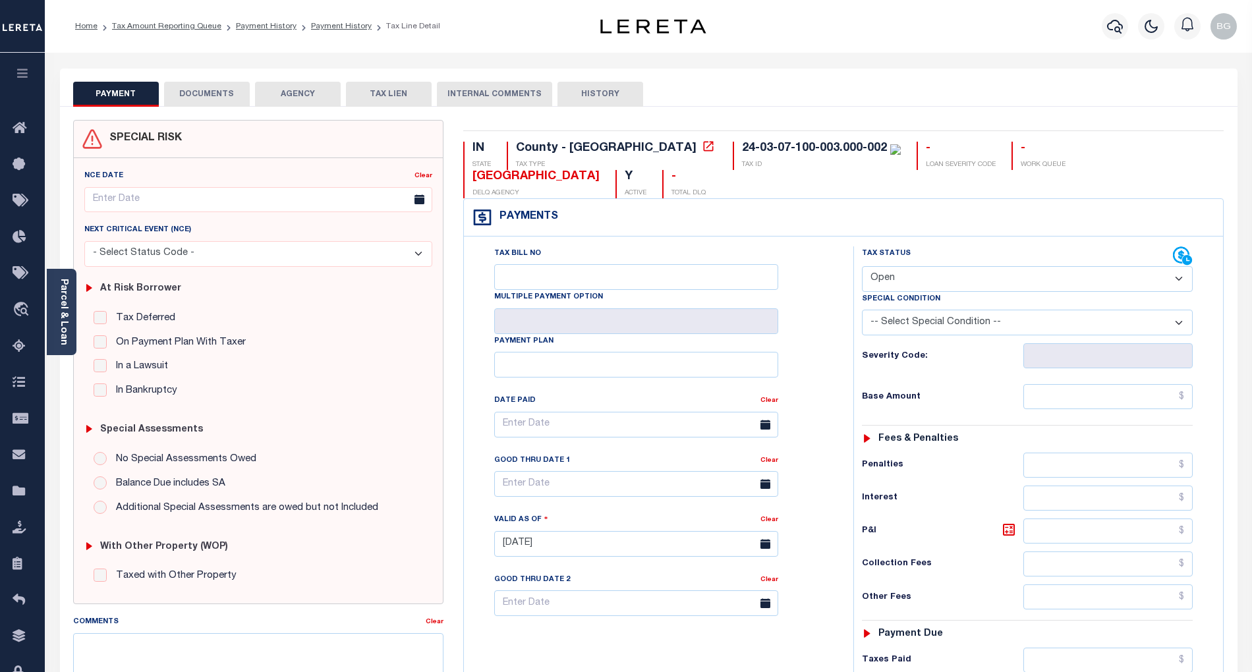
click at [214, 96] on button "DOCUMENTS" at bounding box center [207, 94] width 86 height 25
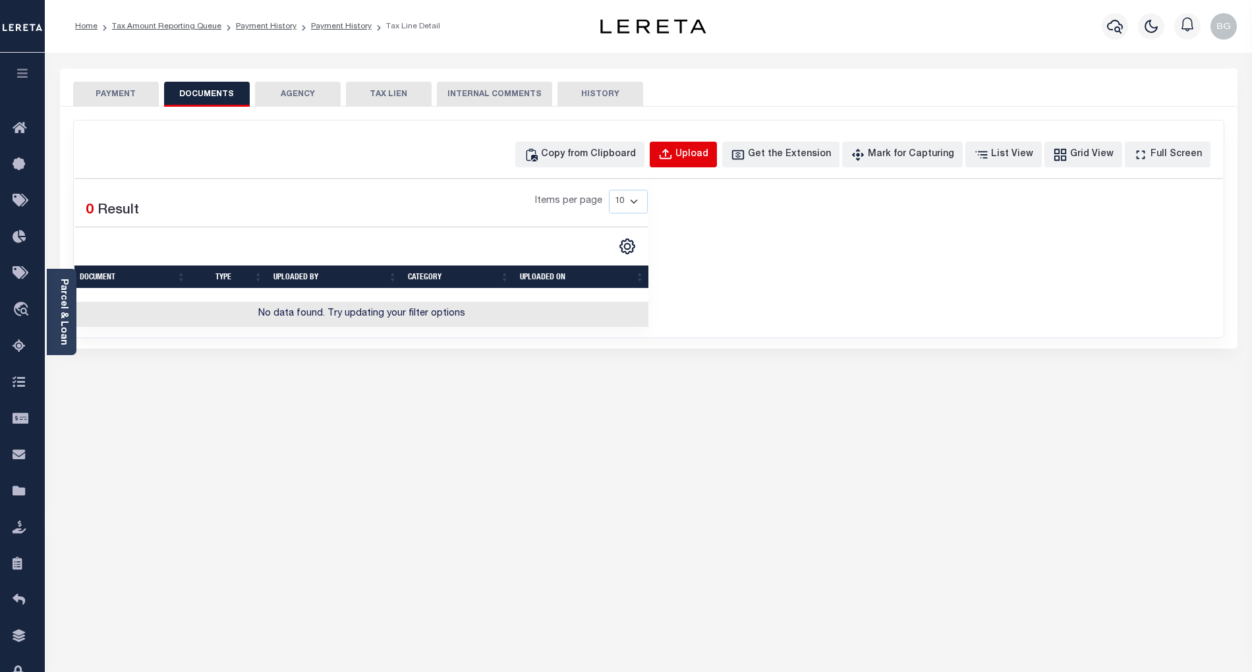
click at [707, 152] on div "Upload" at bounding box center [691, 155] width 33 height 14
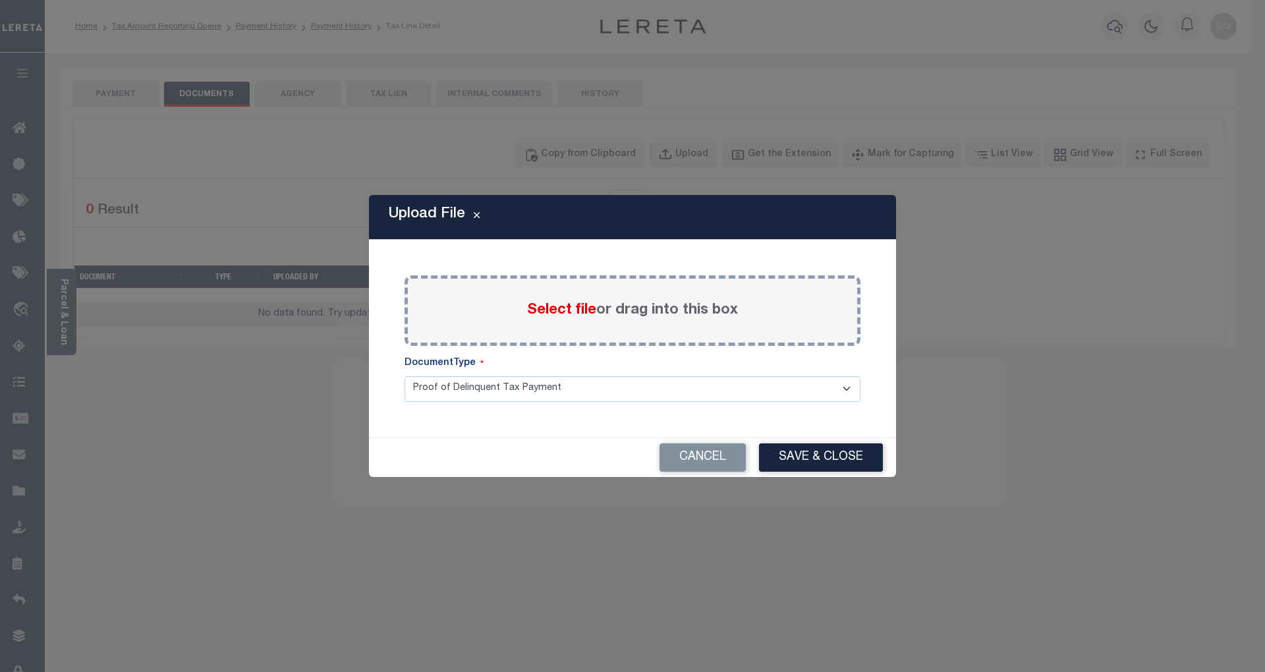
click at [563, 312] on span "Select file" at bounding box center [561, 310] width 69 height 14
click at [0, 0] on input "Select file or drag into this box" at bounding box center [0, 0] width 0 height 0
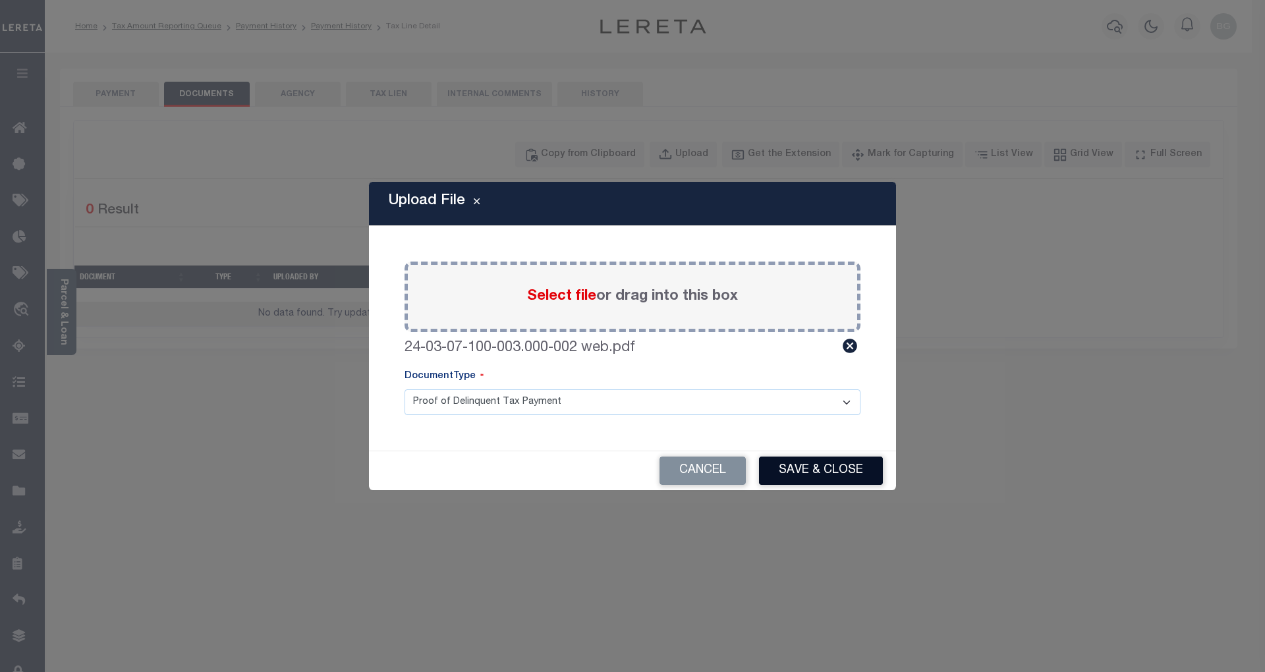
click at [849, 473] on button "Save & Close" at bounding box center [821, 471] width 124 height 28
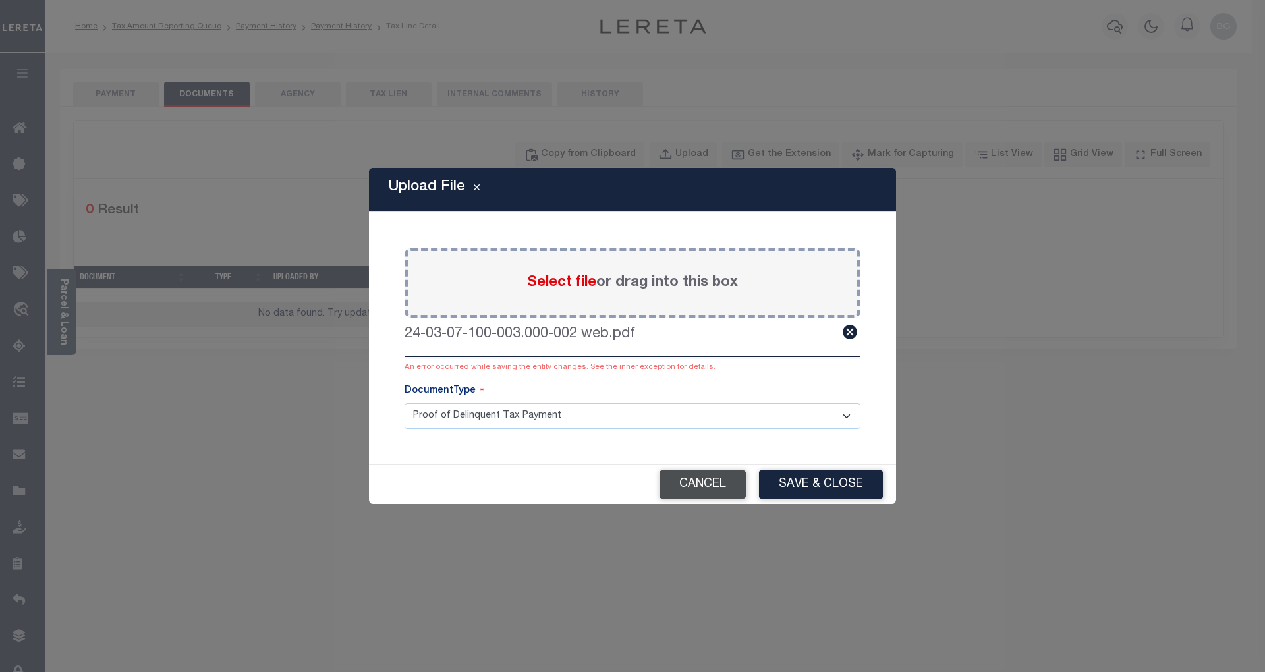
click at [718, 486] on button "Cancel" at bounding box center [702, 484] width 86 height 28
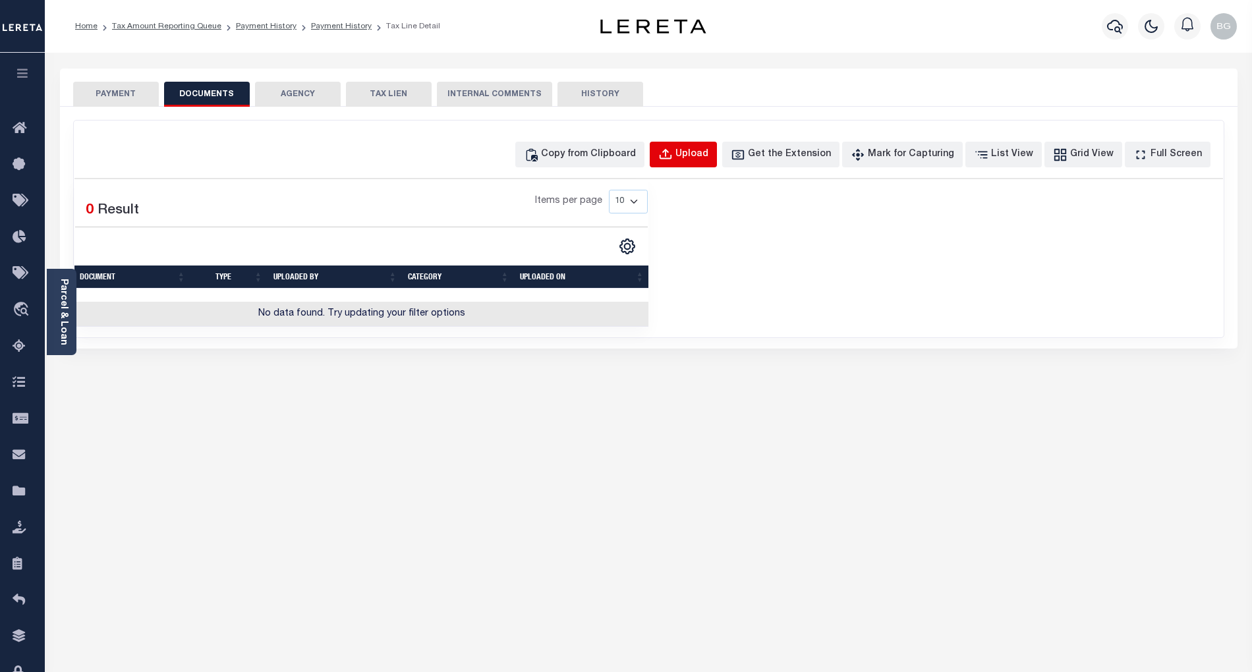
click at [708, 155] on div "Upload" at bounding box center [691, 155] width 33 height 14
select select "POP"
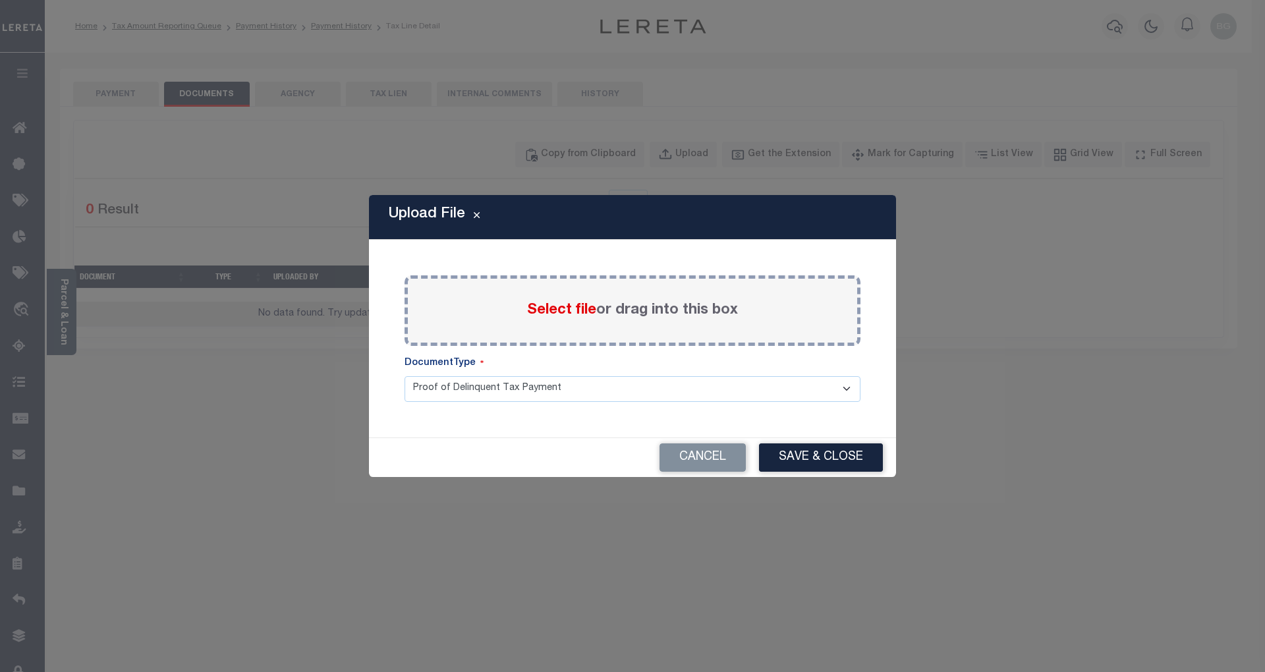
click at [557, 312] on span "Select file" at bounding box center [561, 310] width 69 height 14
click at [0, 0] on input "Select file or drag into this box" at bounding box center [0, 0] width 0 height 0
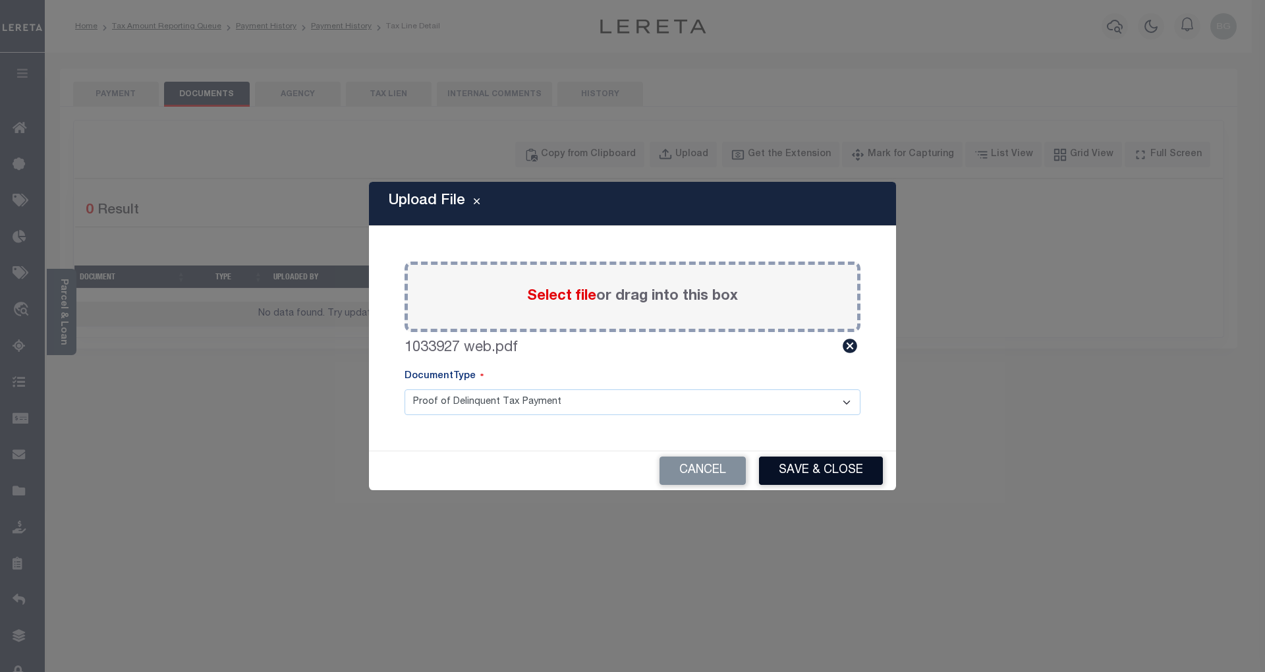
click at [841, 465] on button "Save & Close" at bounding box center [821, 471] width 124 height 28
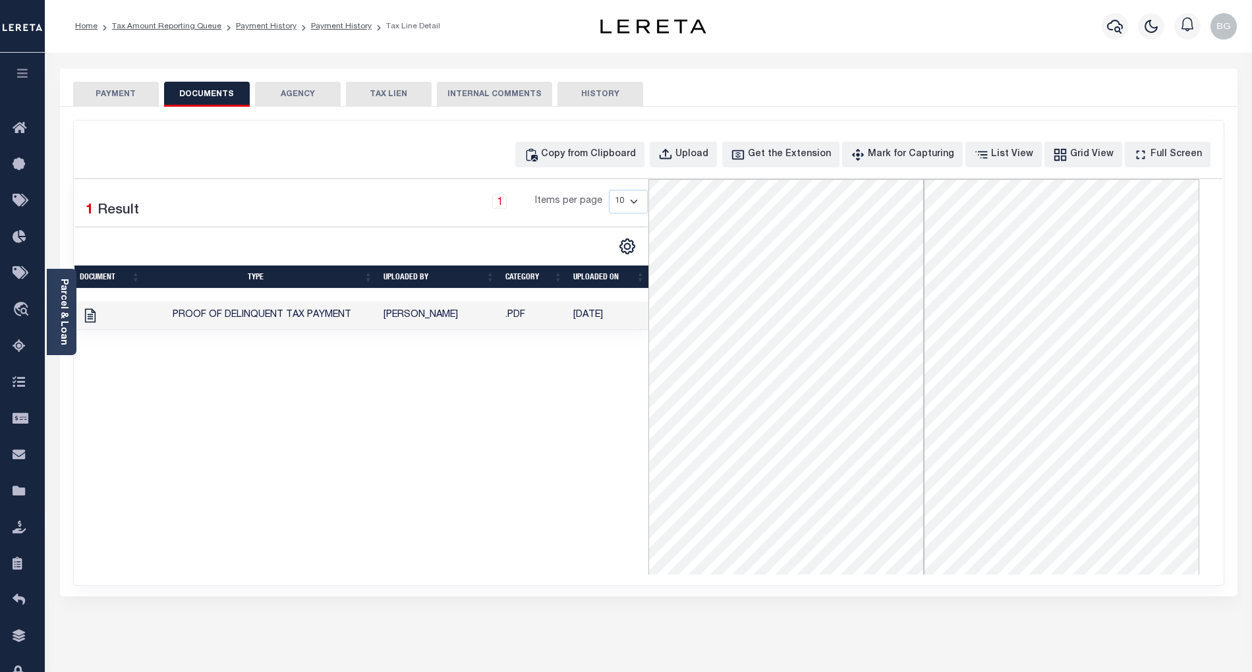
click at [119, 94] on button "PAYMENT" at bounding box center [116, 94] width 86 height 25
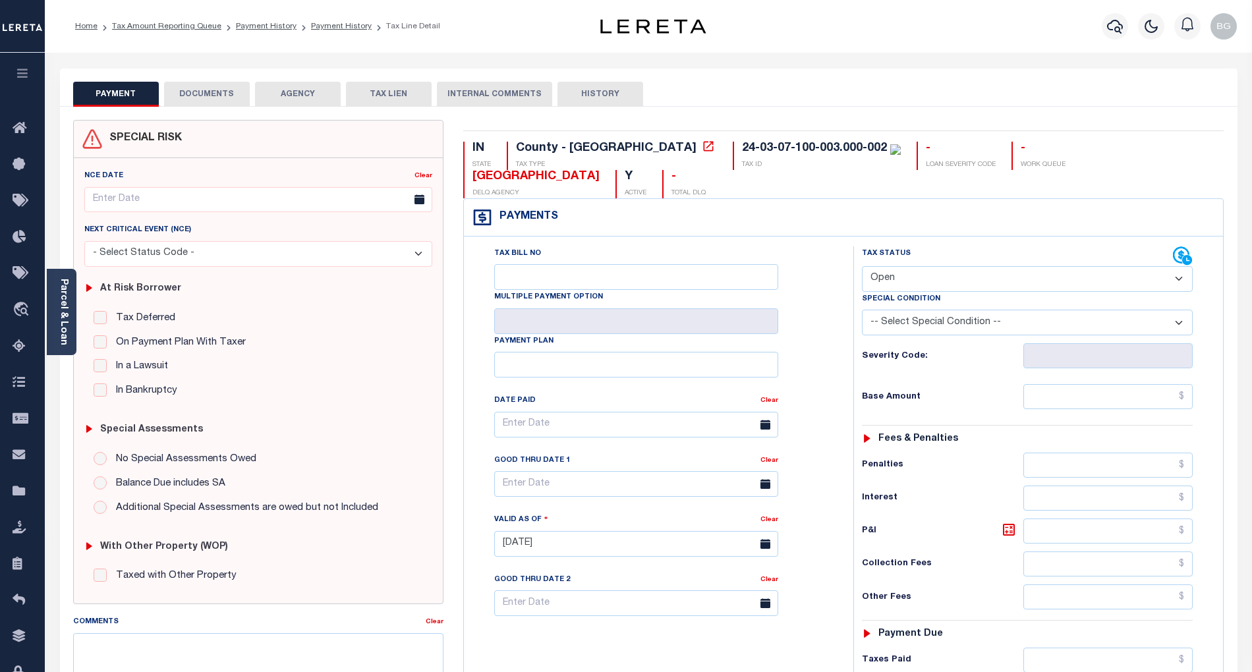
click at [909, 266] on select "- Select Status Code - Open Due/Unpaid Paid Incomplete No Tax Due Internal Refu…" at bounding box center [1027, 279] width 331 height 26
select select "PYD"
click at [862, 266] on select "- Select Status Code - Open Due/Unpaid Paid Incomplete No Tax Due Internal Refu…" at bounding box center [1027, 279] width 331 height 26
type input "[DATE]"
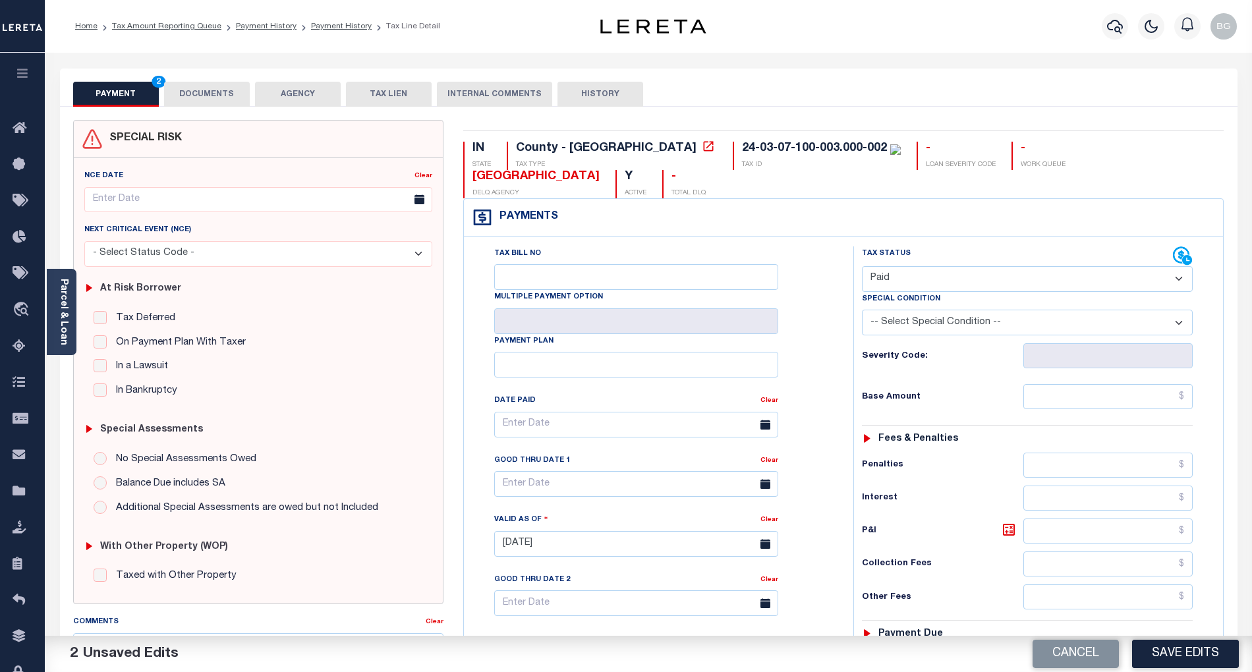
drag, startPoint x: 889, startPoint y: 246, endPoint x: 889, endPoint y: 264, distance: 17.8
click at [889, 266] on select "- Select Status Code - Open Due/Unpaid Paid Incomplete No Tax Due Internal Refu…" at bounding box center [1027, 279] width 331 height 26
select select "DUE"
click at [862, 266] on select "- Select Status Code - Open Due/Unpaid Paid Incomplete No Tax Due Internal Refu…" at bounding box center [1027, 279] width 331 height 26
click at [1150, 384] on input "text" at bounding box center [1108, 396] width 170 height 25
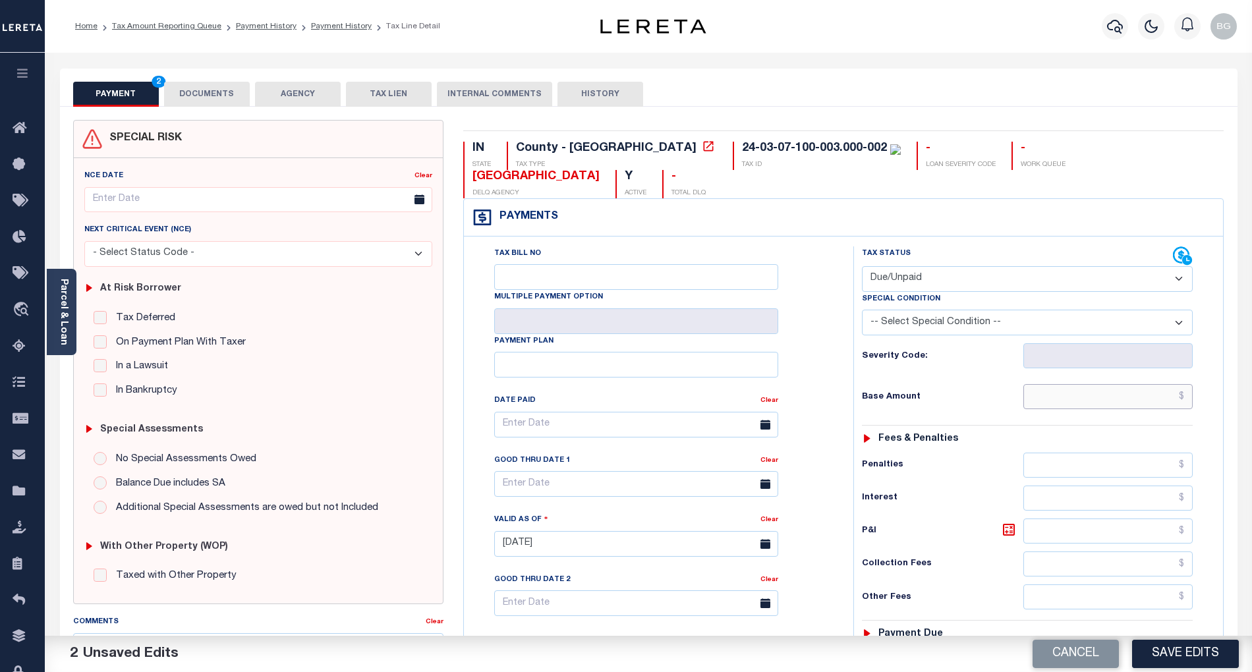
paste input "273.99"
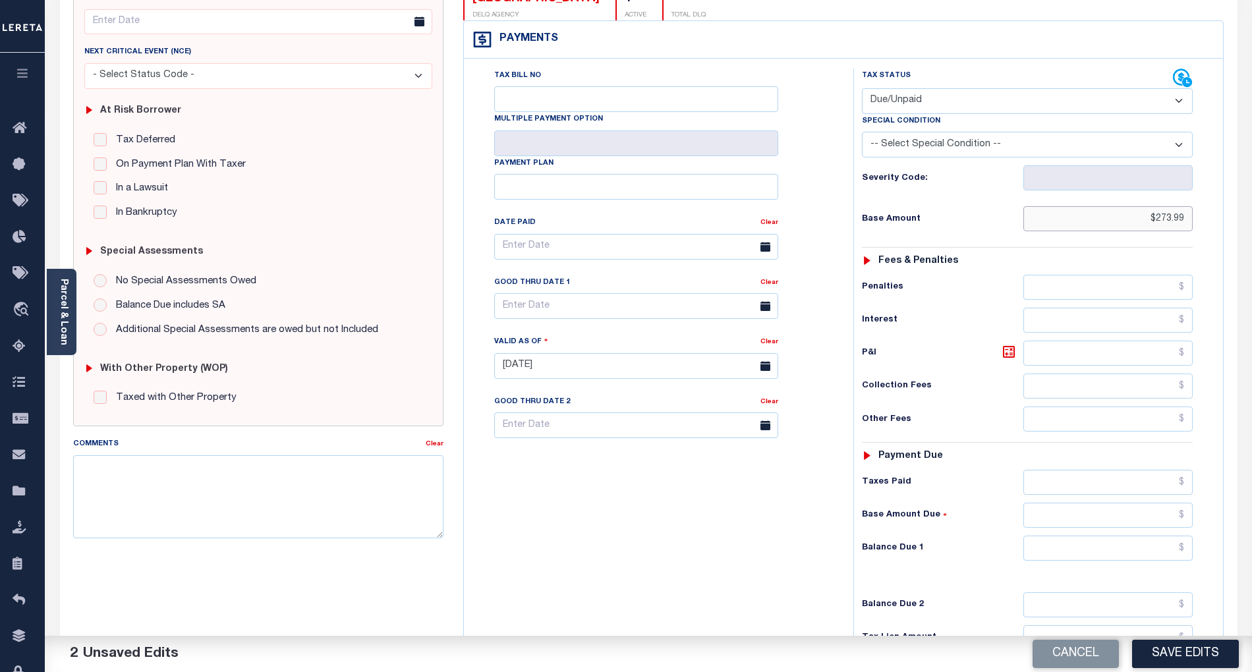
scroll to position [264, 0]
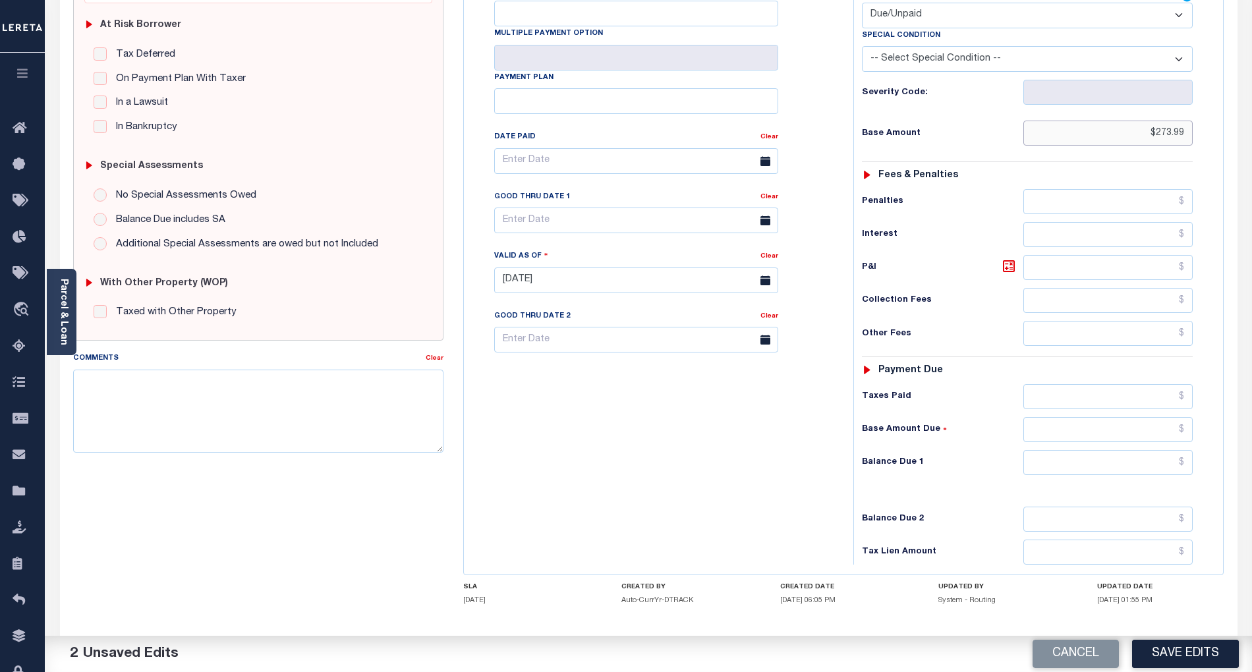
type input "$273.99"
click at [1174, 450] on input "text" at bounding box center [1108, 462] width 170 height 25
paste input "301.39"
type input "$301.39"
click at [1008, 258] on icon at bounding box center [1009, 266] width 16 height 16
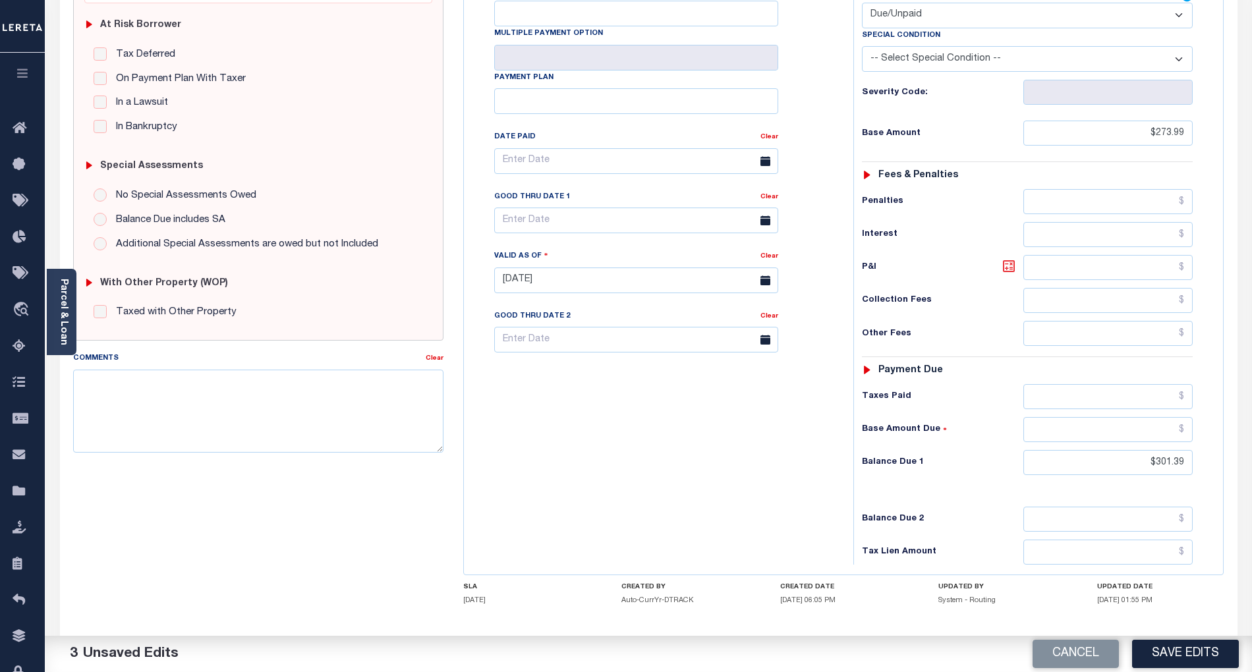
type input "$27.40"
click at [573, 208] on input "text" at bounding box center [636, 221] width 284 height 26
click at [513, 402] on span "31" at bounding box center [509, 401] width 26 height 26
type input "[DATE]"
click at [1199, 654] on button "Save Edits" at bounding box center [1185, 654] width 107 height 28
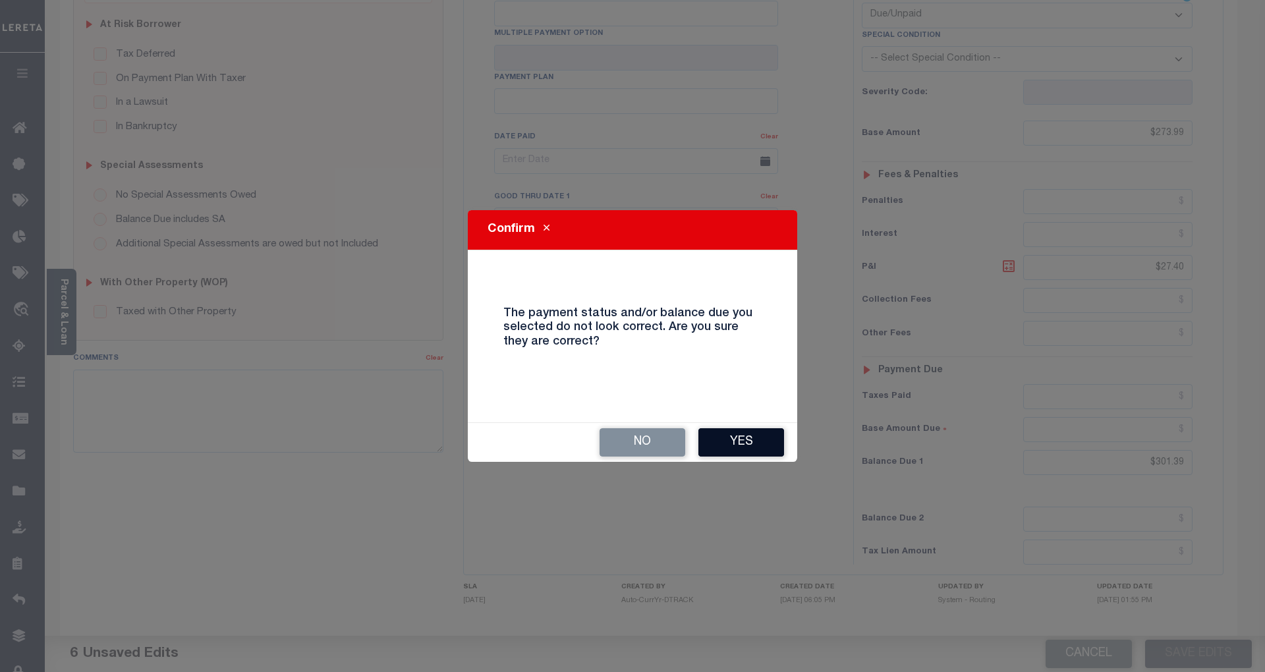
click at [762, 445] on button "Yes" at bounding box center [741, 442] width 86 height 28
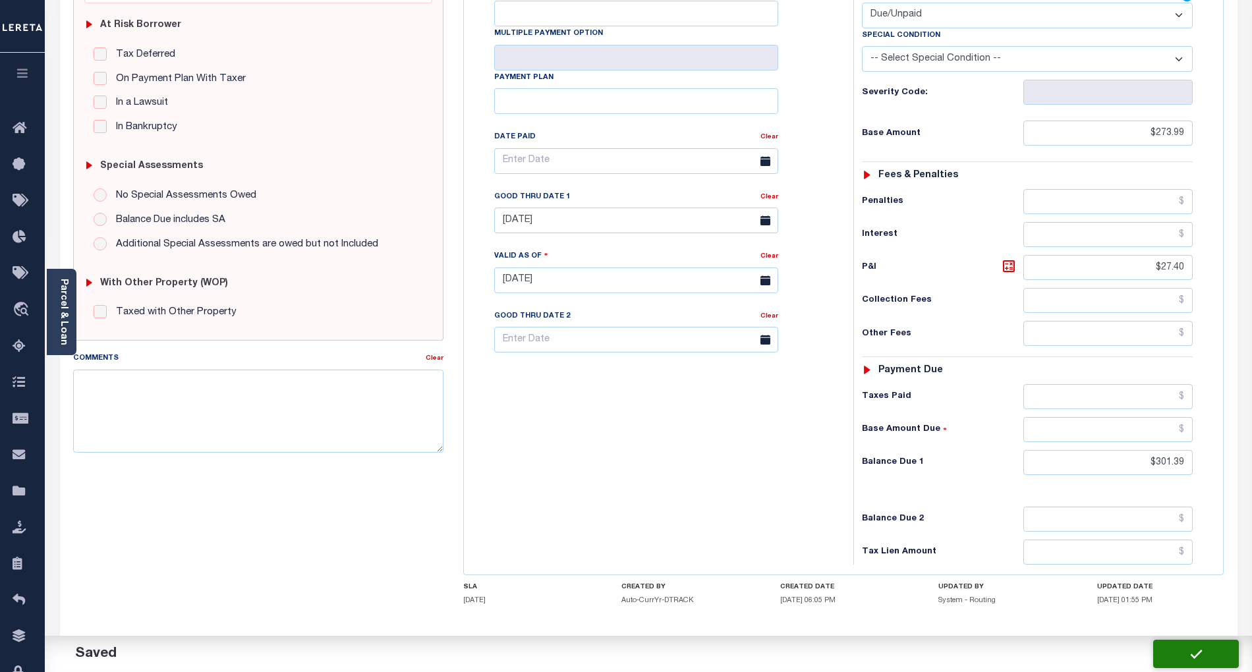
checkbox input "false"
type input "$273.99"
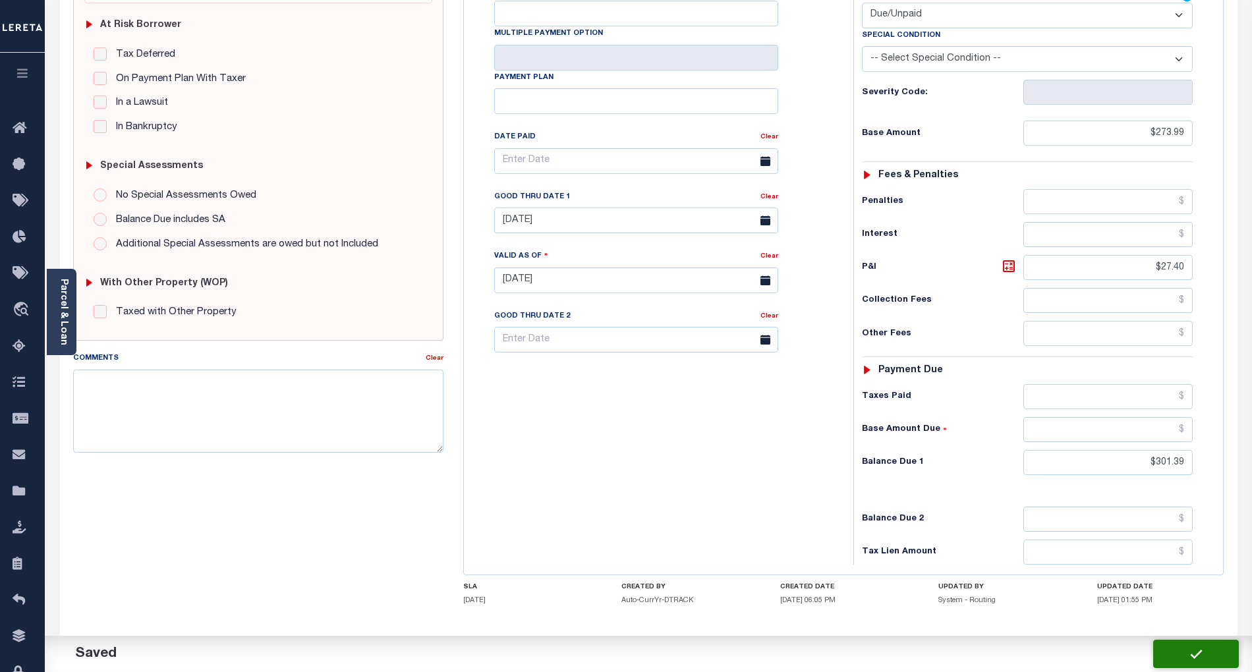
type input "$27.4"
type input "$301.39"
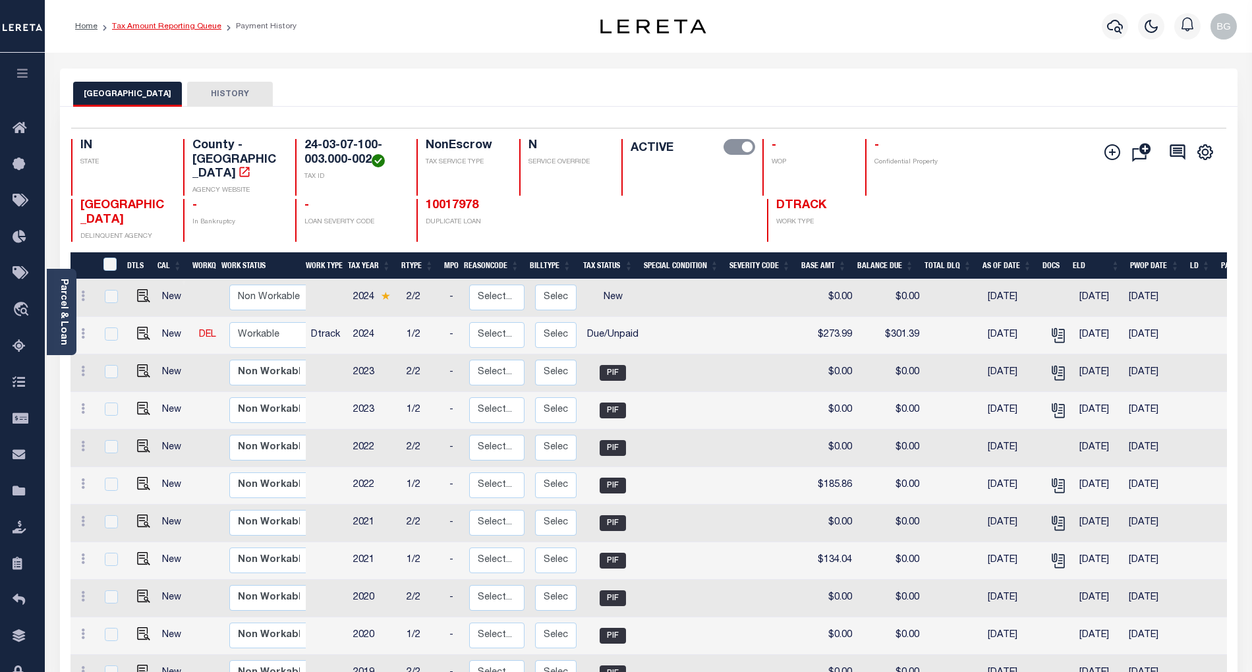
click at [159, 25] on link "Tax Amount Reporting Queue" at bounding box center [166, 26] width 109 height 8
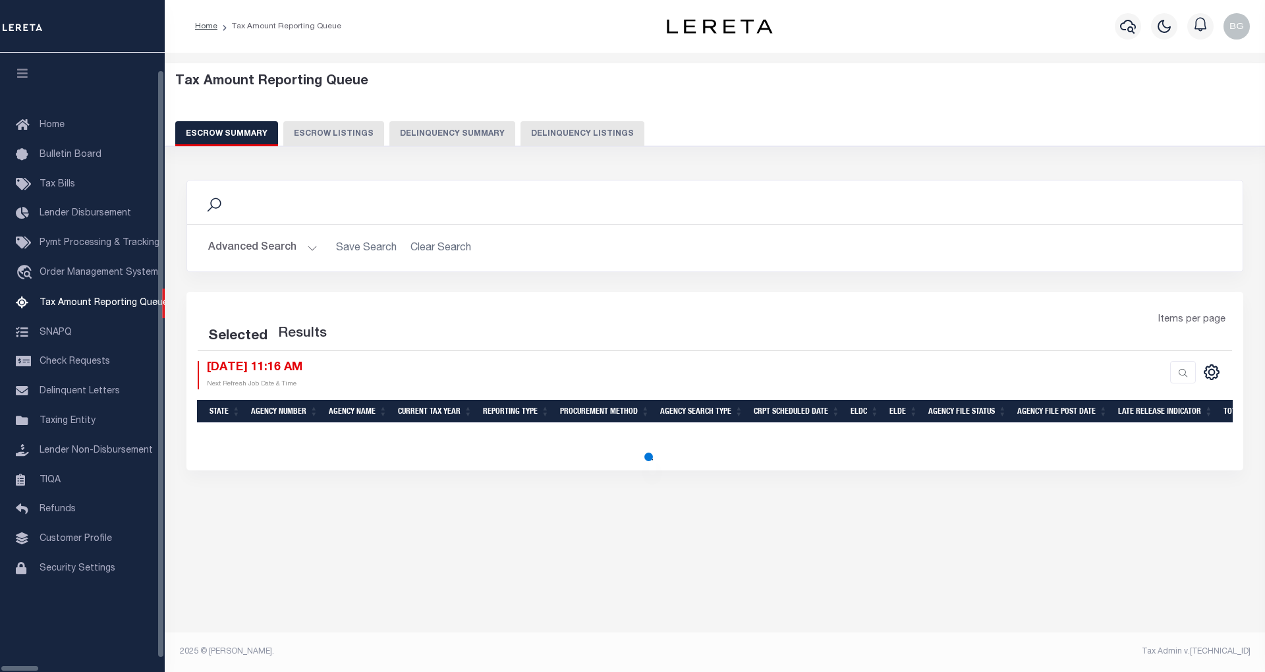
click at [520, 137] on button "Delinquency Listings" at bounding box center [582, 133] width 124 height 25
select select "100"
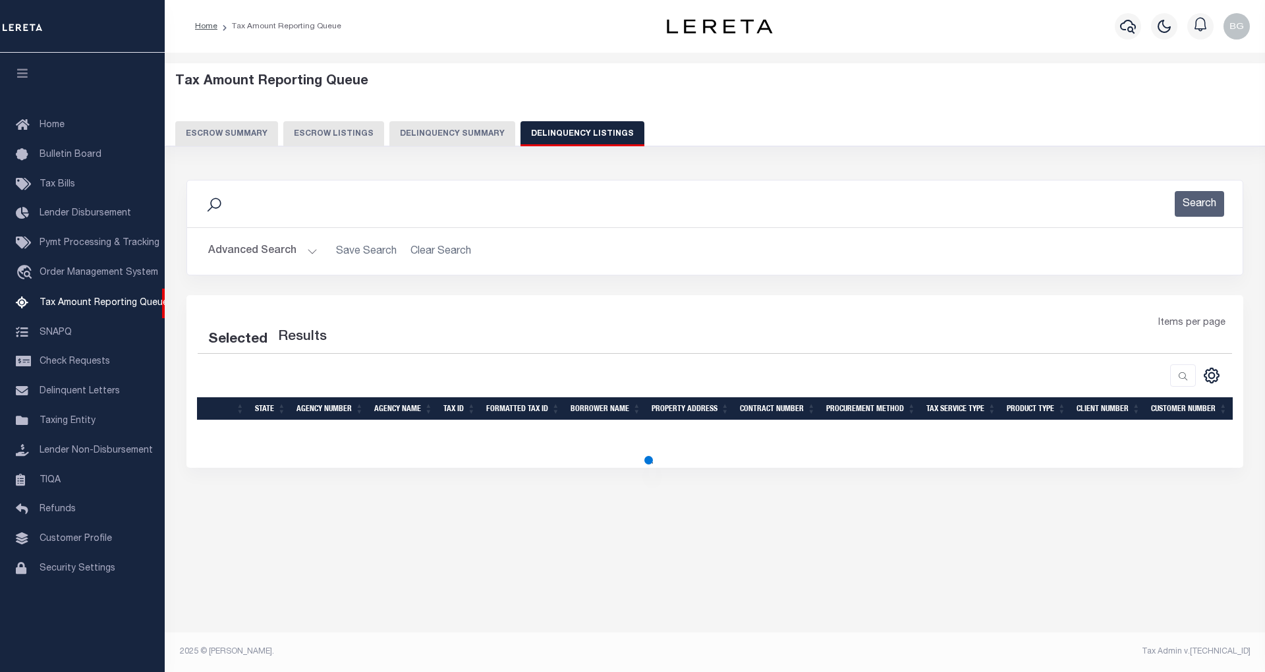
select select "100"
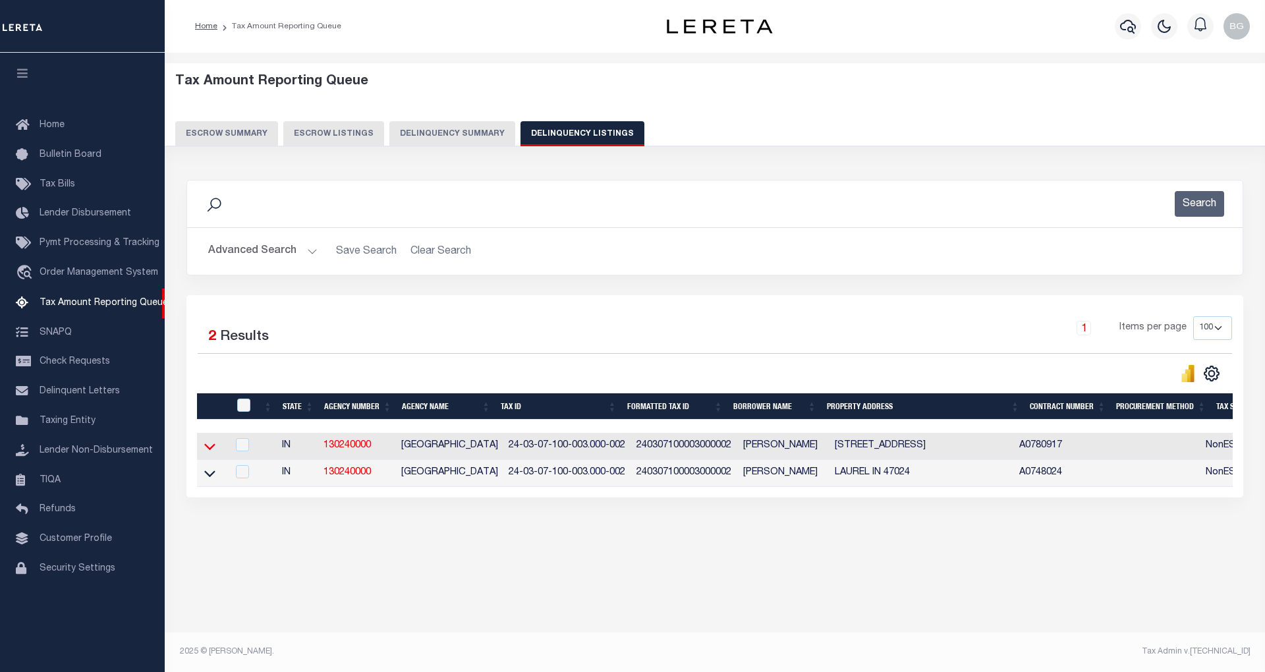
click at [209, 453] on icon at bounding box center [209, 446] width 11 height 14
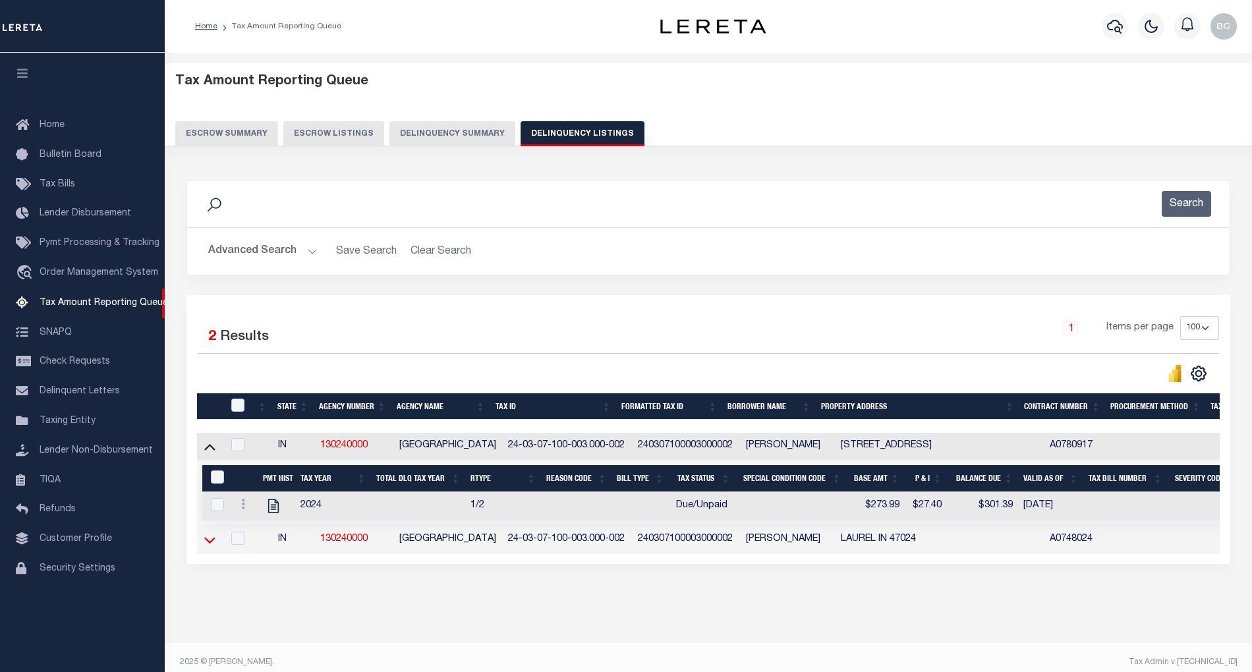
click at [210, 544] on icon at bounding box center [209, 540] width 11 height 7
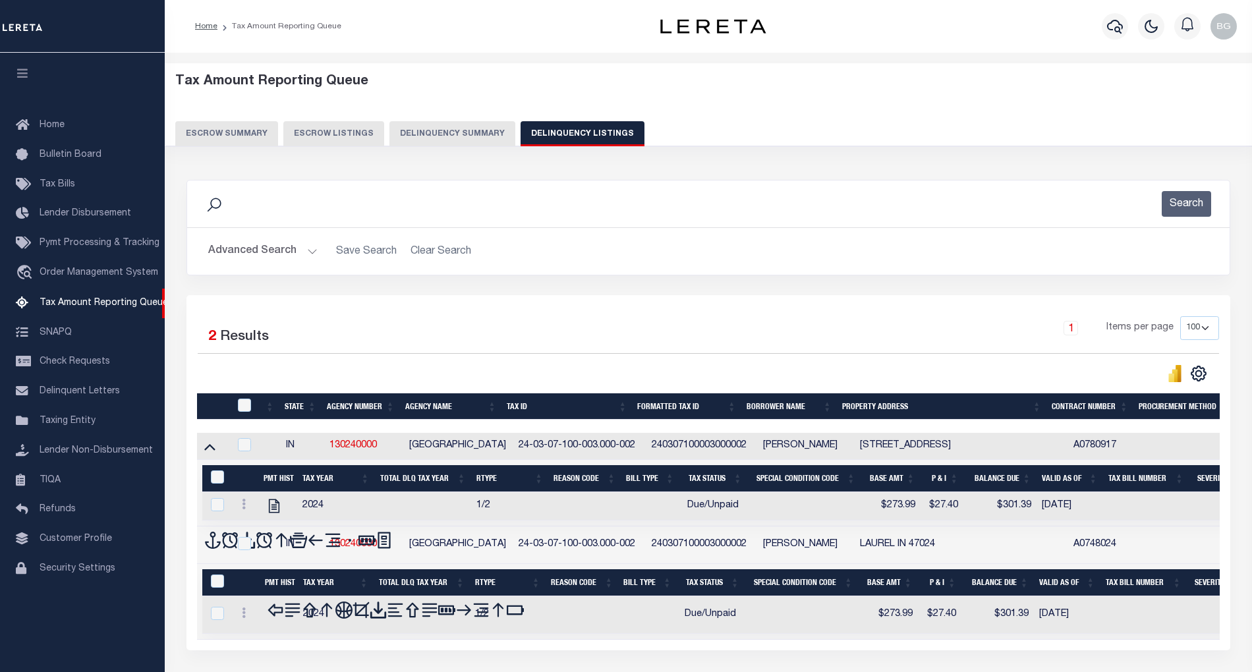
scroll to position [25, 0]
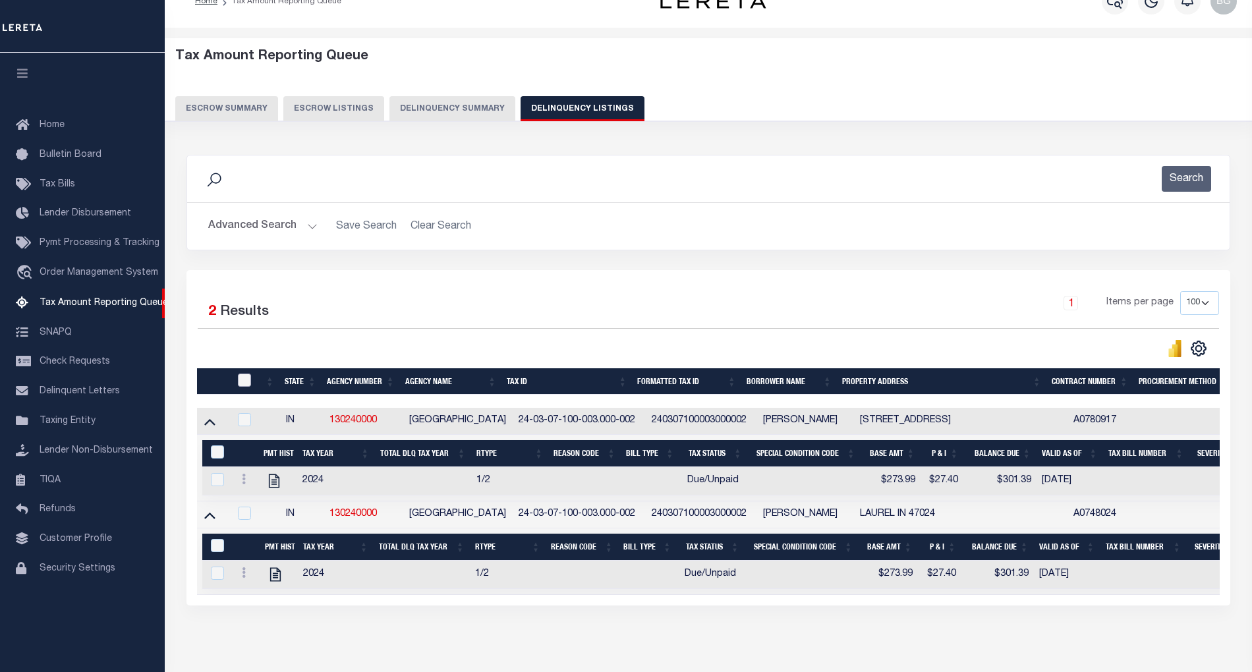
click at [245, 385] on input "checkbox" at bounding box center [244, 380] width 13 height 13
checkbox input "true"
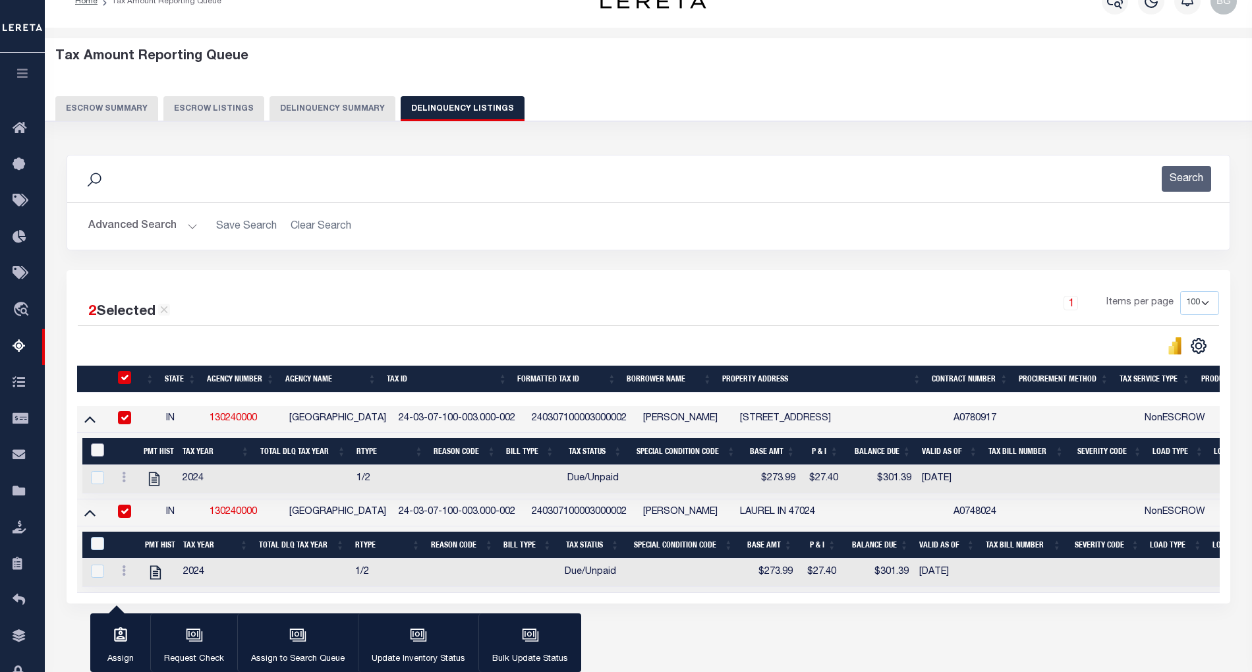
click at [99, 453] on input "&nbsp;" at bounding box center [97, 449] width 13 height 13
checkbox input "true"
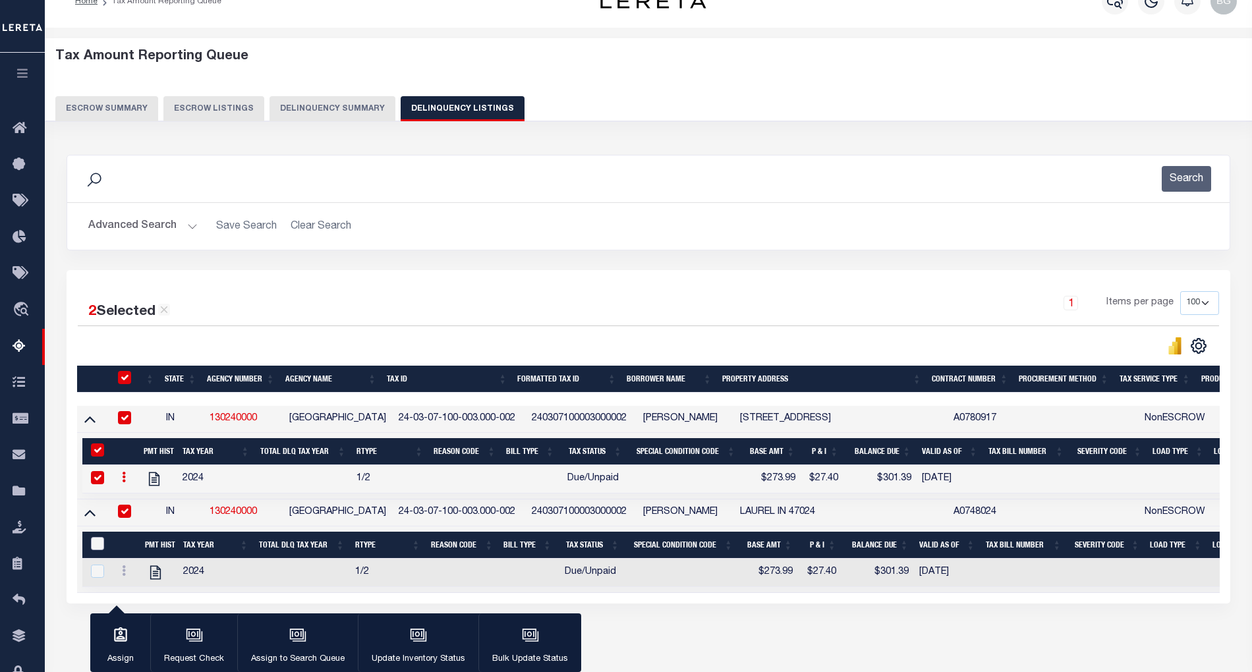
click at [99, 550] on input "&nbsp;" at bounding box center [97, 543] width 13 height 13
checkbox input "true"
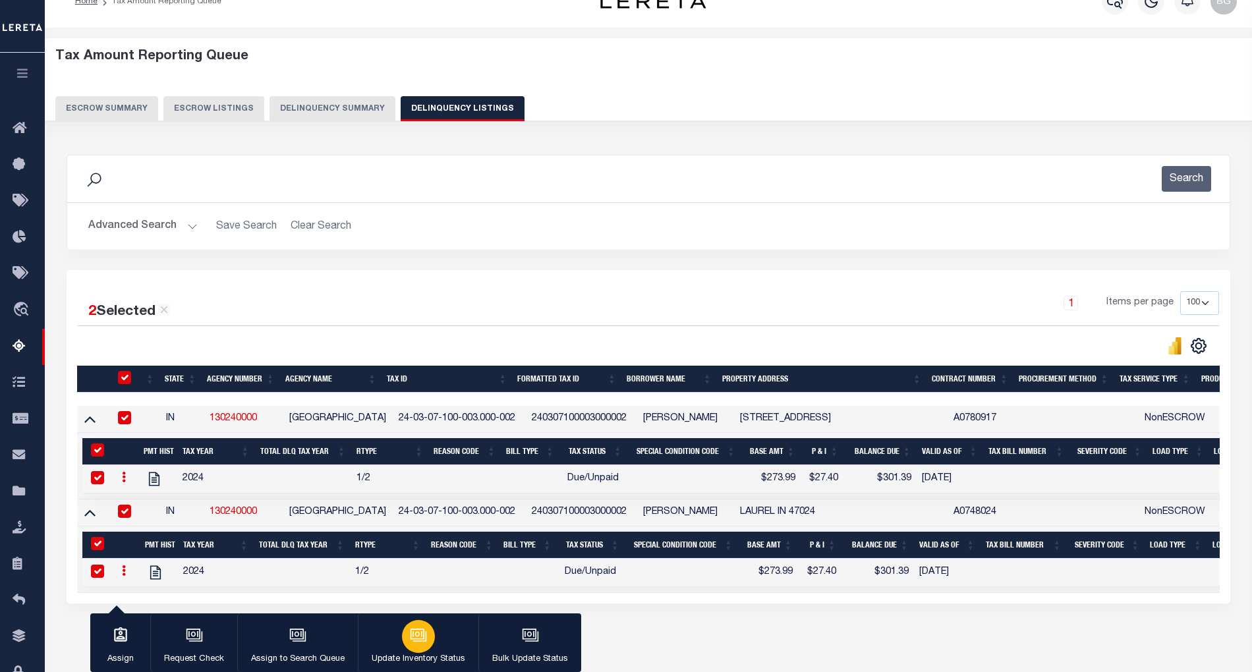
click at [422, 641] on icon "button" at bounding box center [419, 636] width 13 height 10
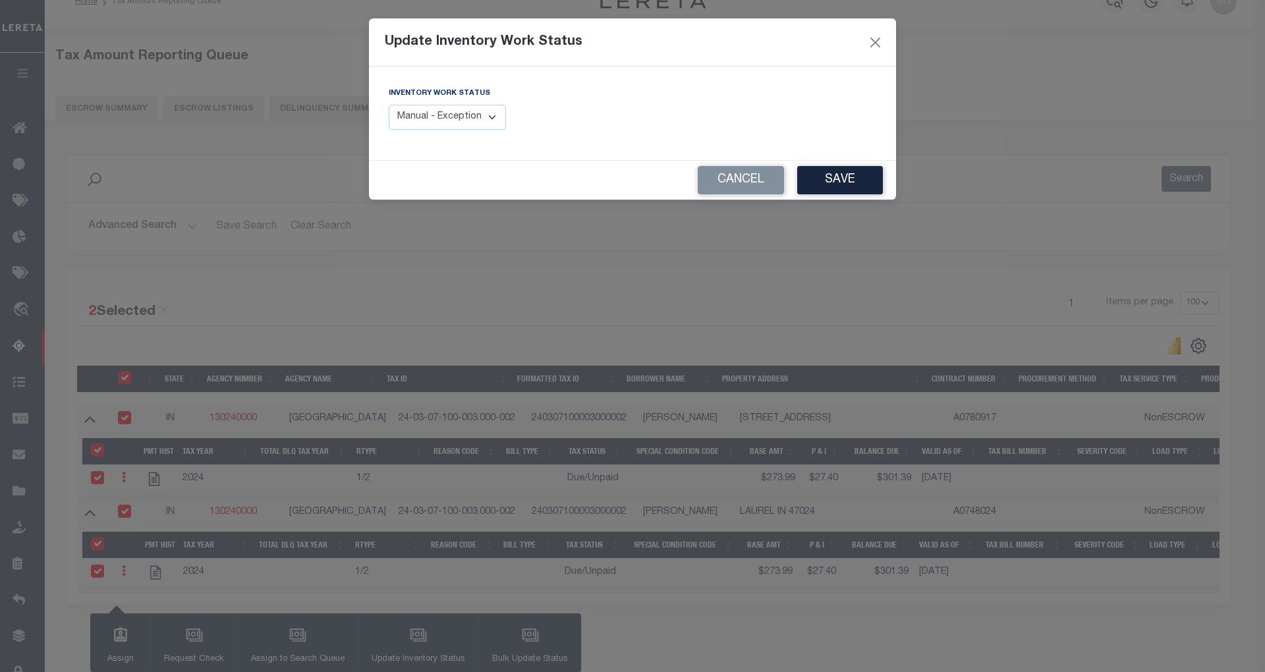
click at [483, 120] on select "Manual - Exception Pended - Awaiting Search Late Add Exception Completed" at bounding box center [447, 118] width 117 height 26
select select "4"
click at [389, 105] on select "Manual - Exception Pended - Awaiting Search Late Add Exception Completed" at bounding box center [447, 118] width 117 height 26
click at [854, 183] on button "Save" at bounding box center [840, 180] width 86 height 28
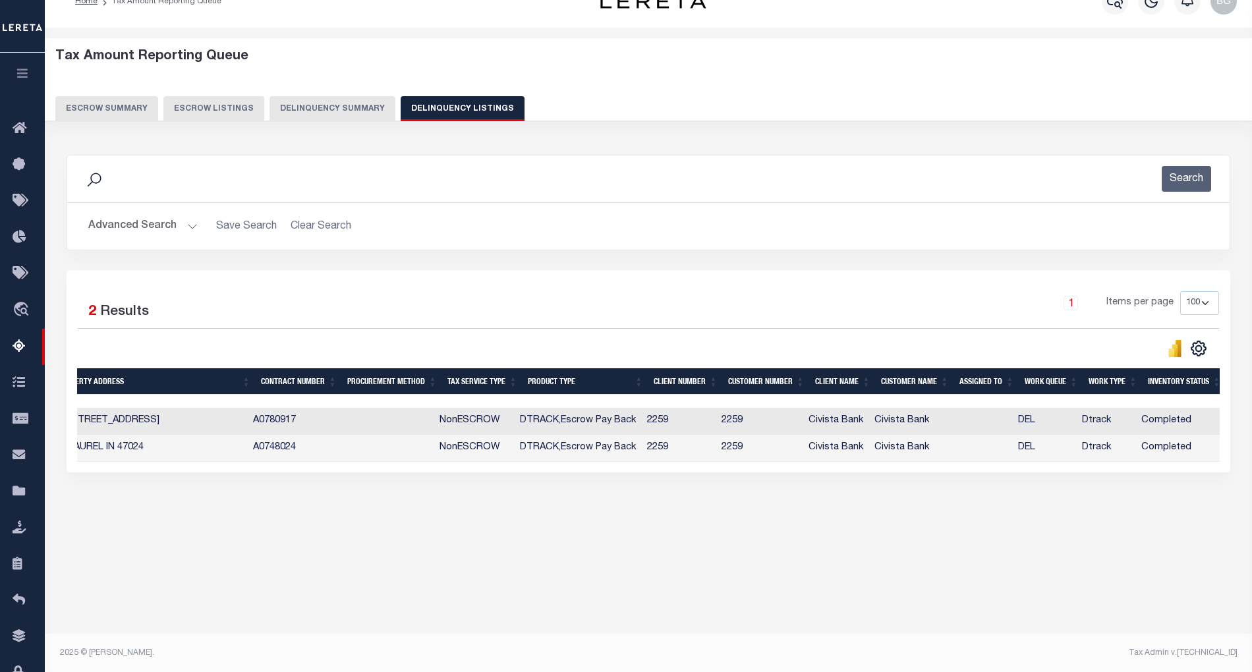
scroll to position [0, 0]
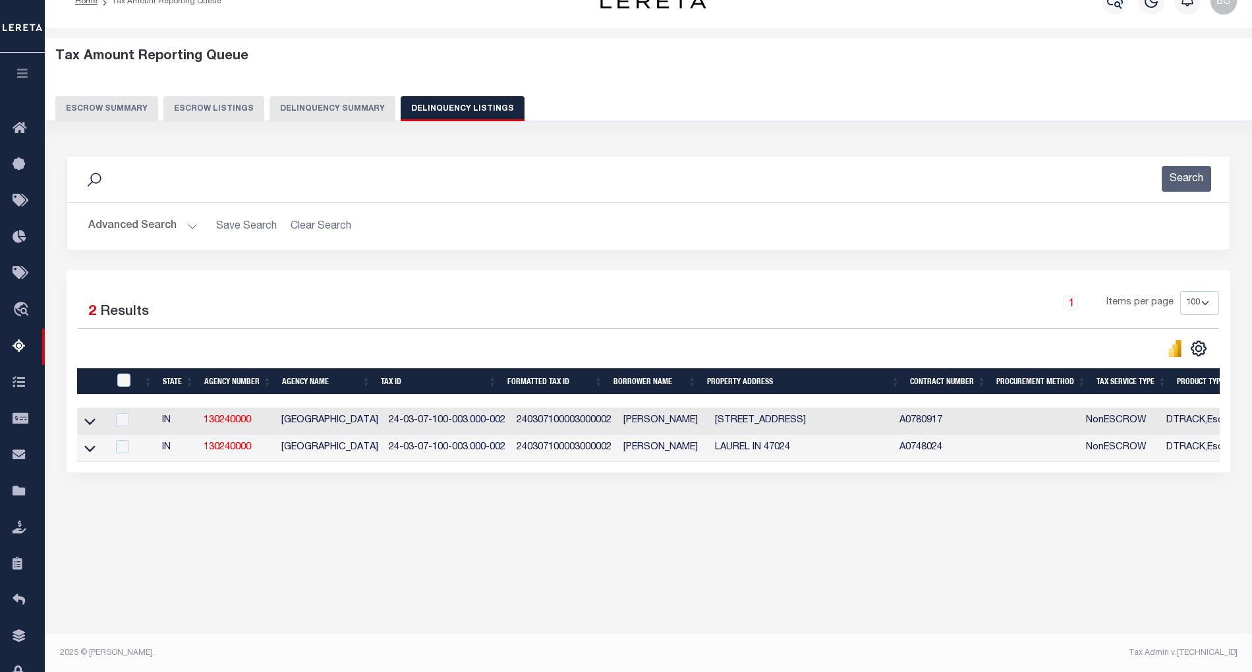
click at [188, 223] on button "Advanced Search" at bounding box center [142, 226] width 109 height 26
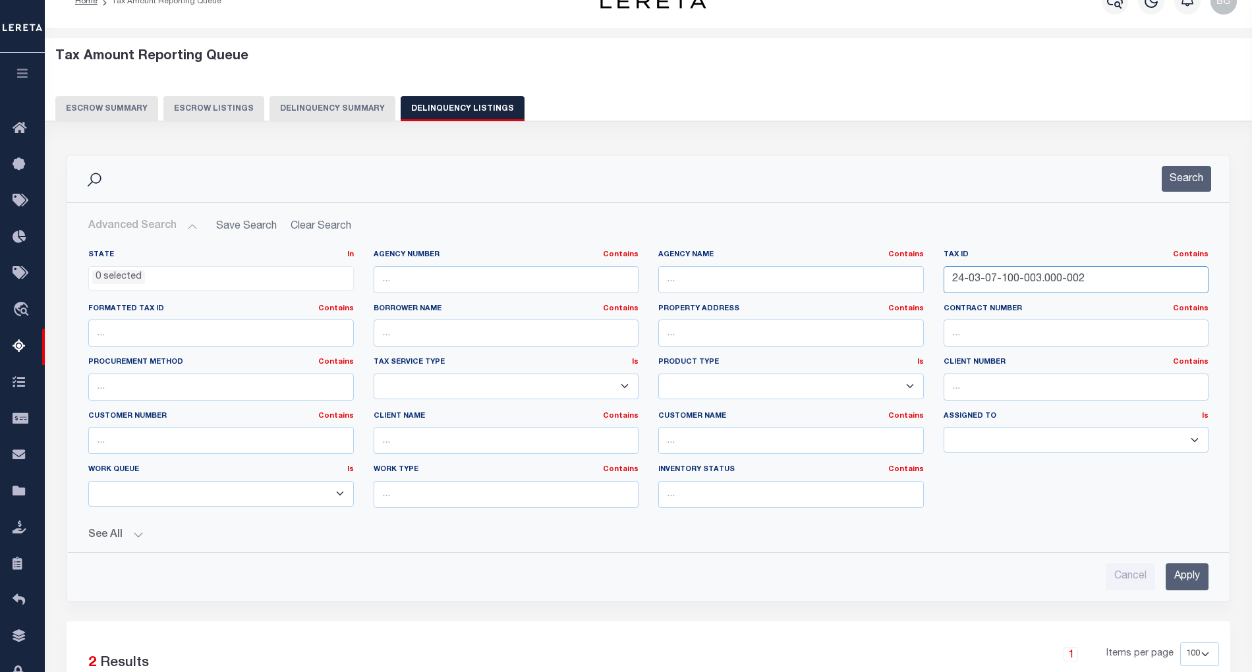
click at [986, 277] on input "24-03-07-100-003.000-002" at bounding box center [1076, 279] width 266 height 27
paste input "11-08-300-001.002-019"
type input "24-11-08-300-001.002-019"
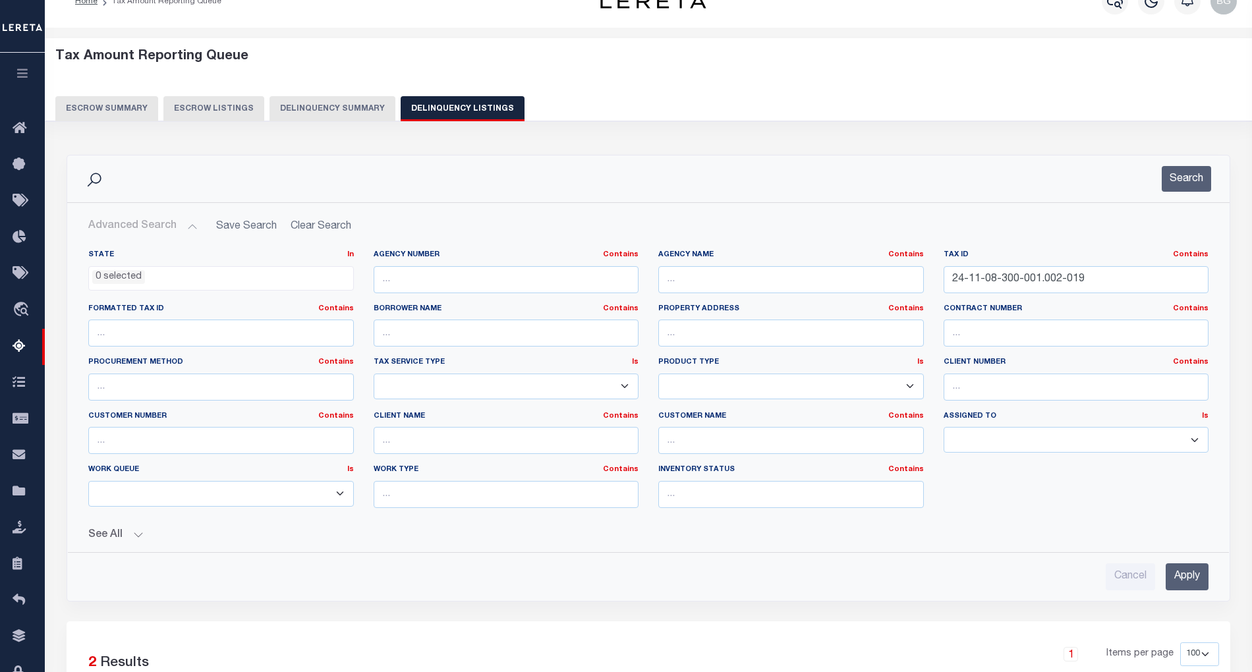
click at [1194, 583] on input "Apply" at bounding box center [1186, 576] width 43 height 27
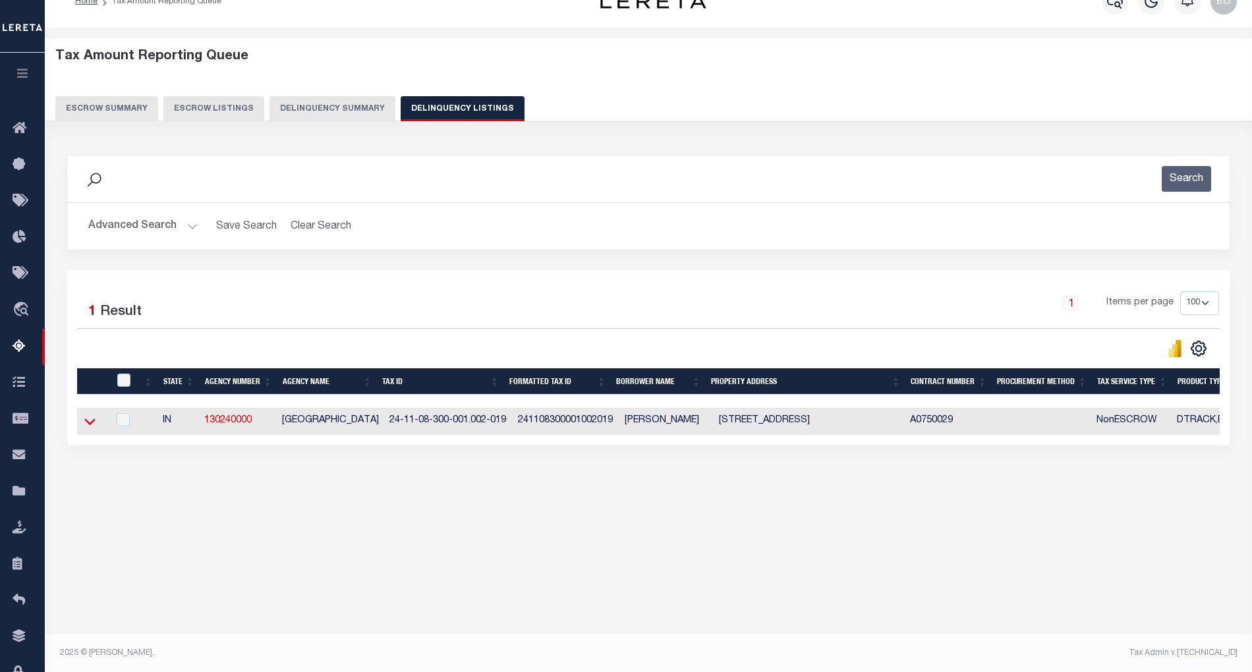
click at [90, 426] on icon at bounding box center [89, 422] width 11 height 7
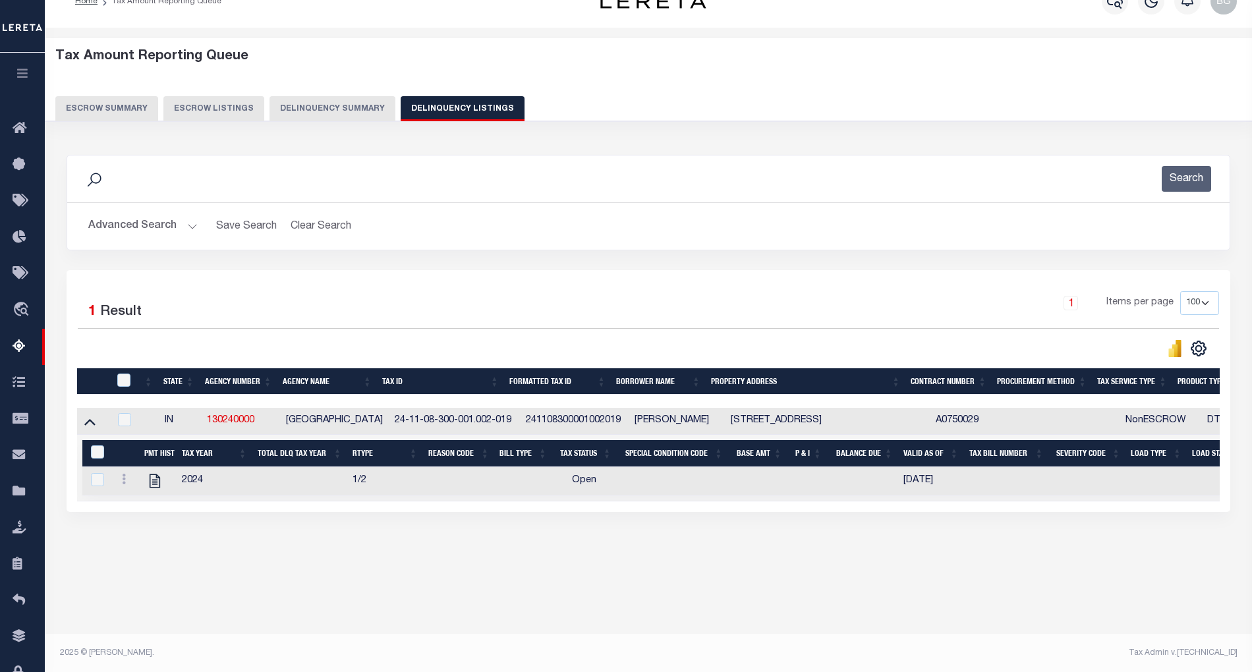
scroll to position [26, 0]
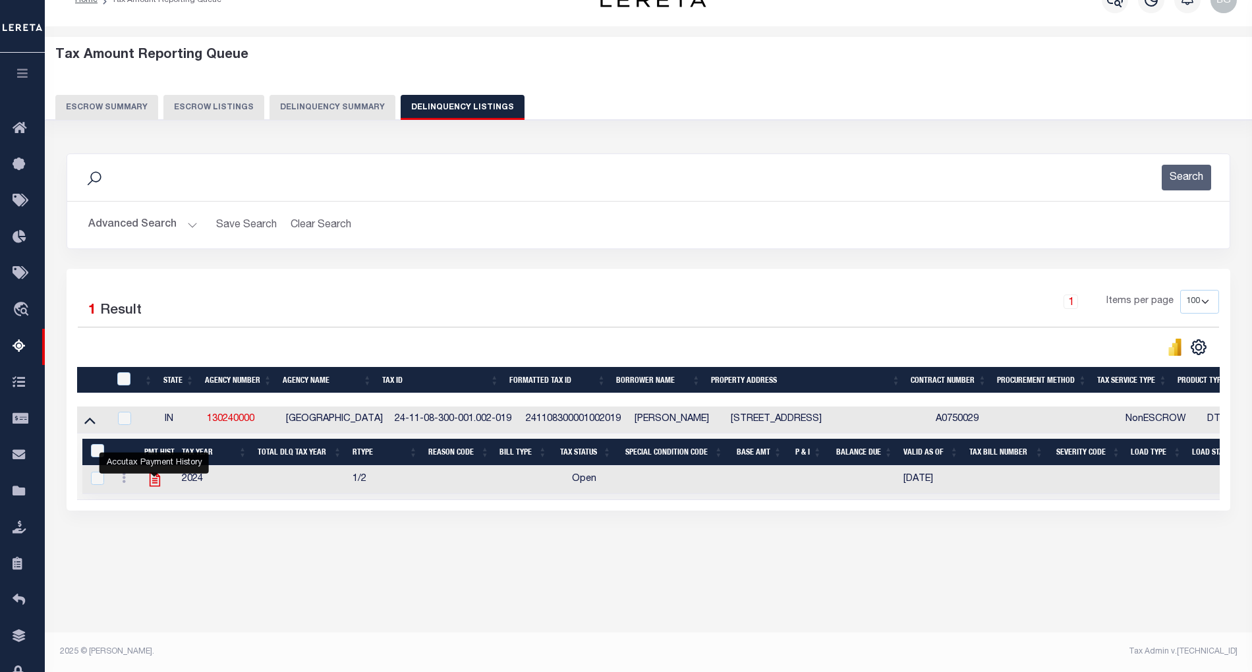
click at [156, 486] on icon "" at bounding box center [154, 480] width 11 height 14
checkbox input "true"
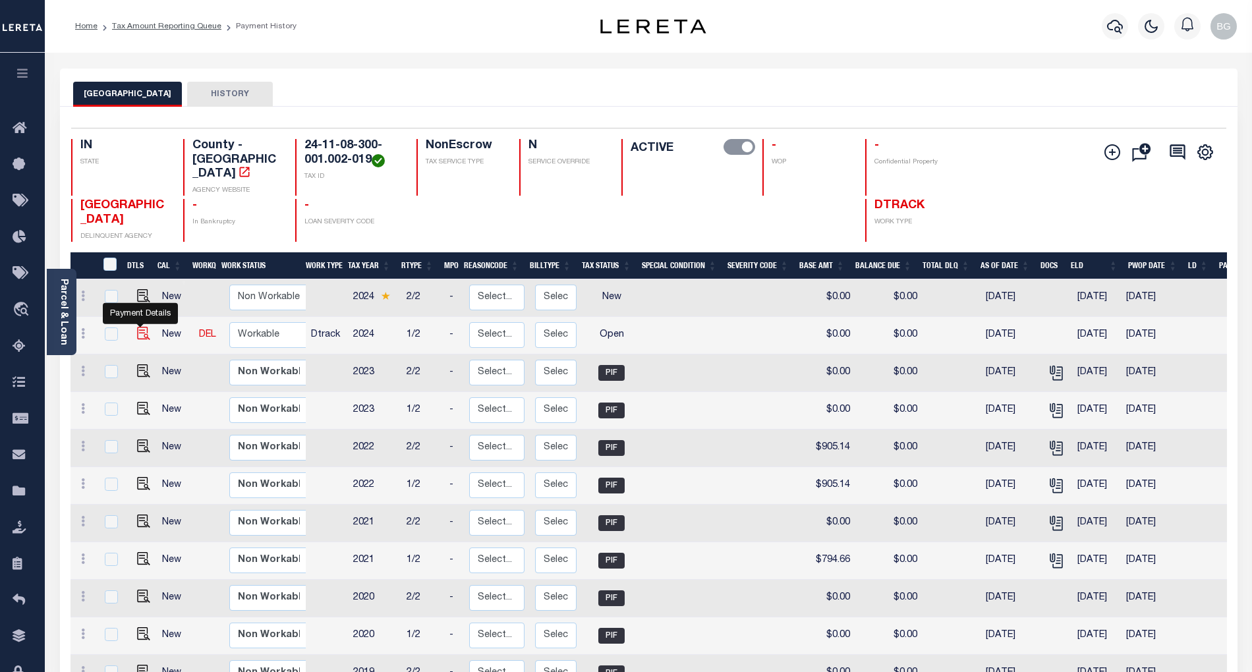
click at [141, 327] on img "" at bounding box center [143, 333] width 13 height 13
checkbox input "true"
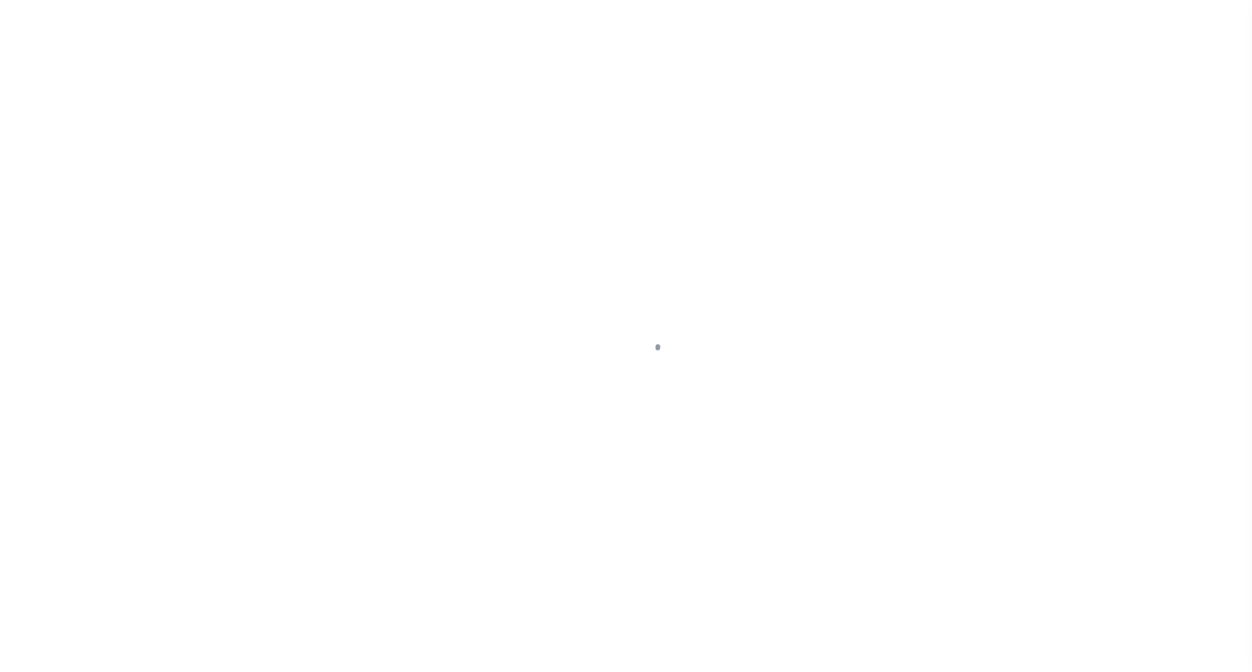
select select "OP2"
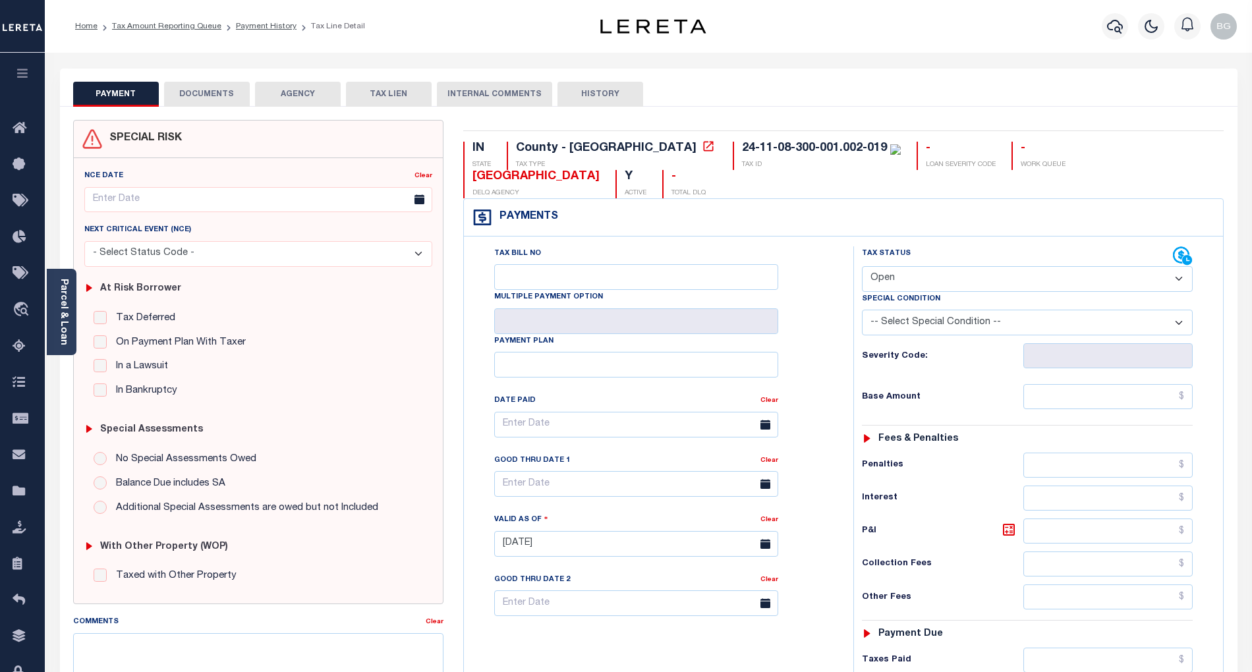
click at [220, 98] on button "DOCUMENTS" at bounding box center [207, 94] width 86 height 25
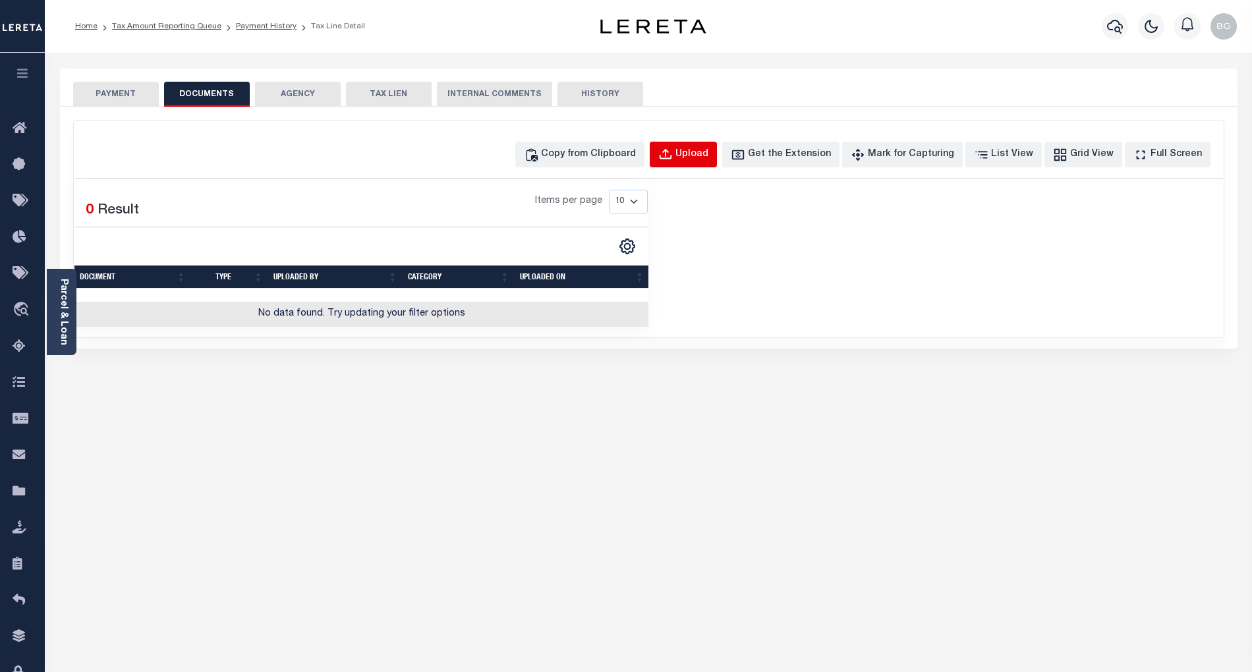
click at [708, 148] on div "Upload" at bounding box center [691, 155] width 33 height 14
select select "POP"
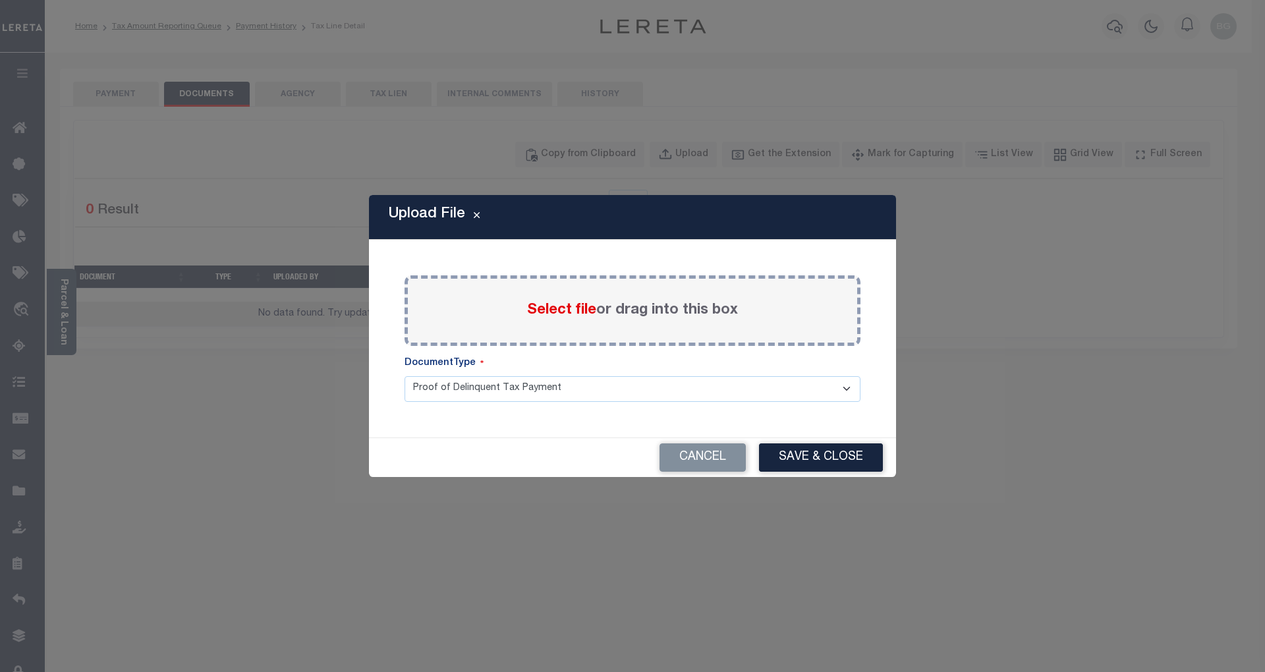
click at [559, 306] on span "Select file" at bounding box center [561, 310] width 69 height 14
click at [0, 0] on input "Select file or drag into this box" at bounding box center [0, 0] width 0 height 0
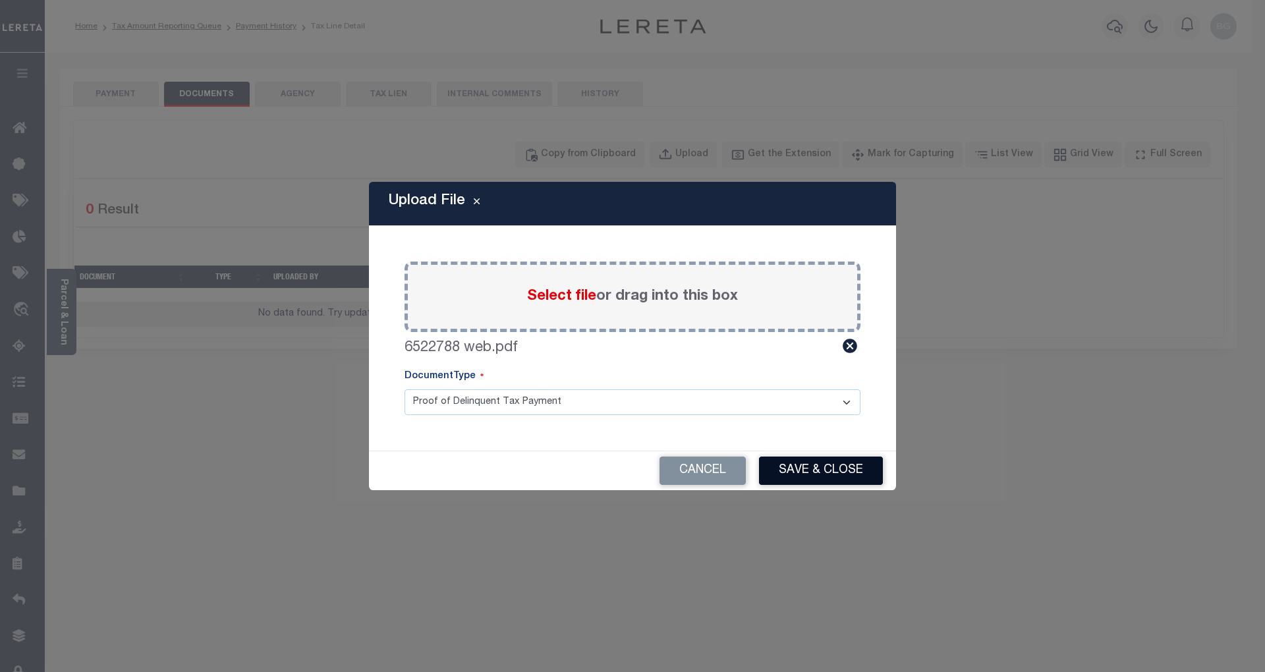
click at [833, 467] on button "Save & Close" at bounding box center [821, 471] width 124 height 28
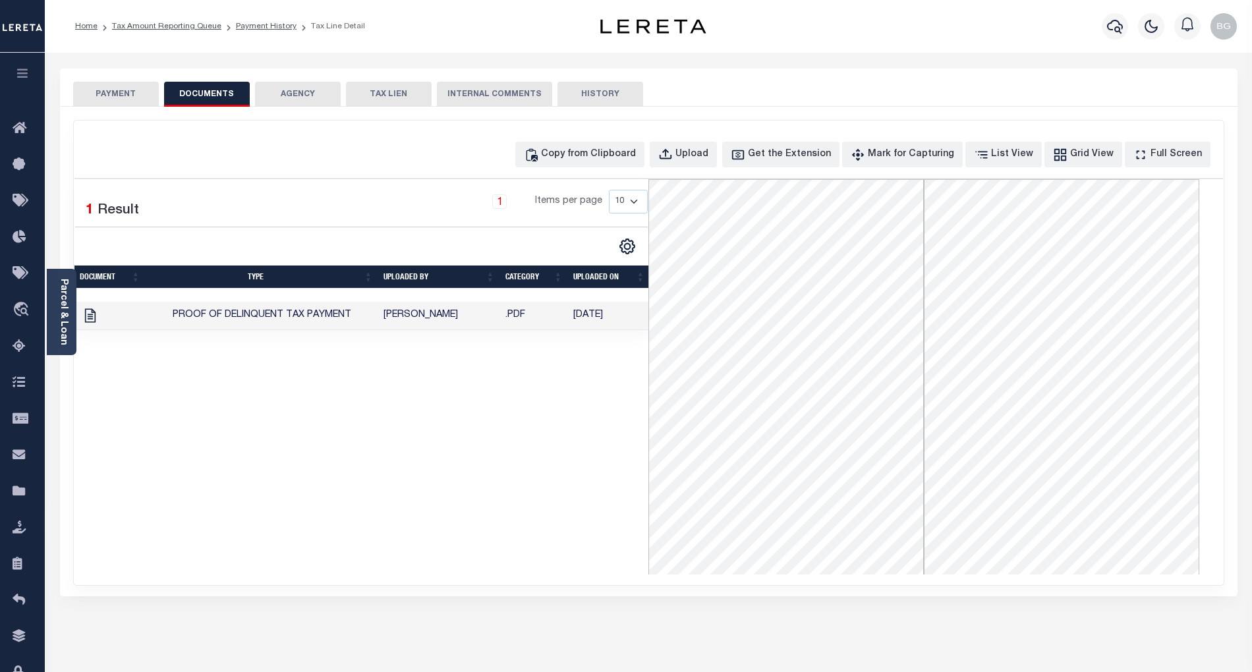
click at [124, 96] on button "PAYMENT" at bounding box center [116, 94] width 86 height 25
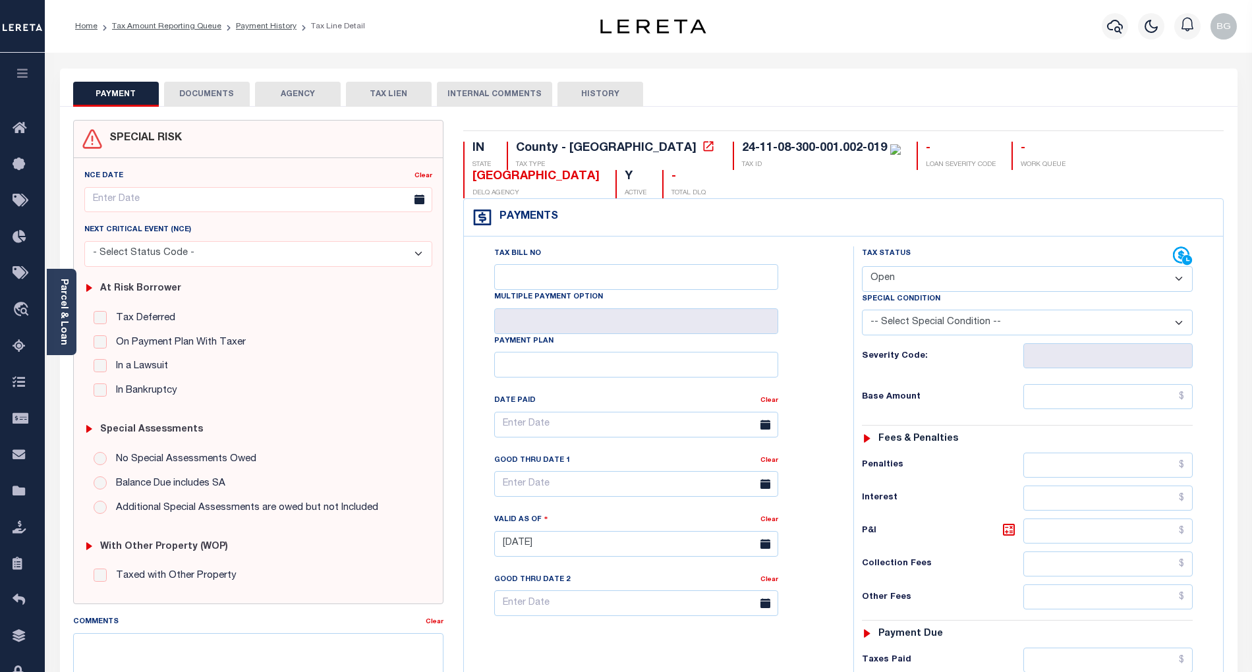
click at [905, 266] on select "- Select Status Code - Open Due/Unpaid Paid Incomplete No Tax Due Internal Refu…" at bounding box center [1027, 279] width 331 height 26
select select "DUE"
click at [862, 266] on select "- Select Status Code - Open Due/Unpaid Paid Incomplete No Tax Due Internal Refu…" at bounding box center [1027, 279] width 331 height 26
type input "[DATE]"
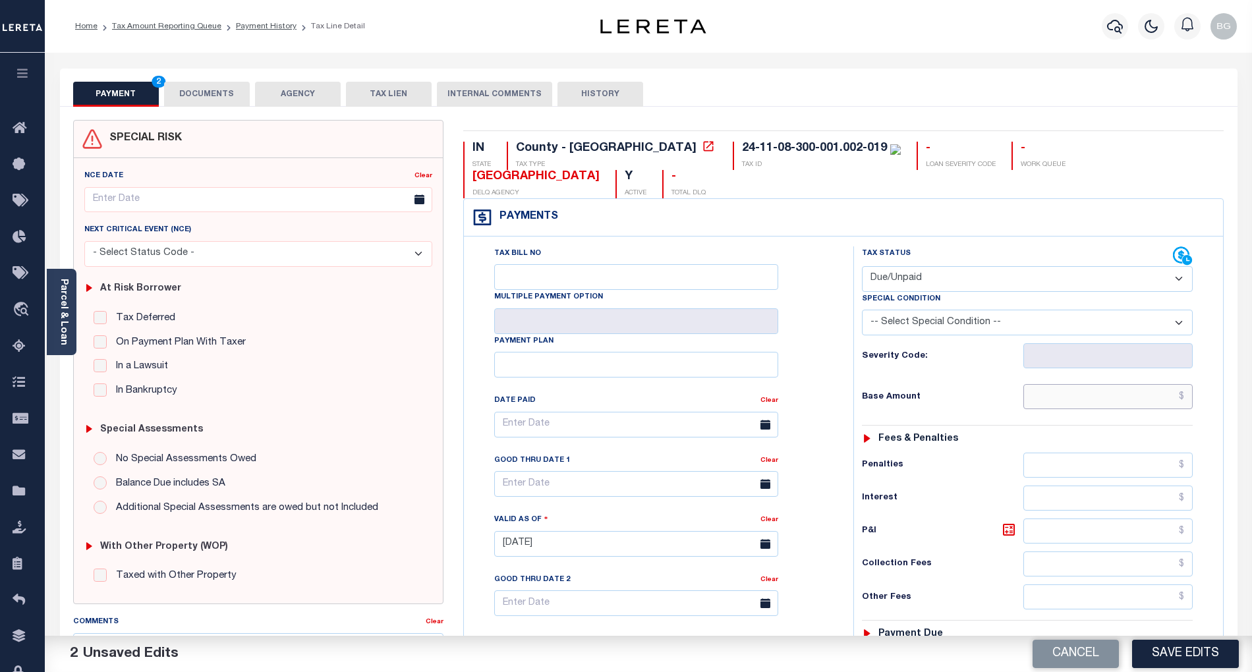
drag, startPoint x: 1115, startPoint y: 375, endPoint x: 989, endPoint y: 285, distance: 154.9
click at [1115, 384] on input "text" at bounding box center [1108, 396] width 170 height 25
paste input "946.40"
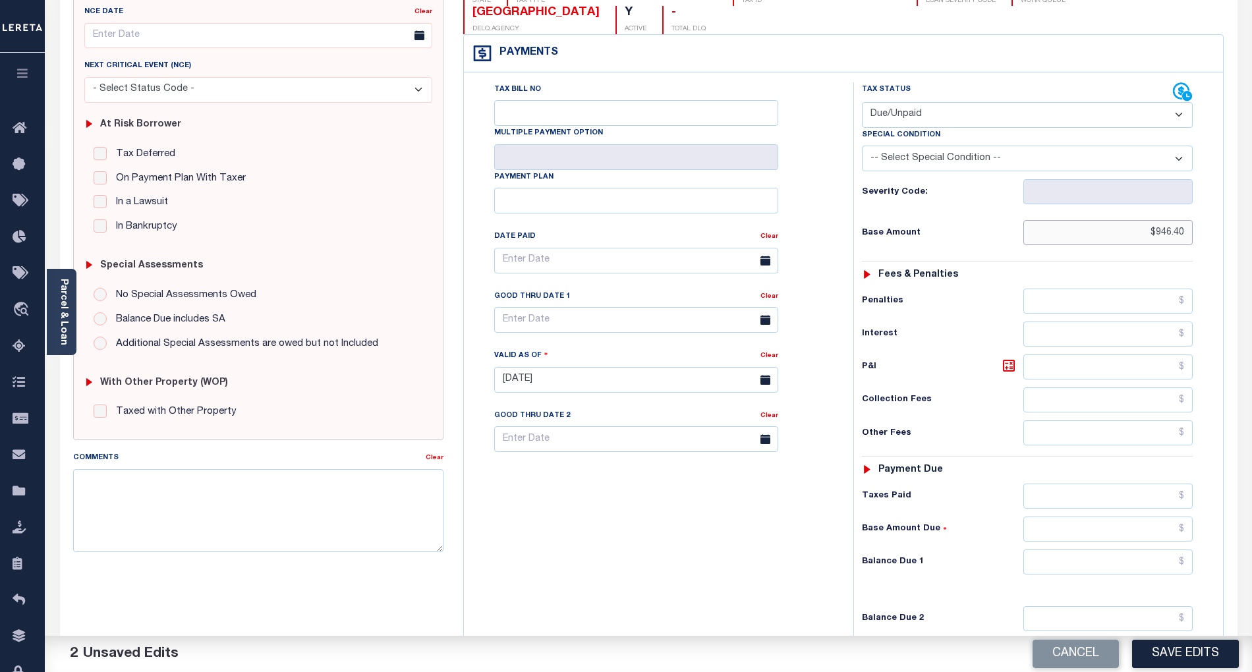
scroll to position [264, 0]
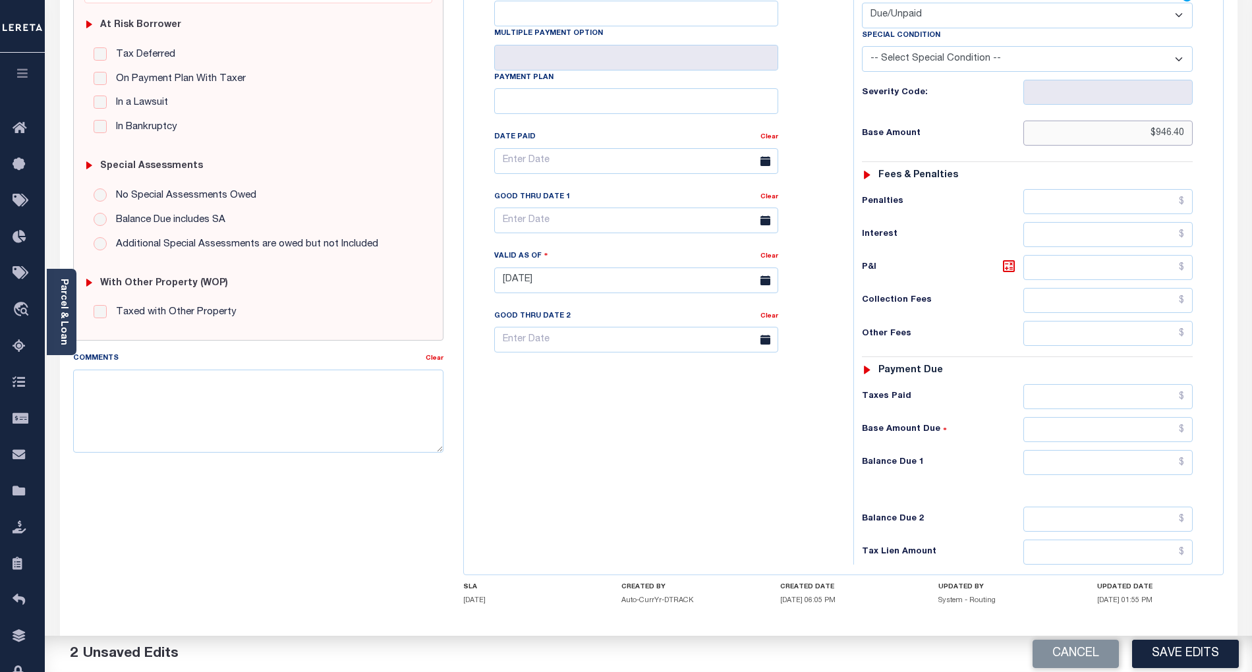
type input "$946.40"
click at [1174, 255] on input "text" at bounding box center [1108, 267] width 170 height 25
click at [1171, 255] on input "text" at bounding box center [1108, 267] width 170 height 25
type input "$43.72"
click at [1174, 384] on input "text" at bounding box center [1108, 396] width 170 height 25
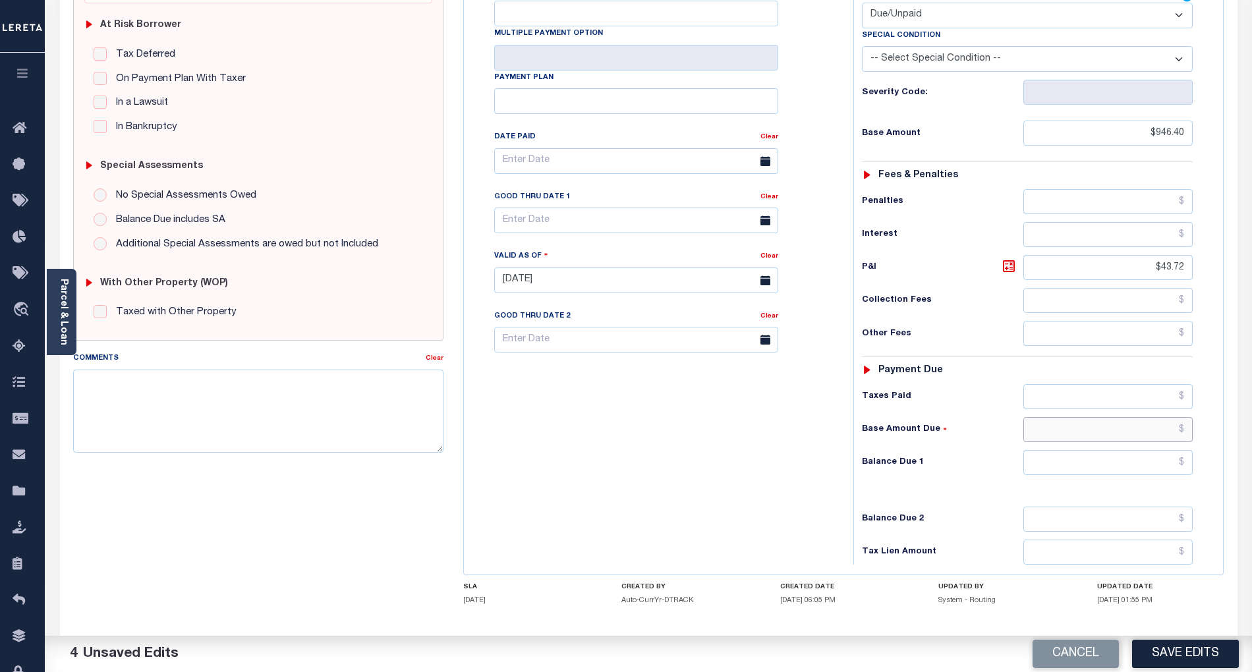
click at [1173, 417] on input "text" at bounding box center [1108, 429] width 170 height 25
type input "$0.00"
click at [1176, 450] on input "text" at bounding box center [1108, 462] width 170 height 25
type input "$43.72"
click at [767, 444] on div "Tax Bill No Multiple Payment Option Payment Plan Clear" at bounding box center [655, 274] width 376 height 582
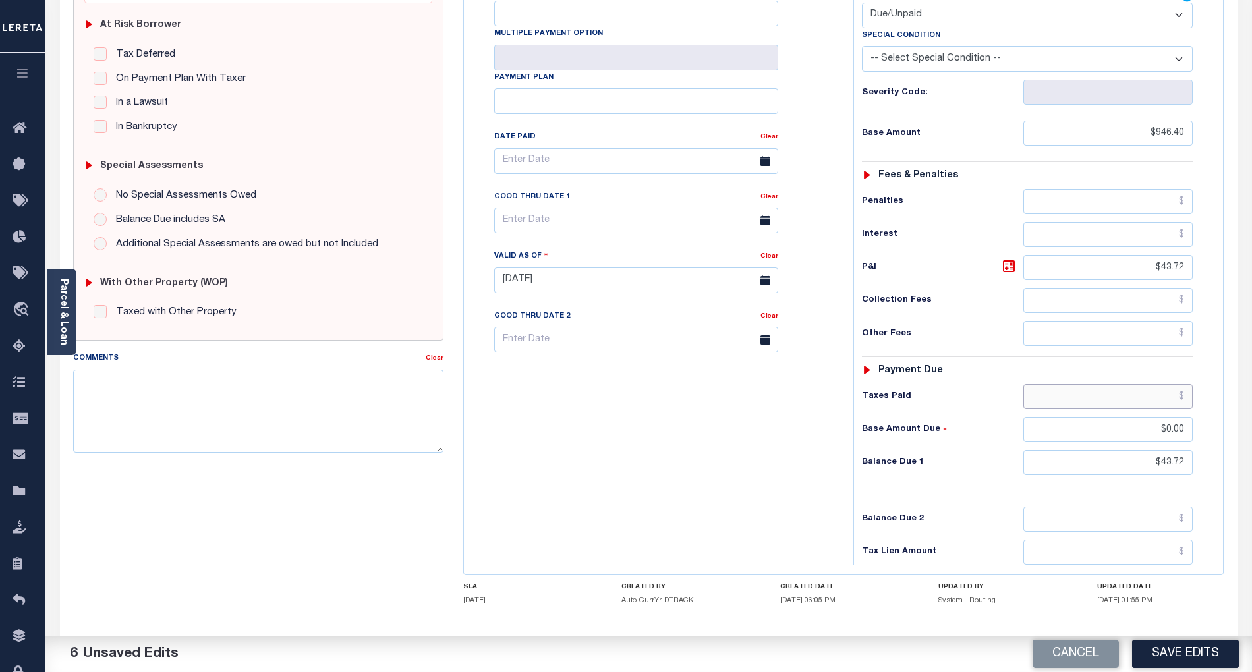
click at [1171, 384] on input "text" at bounding box center [1108, 396] width 170 height 25
paste input "950.00"
type input "$950.00"
click at [560, 208] on input "text" at bounding box center [636, 221] width 284 height 26
click at [509, 404] on span "31" at bounding box center [509, 401] width 26 height 26
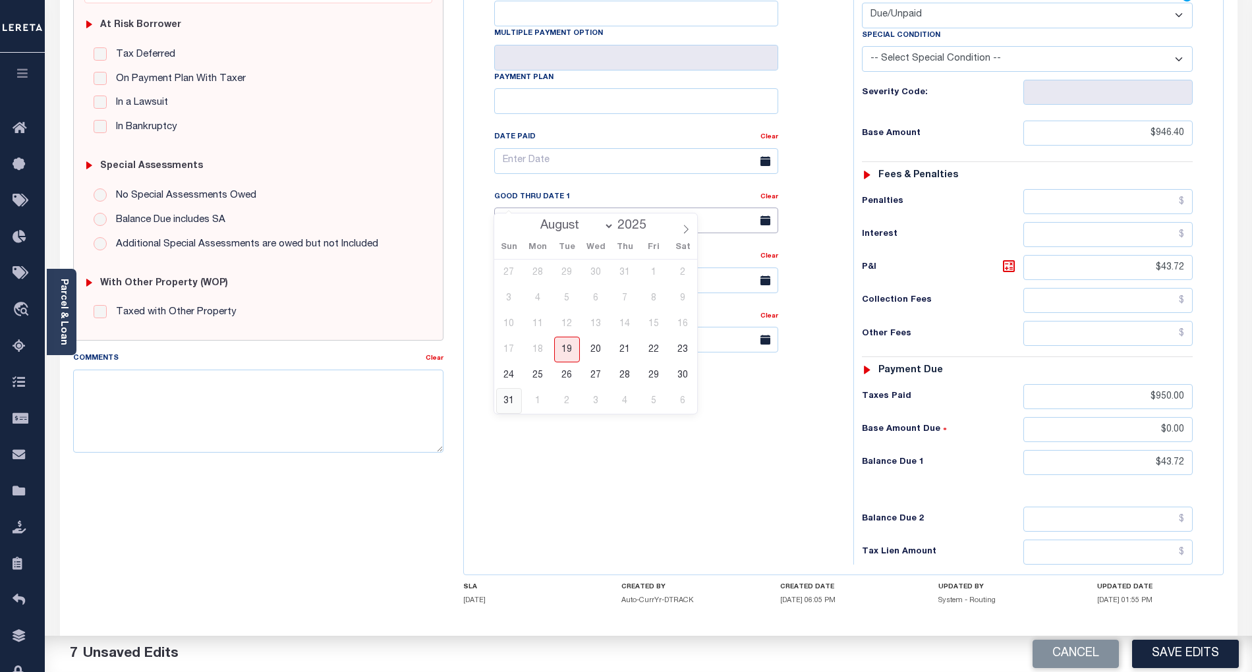
type input "[DATE]"
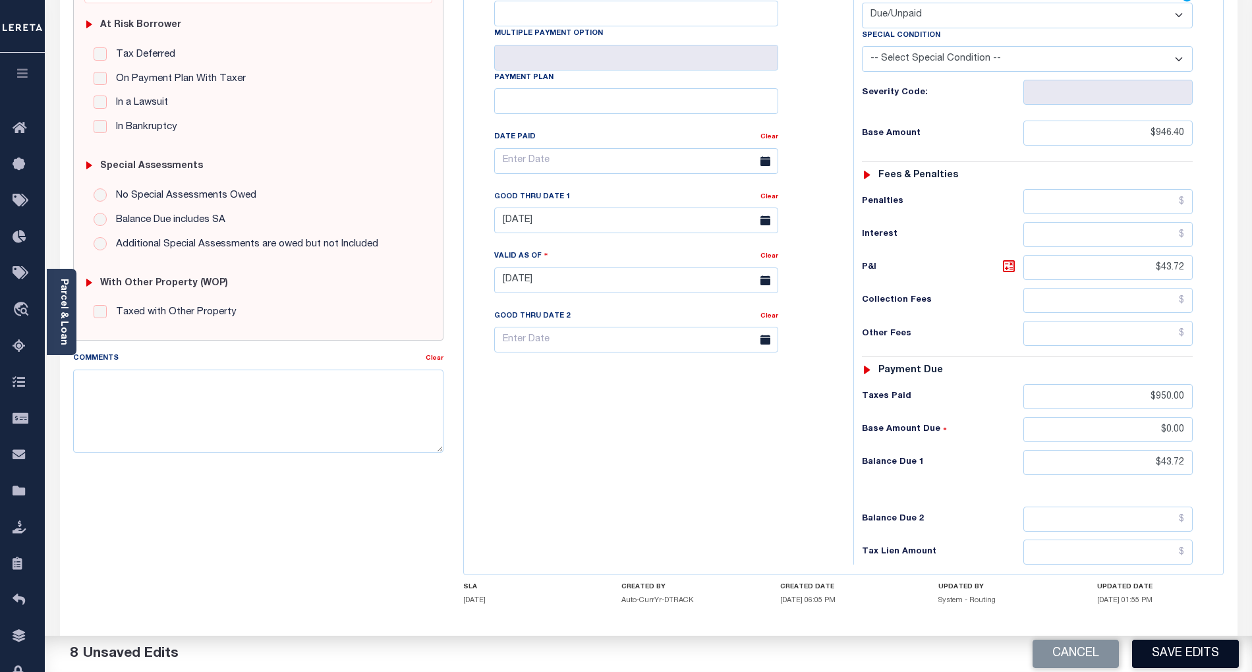
click at [1199, 652] on button "Save Edits" at bounding box center [1185, 654] width 107 height 28
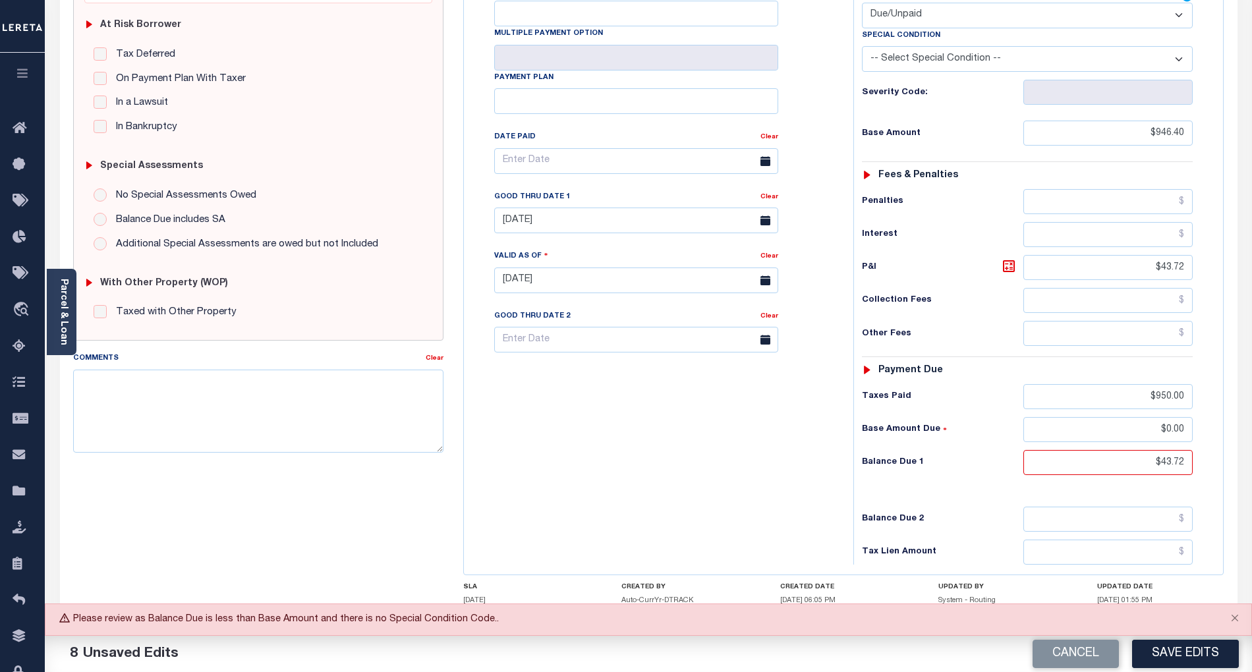
click at [953, 46] on select "-- Select Special Condition -- 3RD PARTY TAX LIEN AGENCY TAX LIEN (A.K.A Inside…" at bounding box center [1027, 59] width 331 height 26
select select "15"
click at [862, 46] on select "-- Select Special Condition -- 3RD PARTY TAX LIEN AGENCY TAX LIEN (A.K.A Inside…" at bounding box center [1027, 59] width 331 height 26
click at [1190, 662] on button "Save Edits" at bounding box center [1185, 654] width 107 height 28
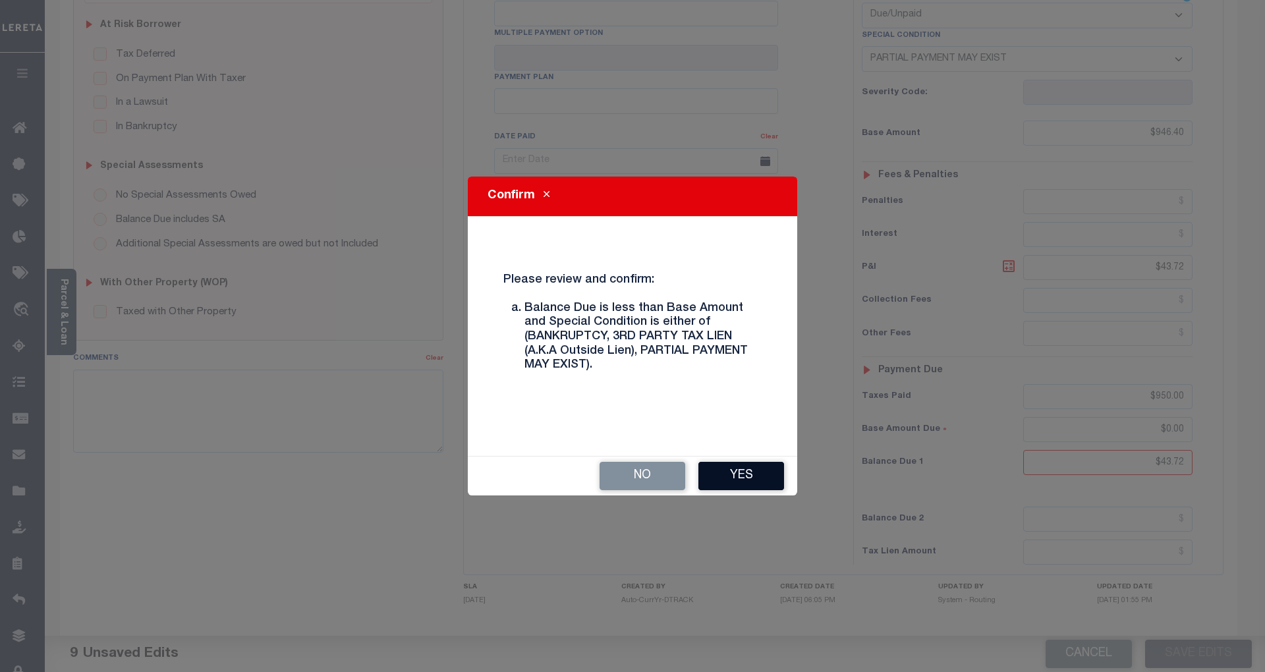
click at [762, 468] on button "Yes" at bounding box center [741, 476] width 86 height 28
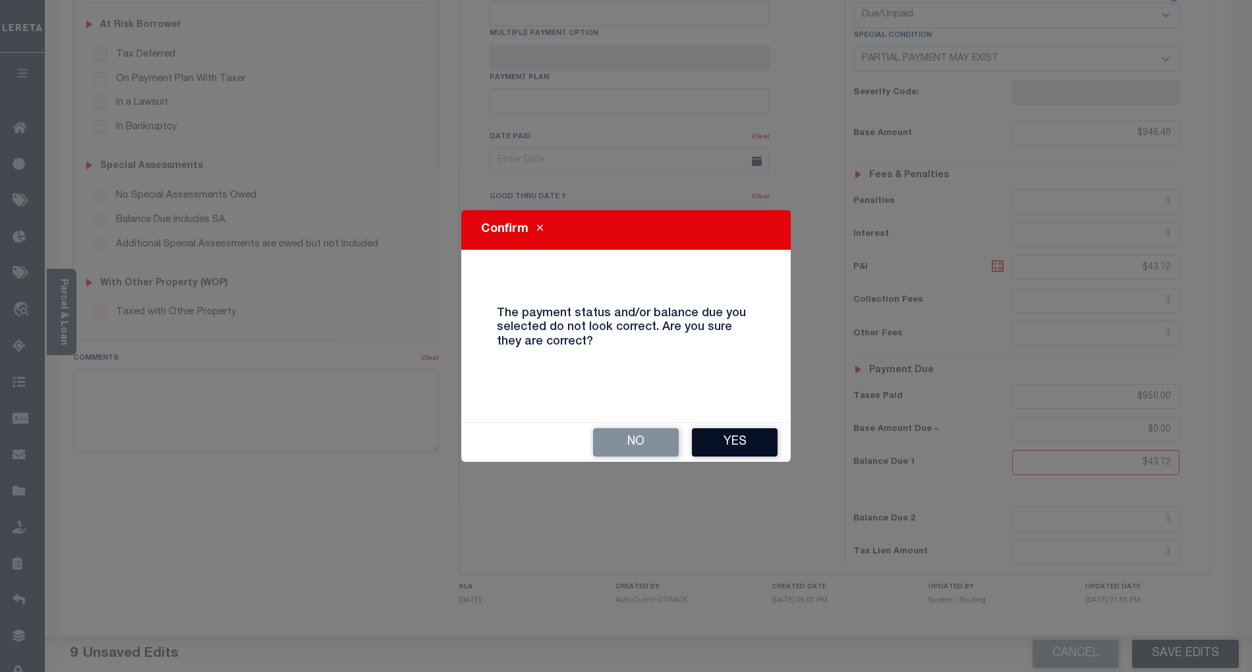
click at [749, 441] on button "Yes" at bounding box center [735, 442] width 86 height 28
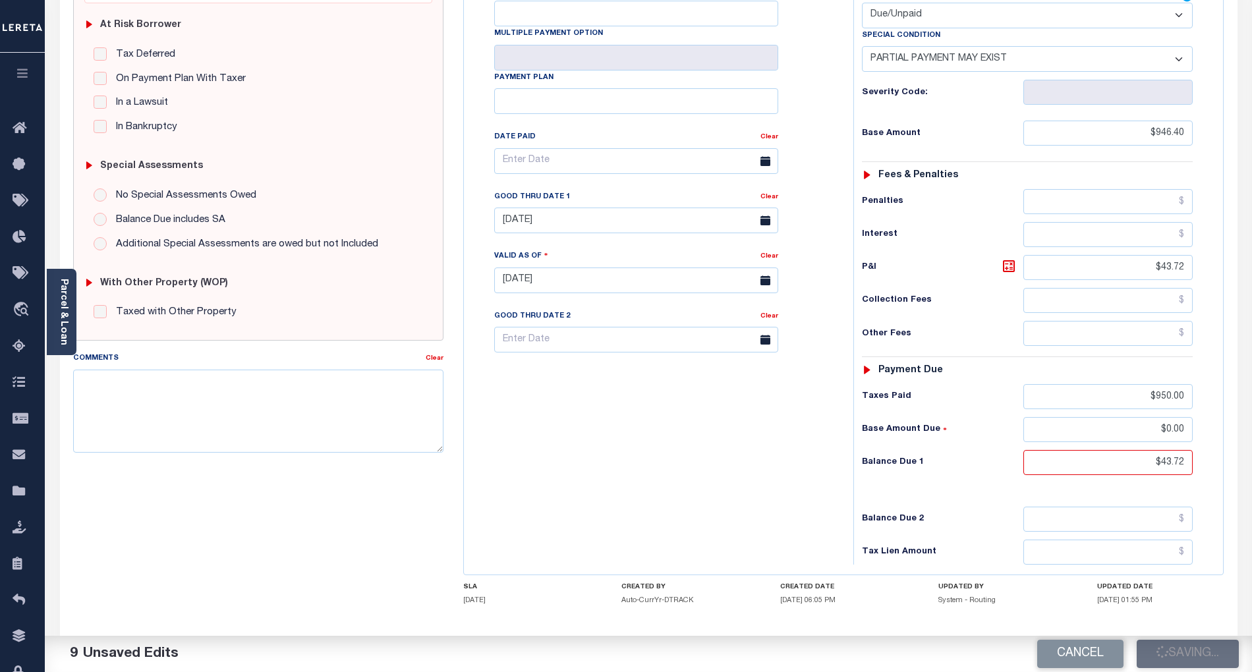
checkbox input "false"
type input "$946.4"
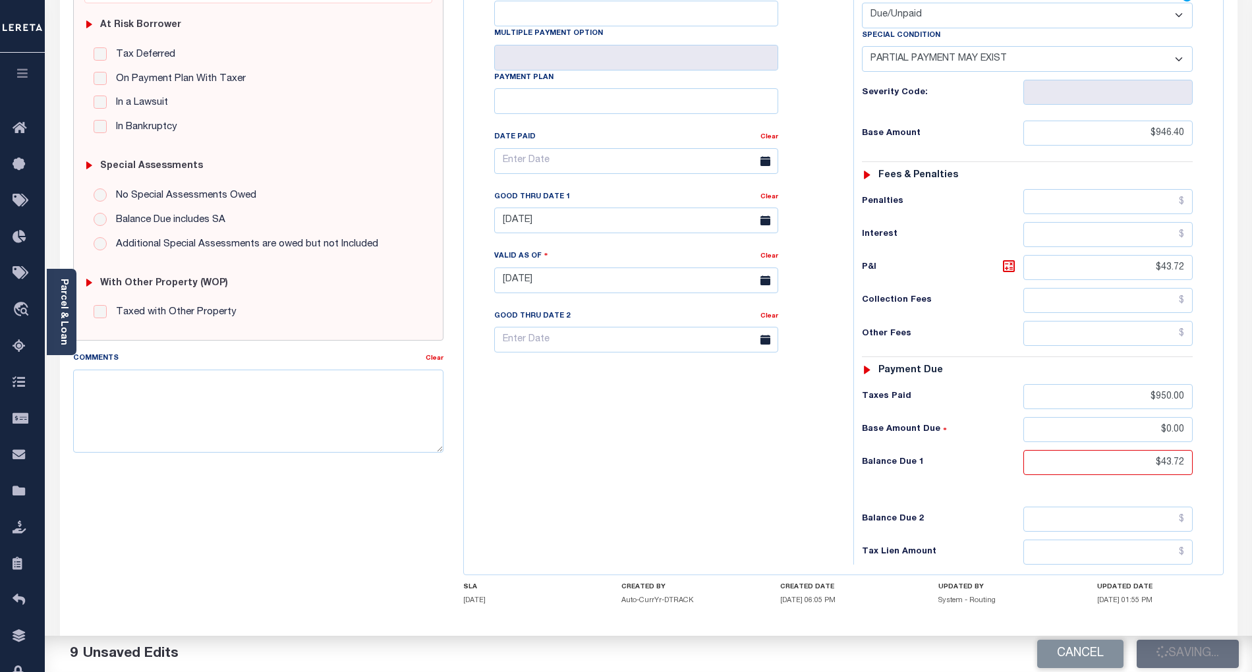
type input "$43.72"
type input "$950"
type input "$0"
type input "$43.72"
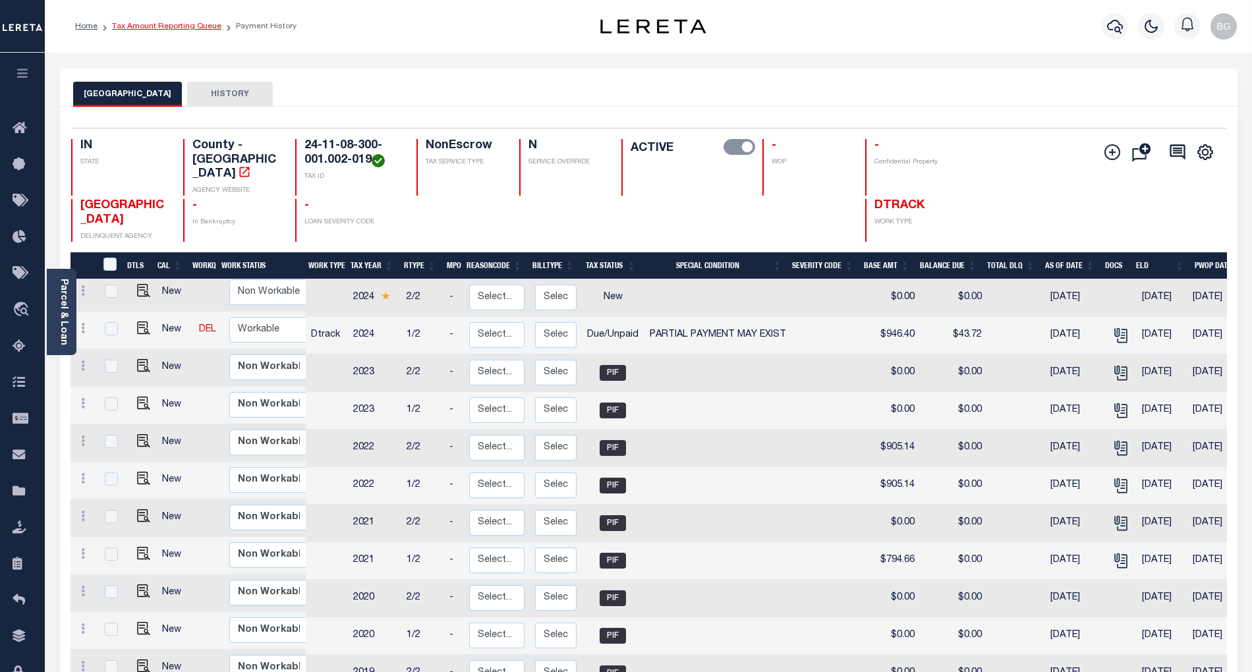
click at [159, 27] on link "Tax Amount Reporting Queue" at bounding box center [166, 26] width 109 height 8
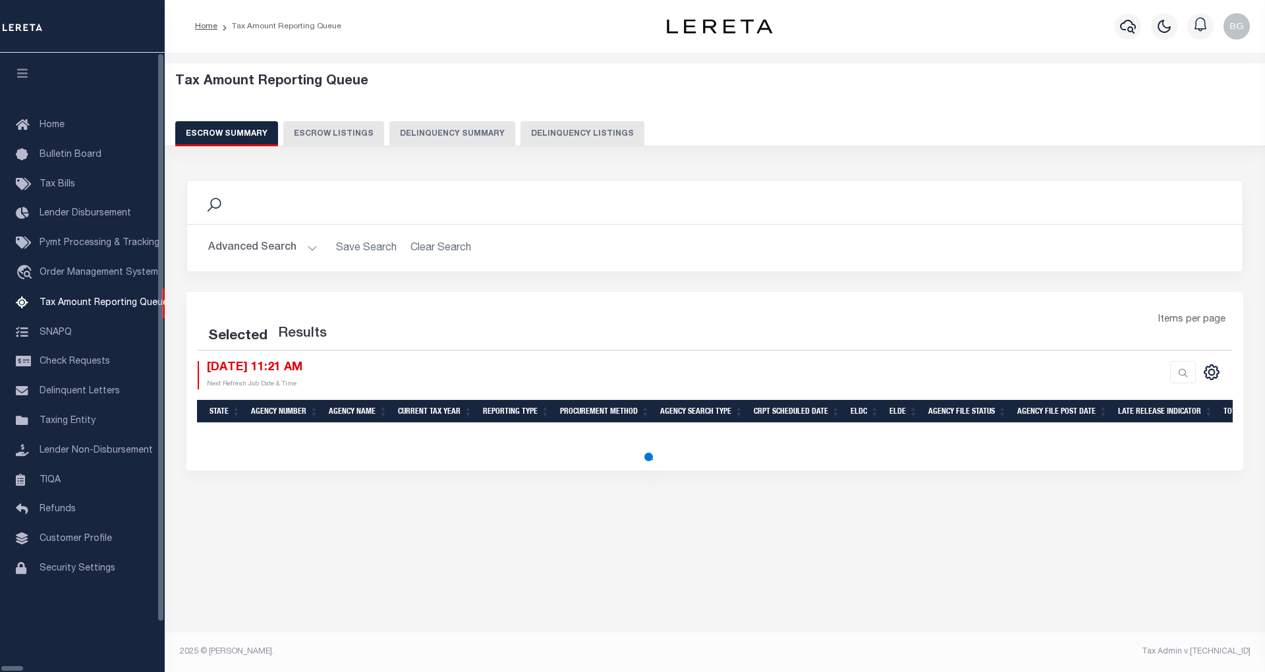
click at [530, 130] on button "Delinquency Listings" at bounding box center [582, 133] width 124 height 25
select select "100"
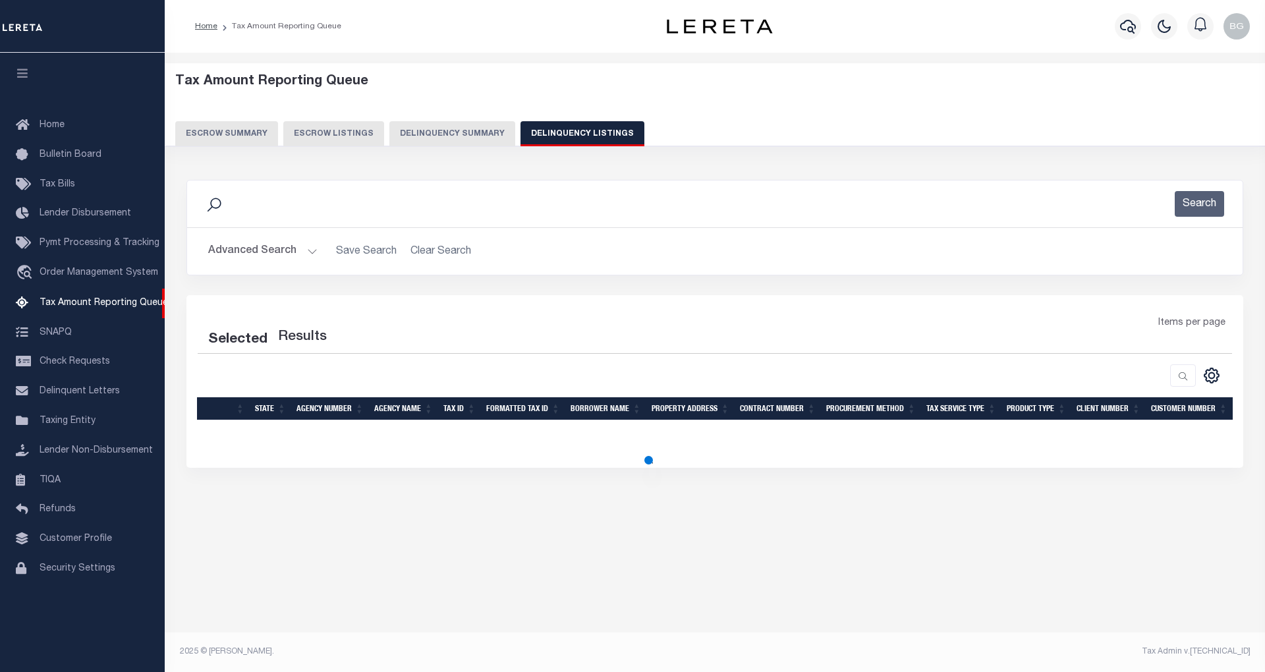
select select "100"
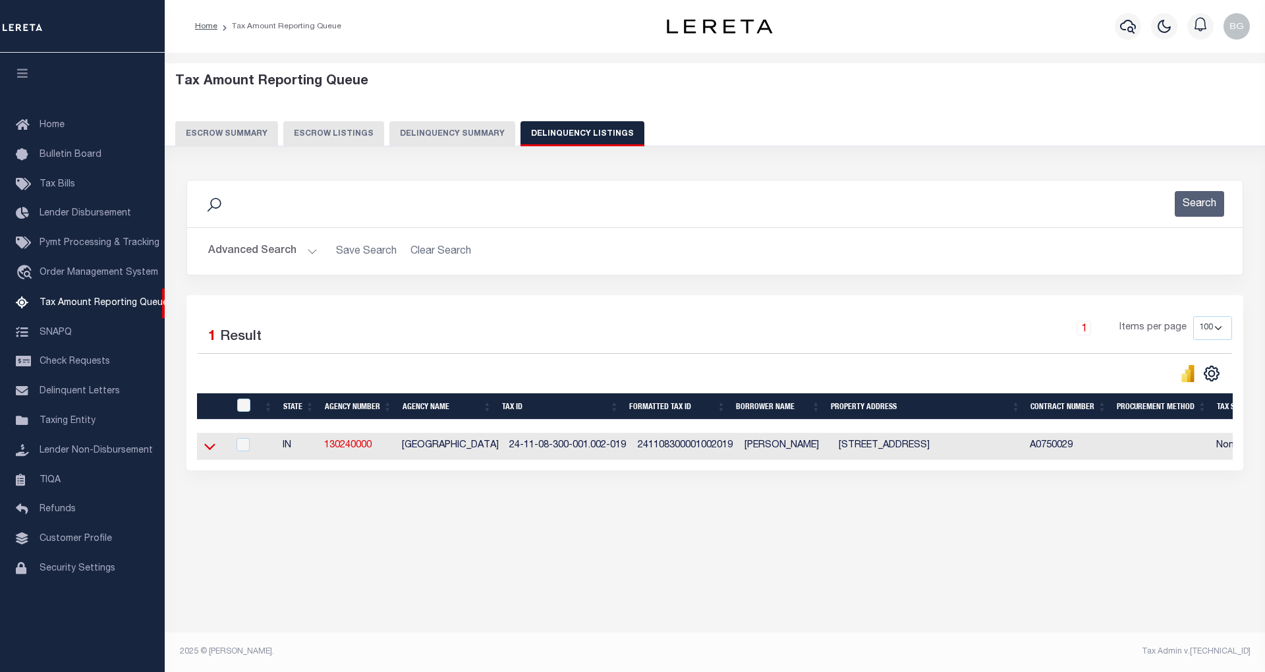
click at [213, 451] on icon at bounding box center [209, 446] width 11 height 14
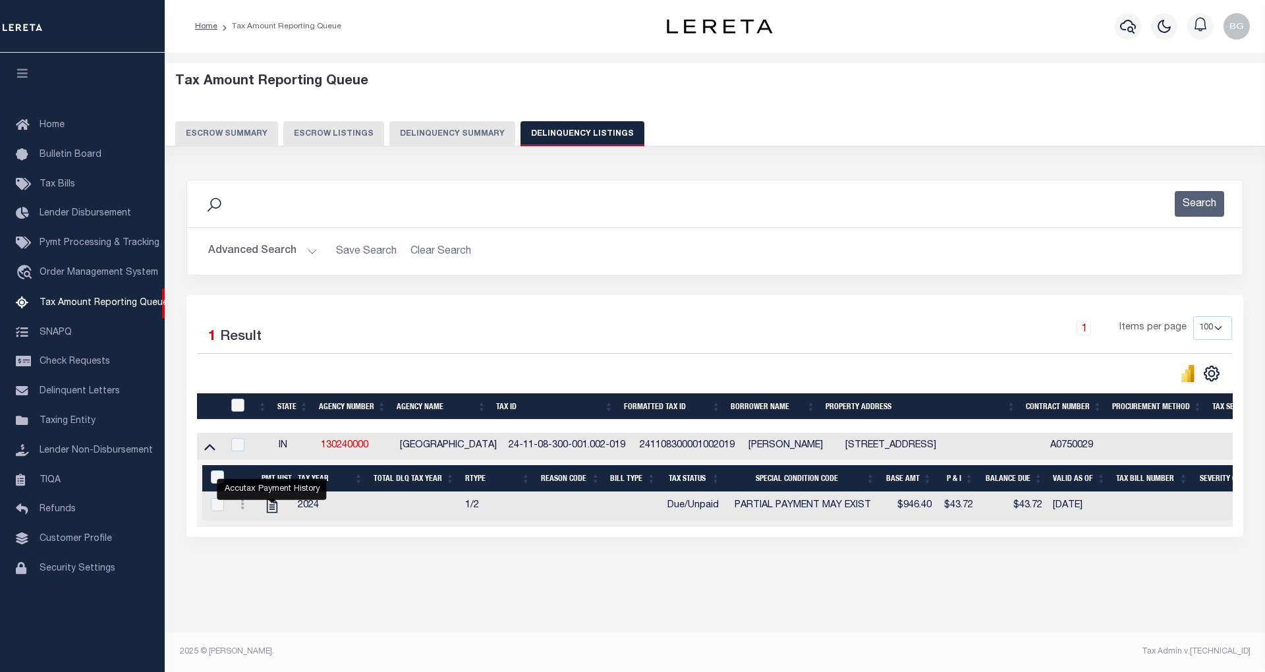
click at [235, 407] on input "checkbox" at bounding box center [237, 405] width 13 height 13
checkbox input "true"
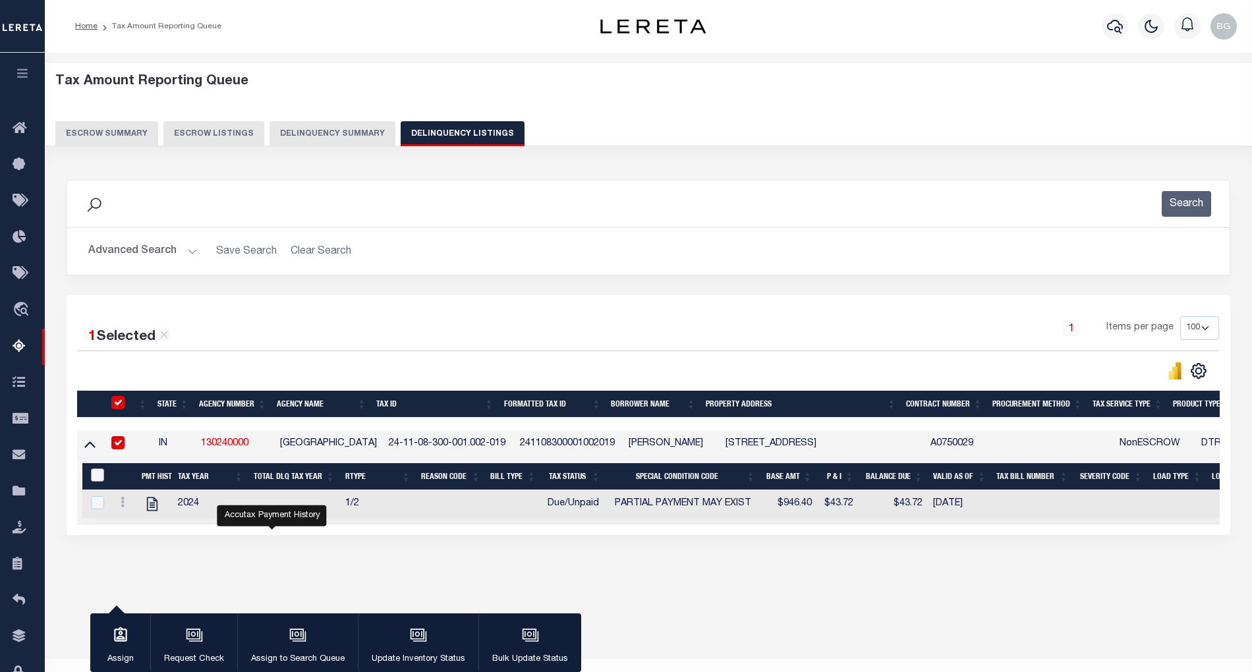
click at [98, 478] on input "&nbsp;" at bounding box center [97, 474] width 13 height 13
checkbox input "true"
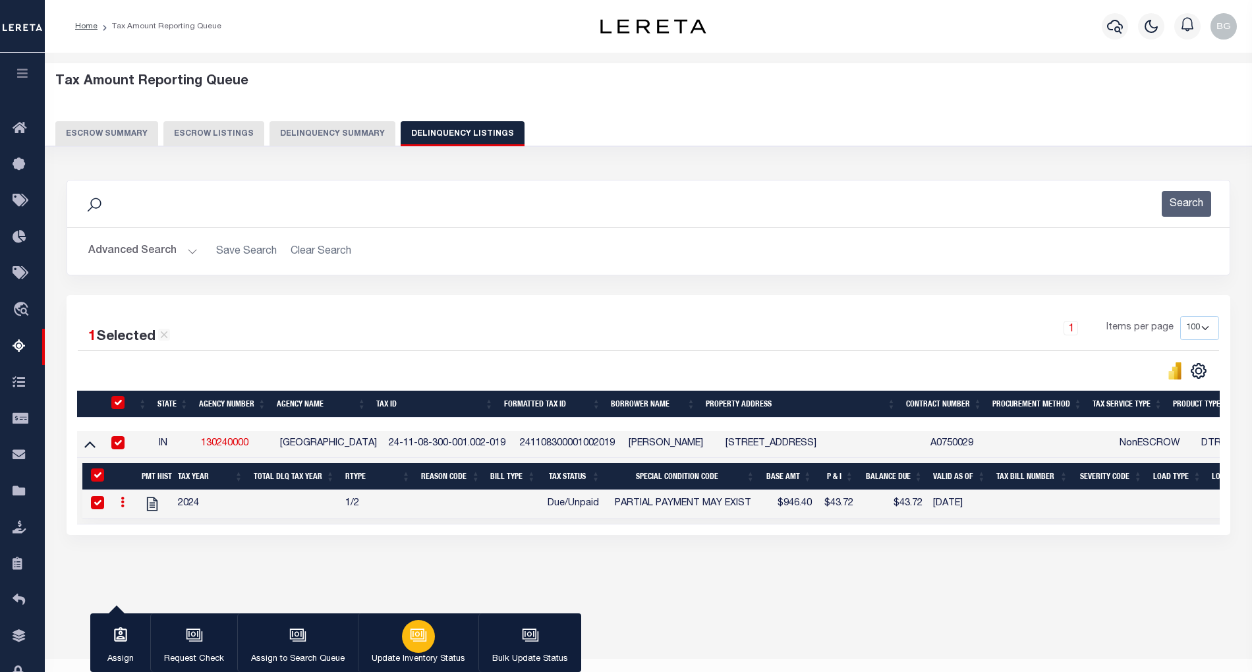
click at [416, 638] on icon "button" at bounding box center [418, 635] width 17 height 17
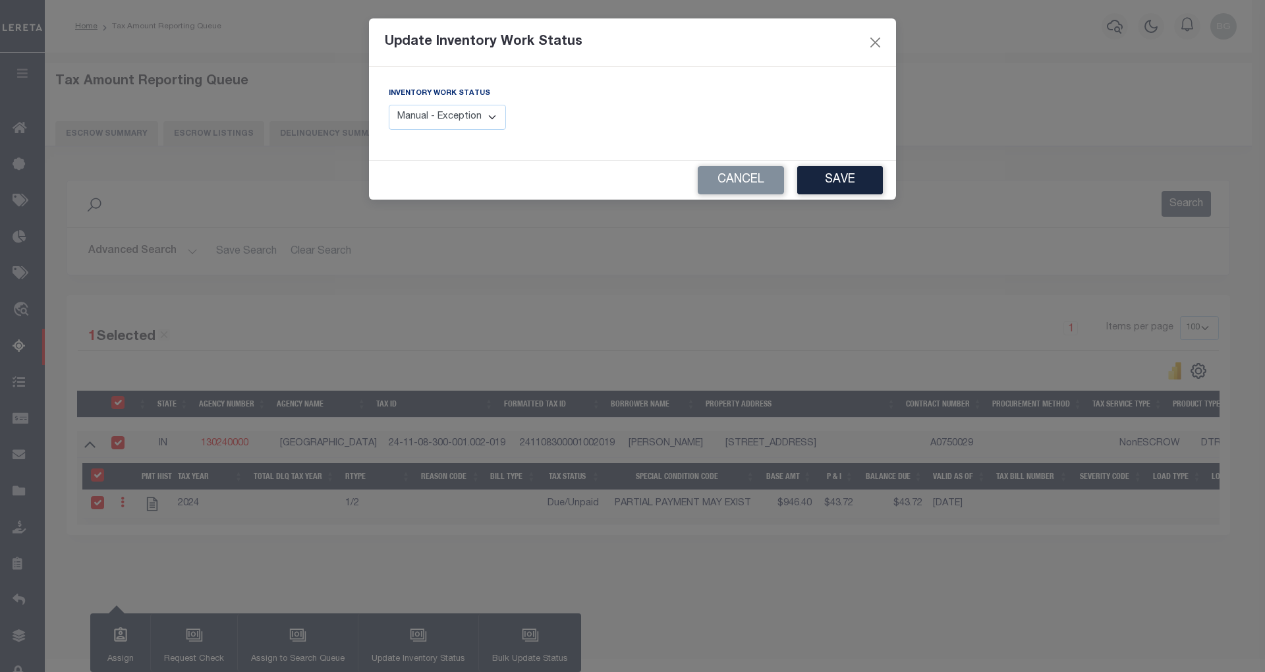
click at [477, 119] on select "Manual - Exception Pended - Awaiting Search Late Add Exception Completed" at bounding box center [447, 118] width 117 height 26
select select "4"
click at [389, 105] on select "Manual - Exception Pended - Awaiting Search Late Add Exception Completed" at bounding box center [447, 118] width 117 height 26
click at [838, 183] on button "Save" at bounding box center [840, 180] width 86 height 28
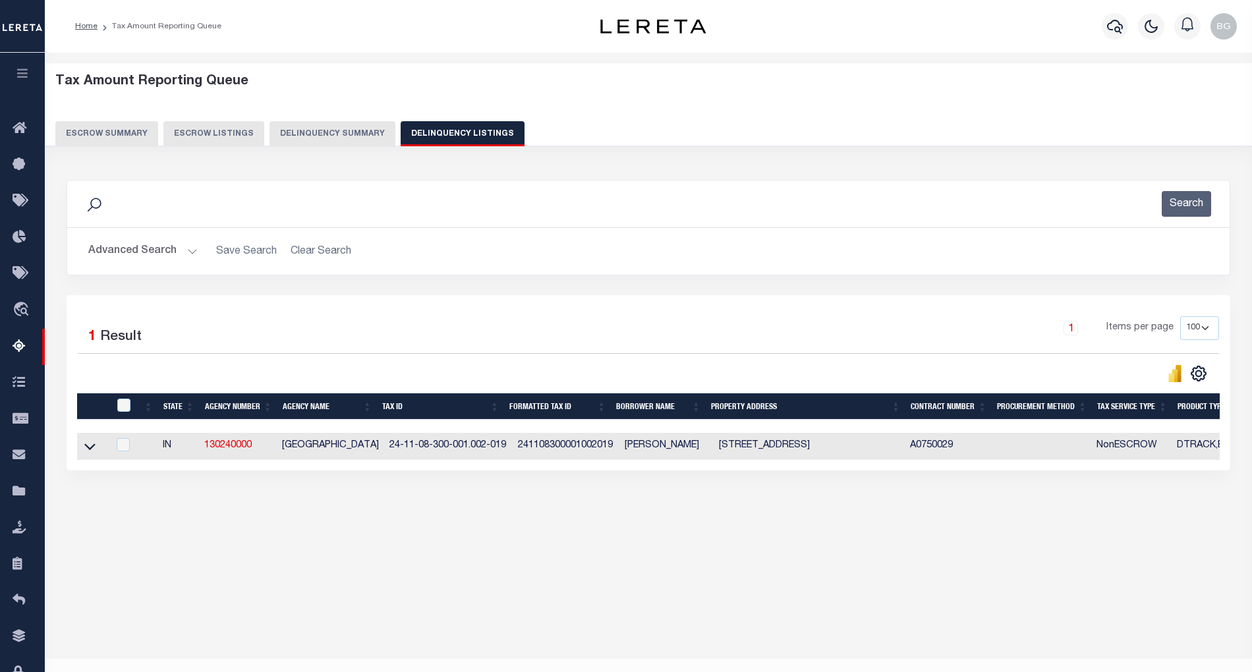
click at [190, 254] on button "Advanced Search" at bounding box center [142, 251] width 109 height 26
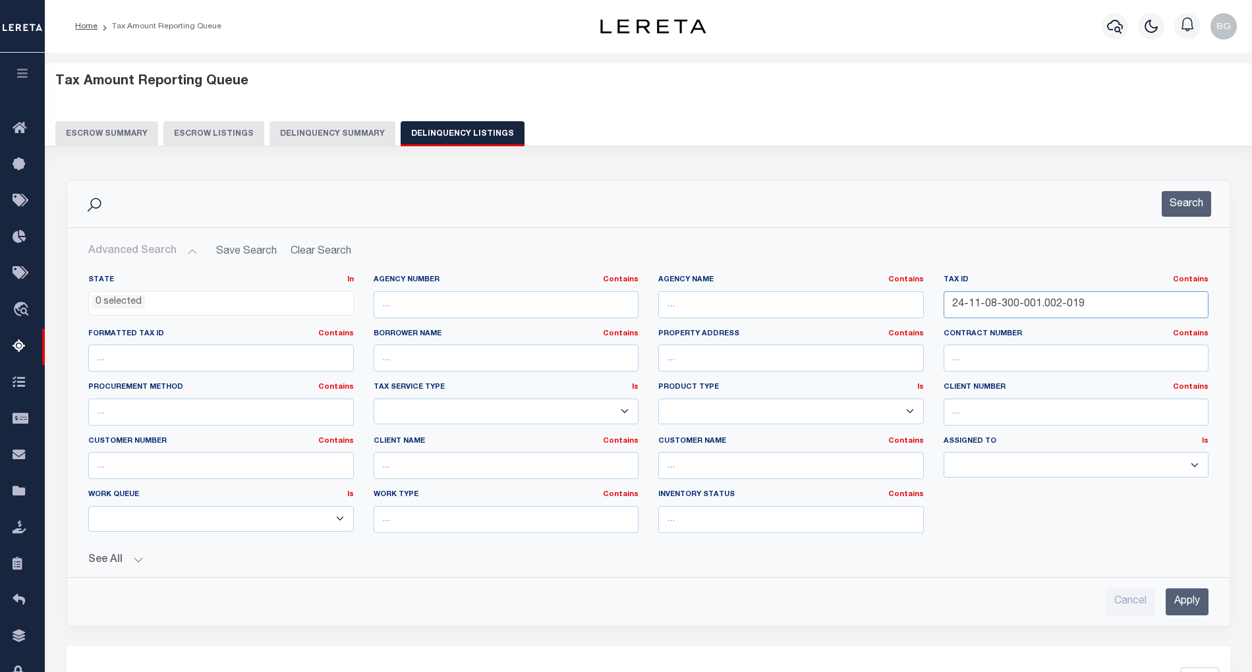
click at [1000, 301] on input "24-11-08-300-001.002-019" at bounding box center [1076, 304] width 266 height 27
paste input "3-04-378-005.000-016"
type input "24-13-04-378-005.000-016"
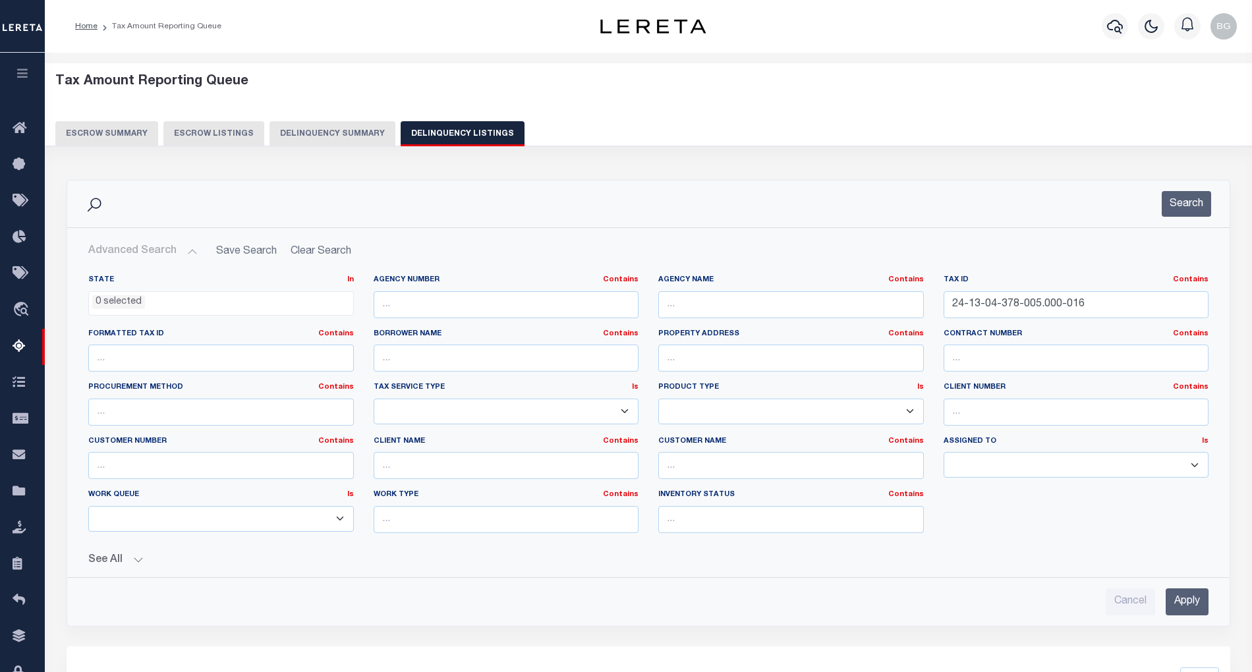
click at [1194, 605] on input "Apply" at bounding box center [1186, 601] width 43 height 27
